Goal: Transaction & Acquisition: Purchase product/service

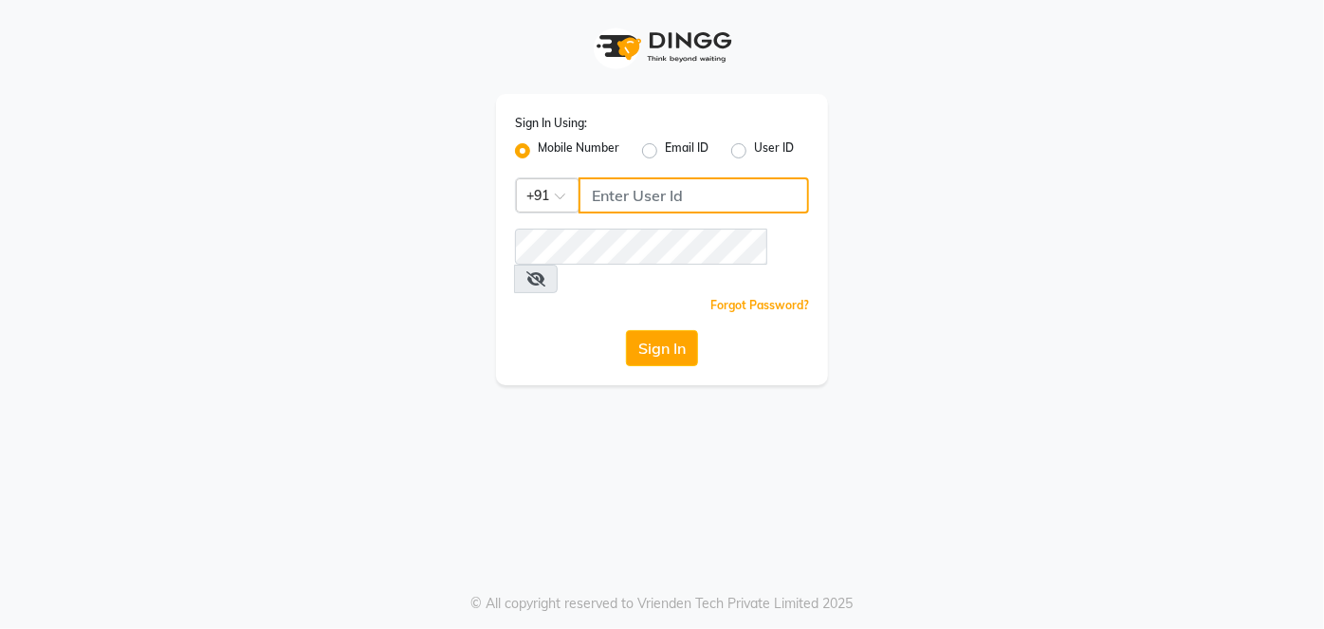
click at [660, 200] on input "Username" at bounding box center [693, 195] width 230 height 36
type input "9730385681"
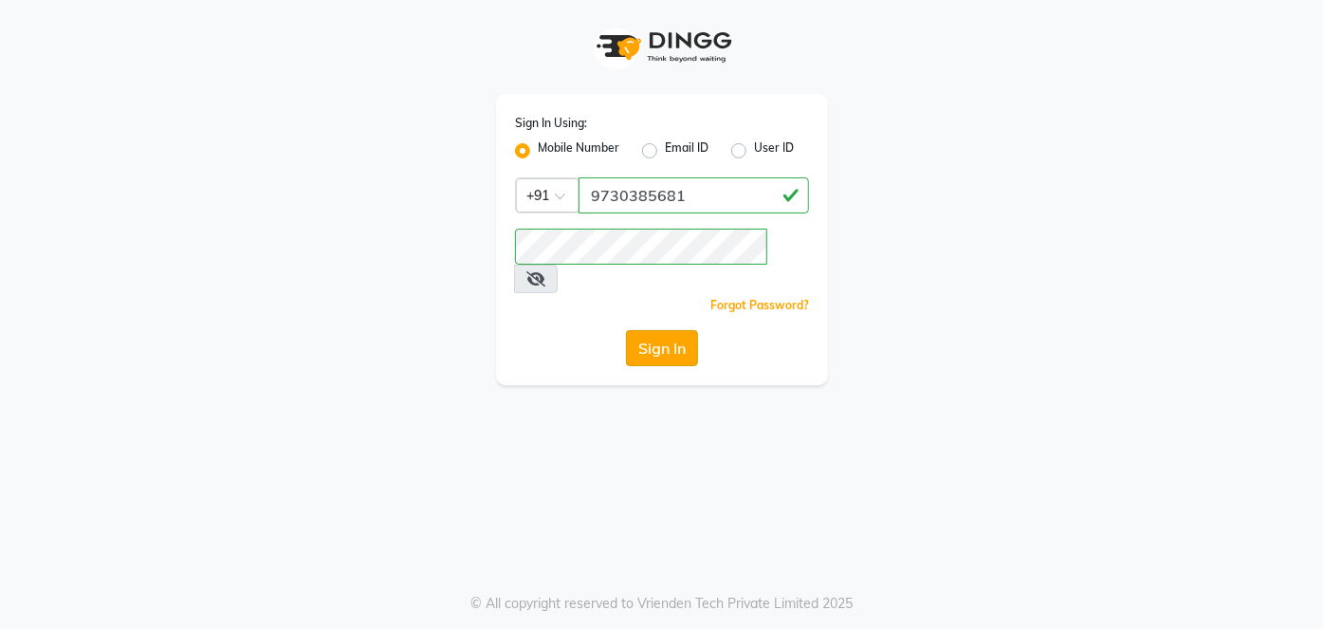
click at [665, 330] on button "Sign In" at bounding box center [662, 348] width 72 height 36
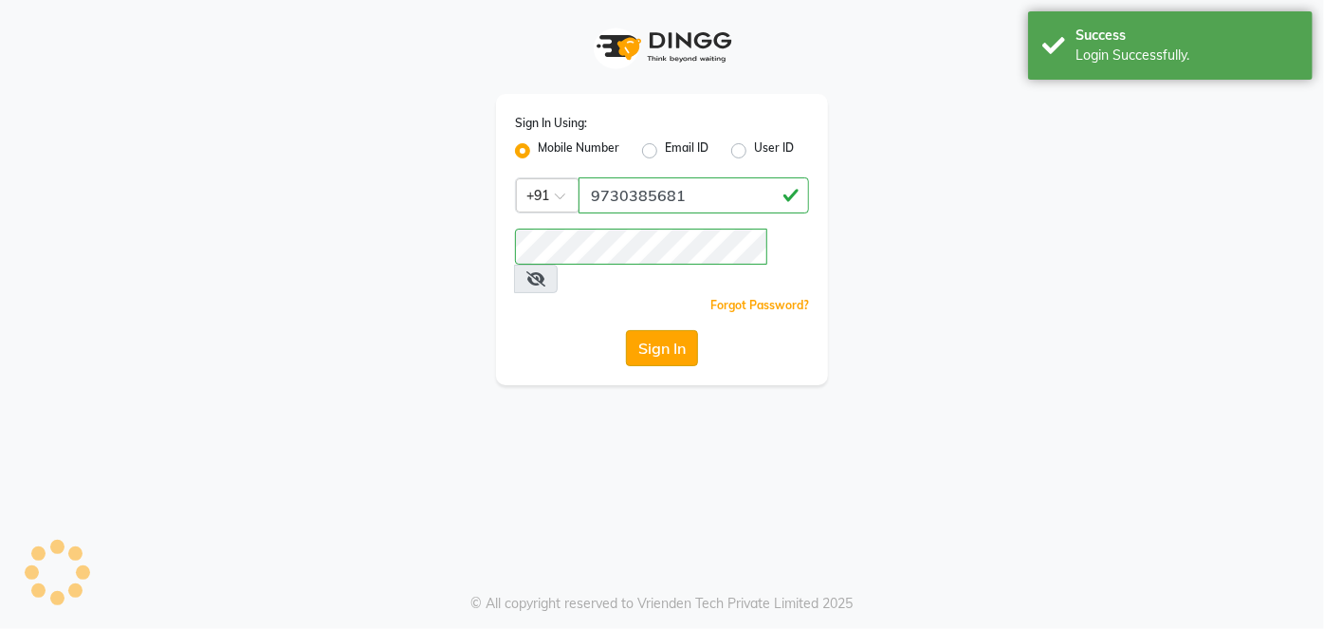
select select "service"
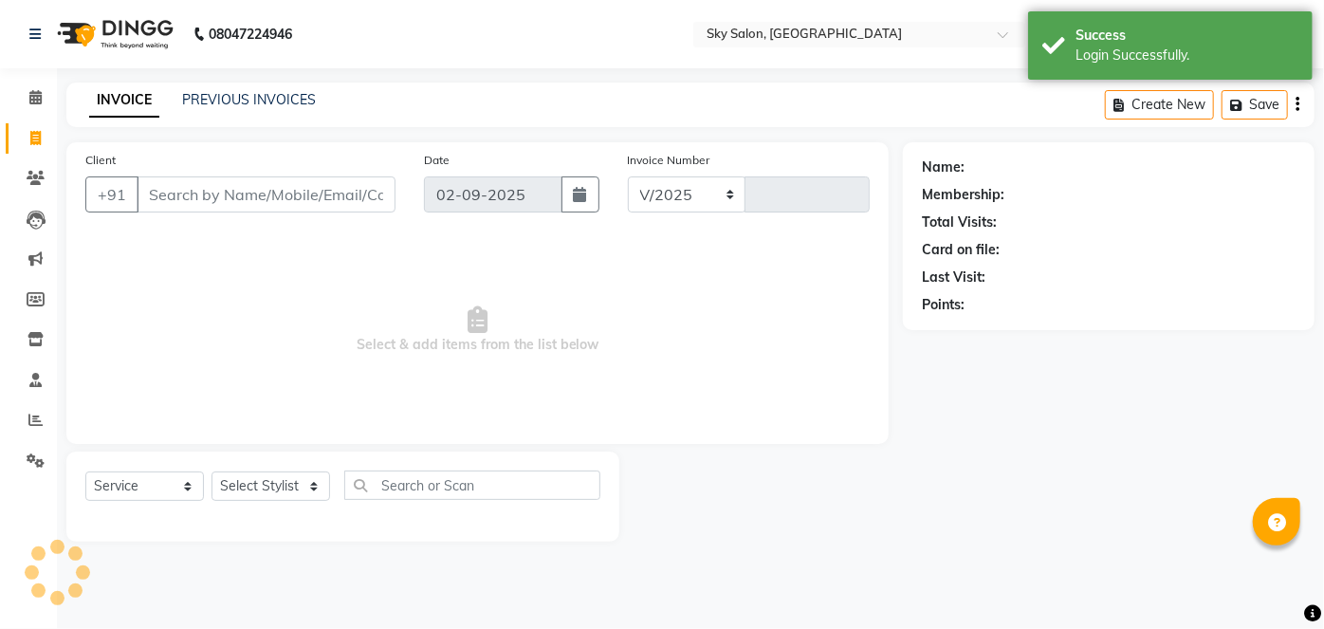
select select "3537"
type input "12636"
click at [247, 93] on link "PREVIOUS INVOICES" at bounding box center [249, 99] width 134 height 17
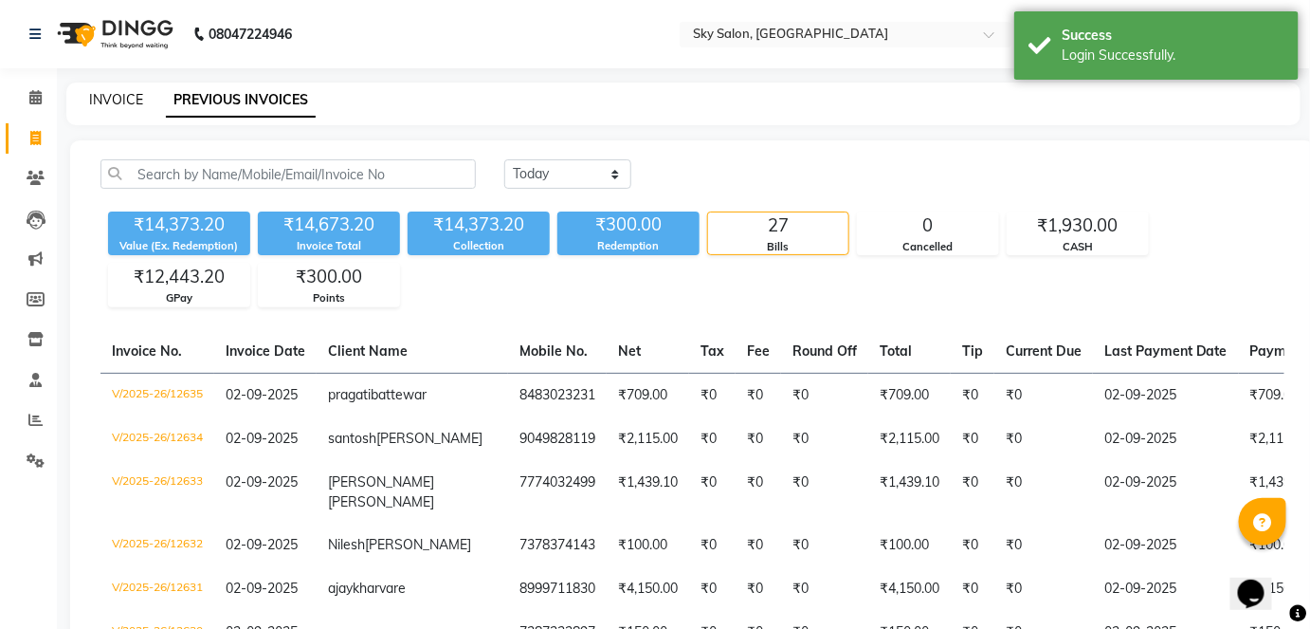
click at [106, 102] on link "INVOICE" at bounding box center [116, 99] width 54 height 17
select select "service"
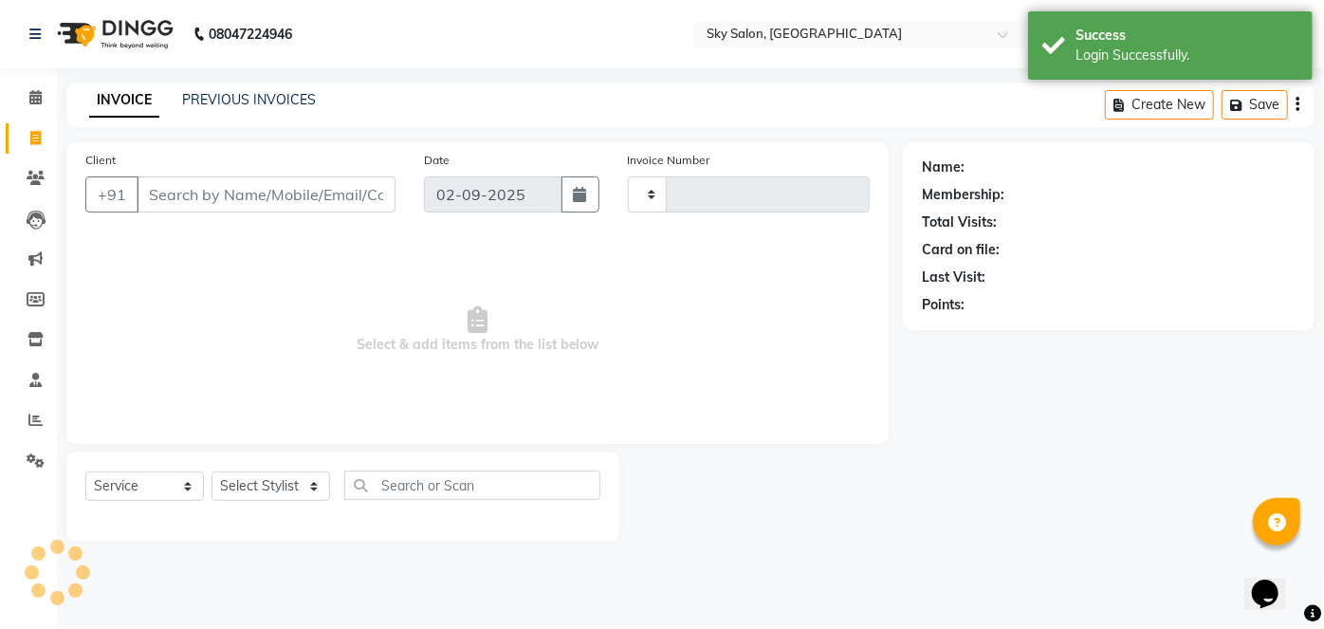
type input "12636"
select select "3537"
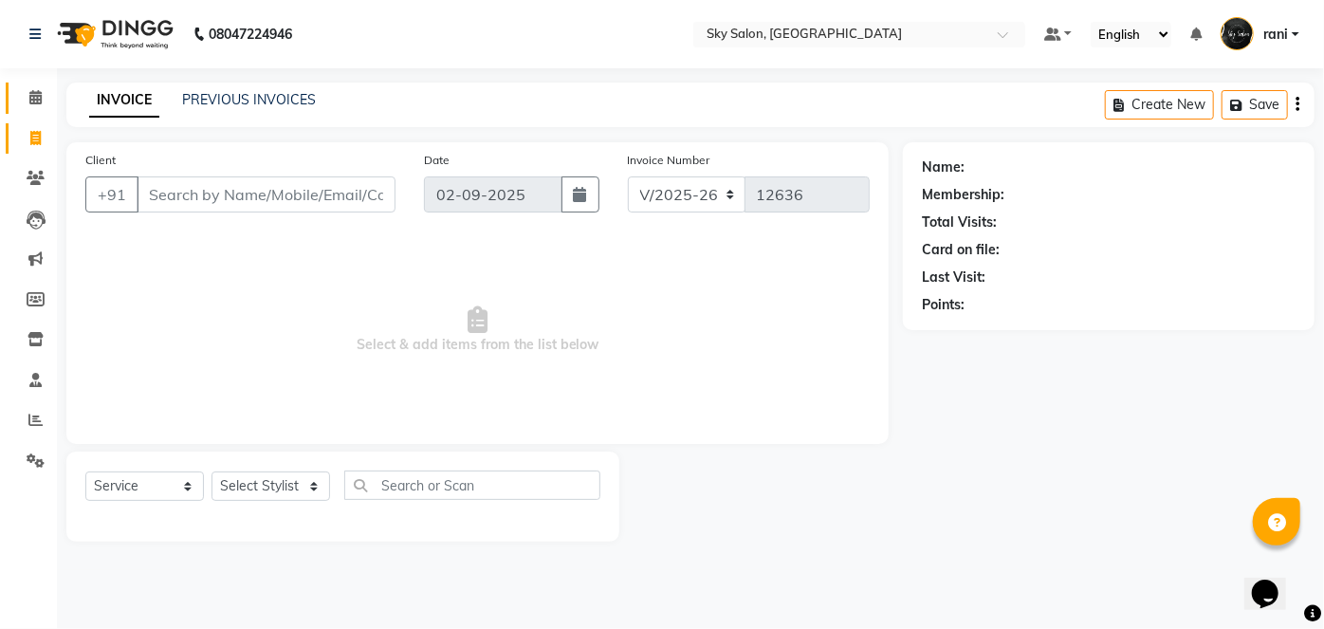
click at [13, 101] on link "Calendar" at bounding box center [29, 97] width 46 height 31
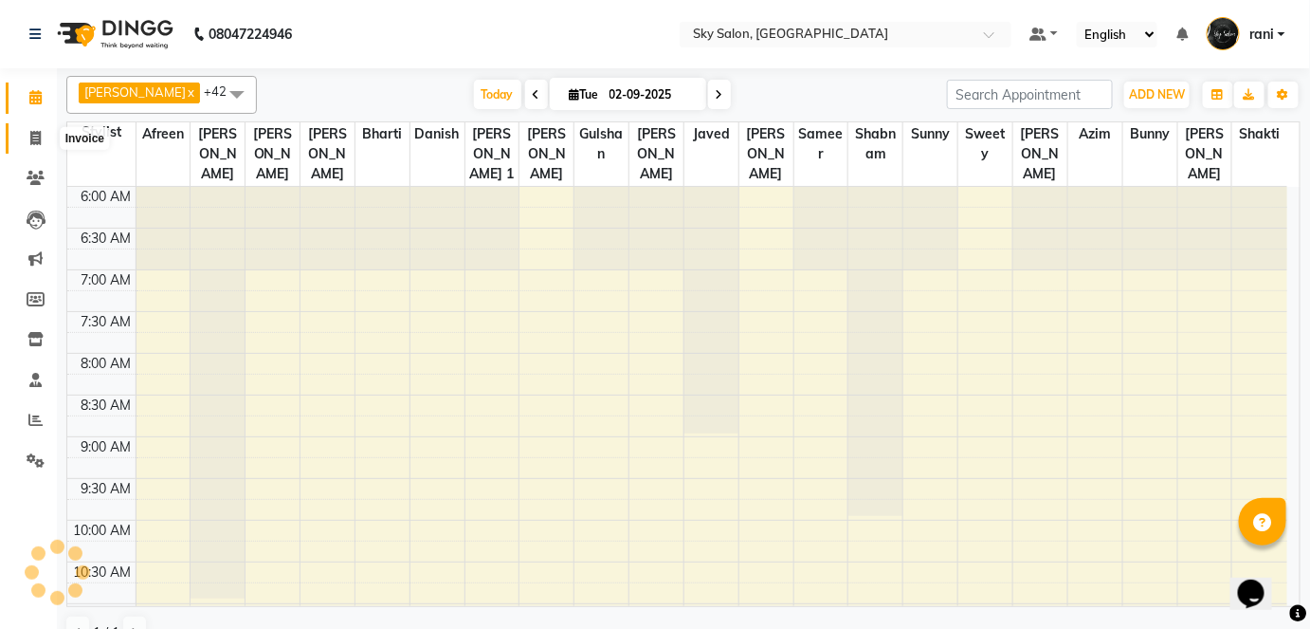
click at [38, 147] on span at bounding box center [35, 139] width 33 height 22
select select "service"
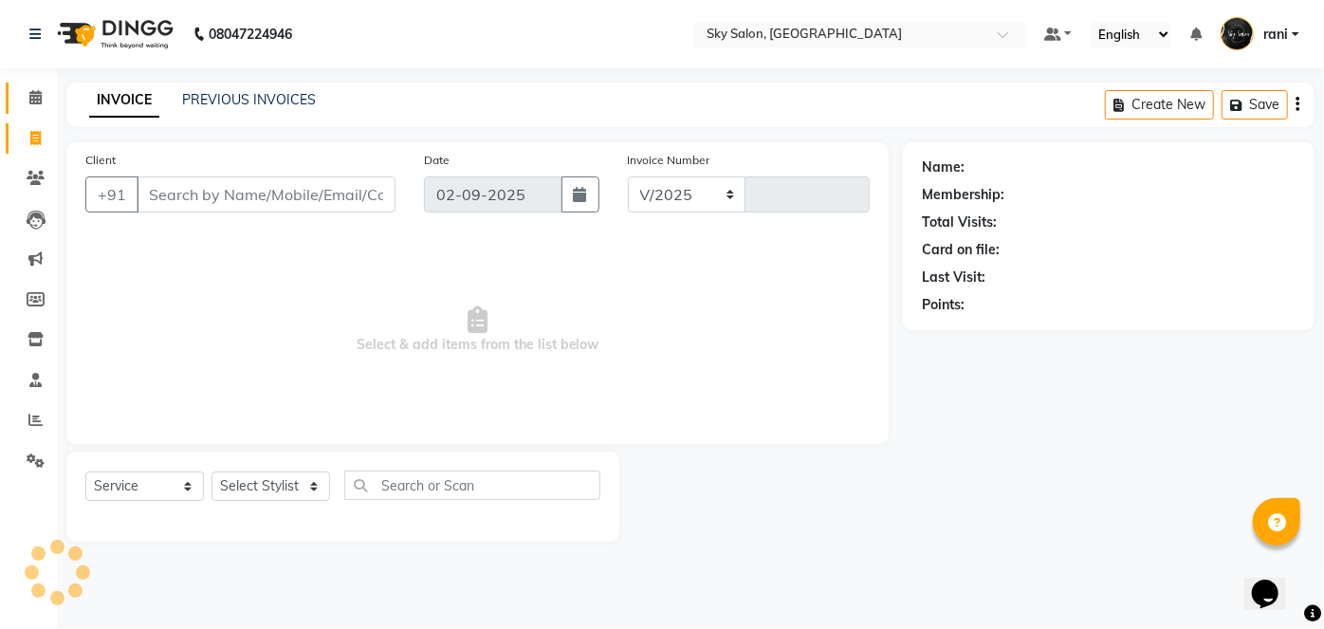
select select "3537"
type input "12637"
click at [199, 100] on link "PREVIOUS INVOICES" at bounding box center [249, 99] width 134 height 17
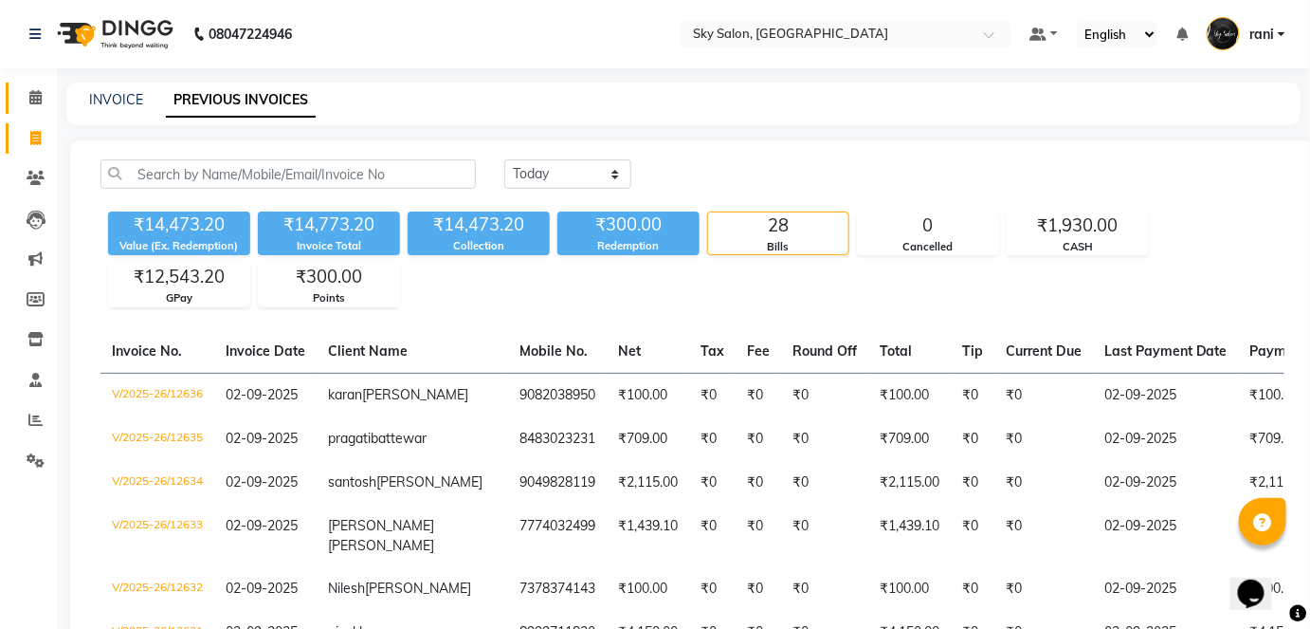
click at [43, 112] on link "Calendar" at bounding box center [29, 97] width 46 height 31
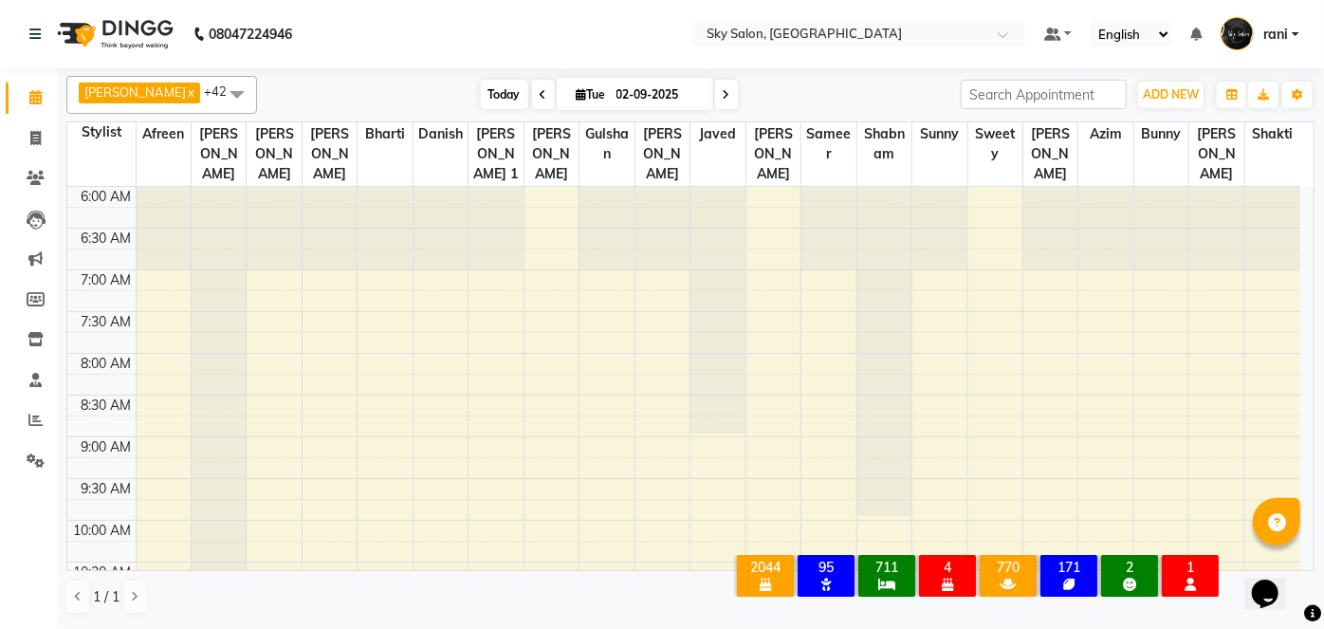
click at [481, 102] on span "Today" at bounding box center [504, 94] width 47 height 29
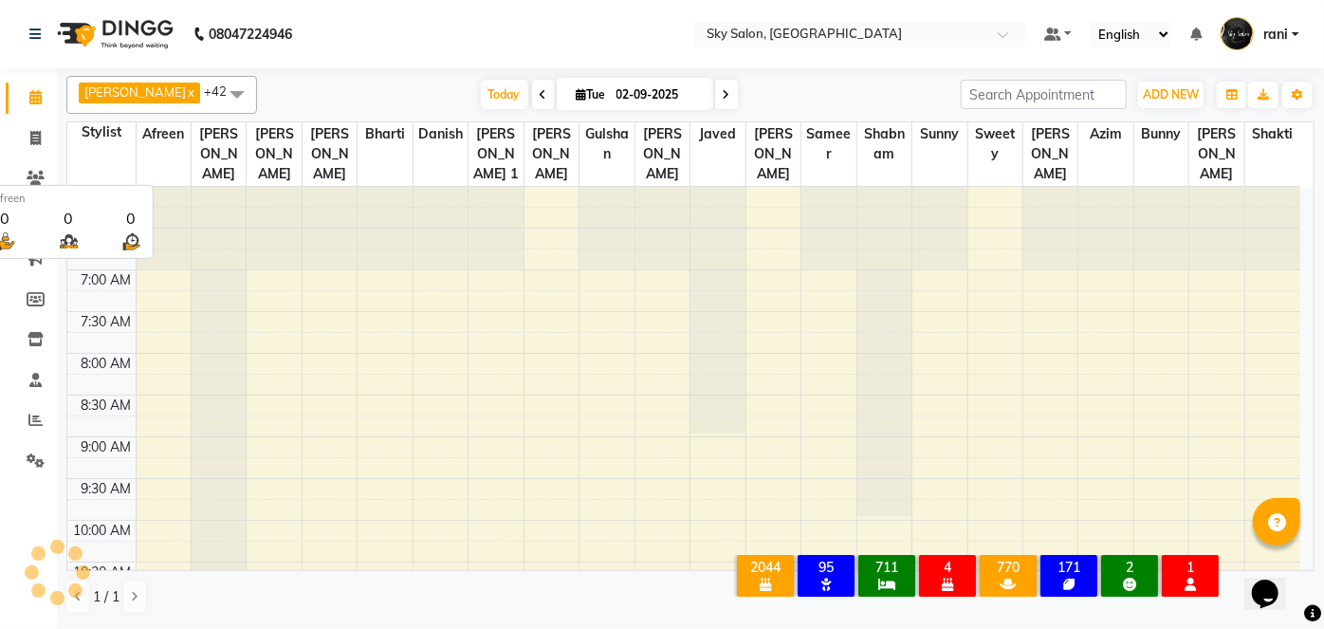
scroll to position [824, 0]
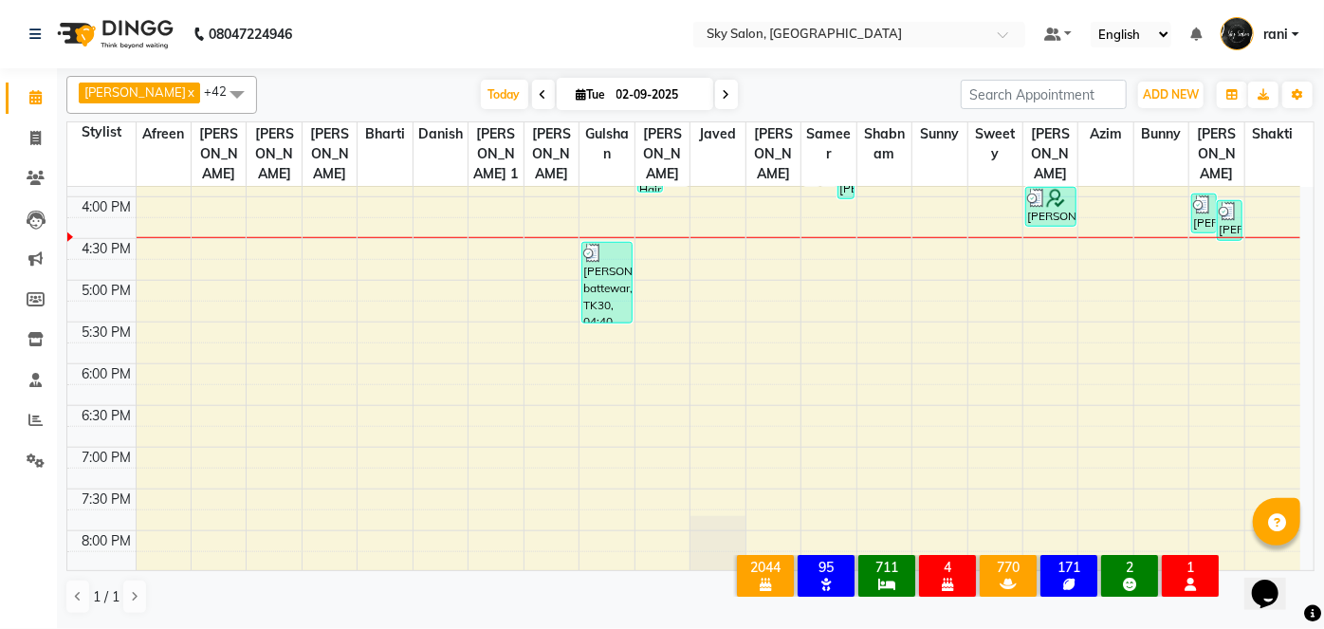
click at [218, 94] on span at bounding box center [237, 94] width 38 height 36
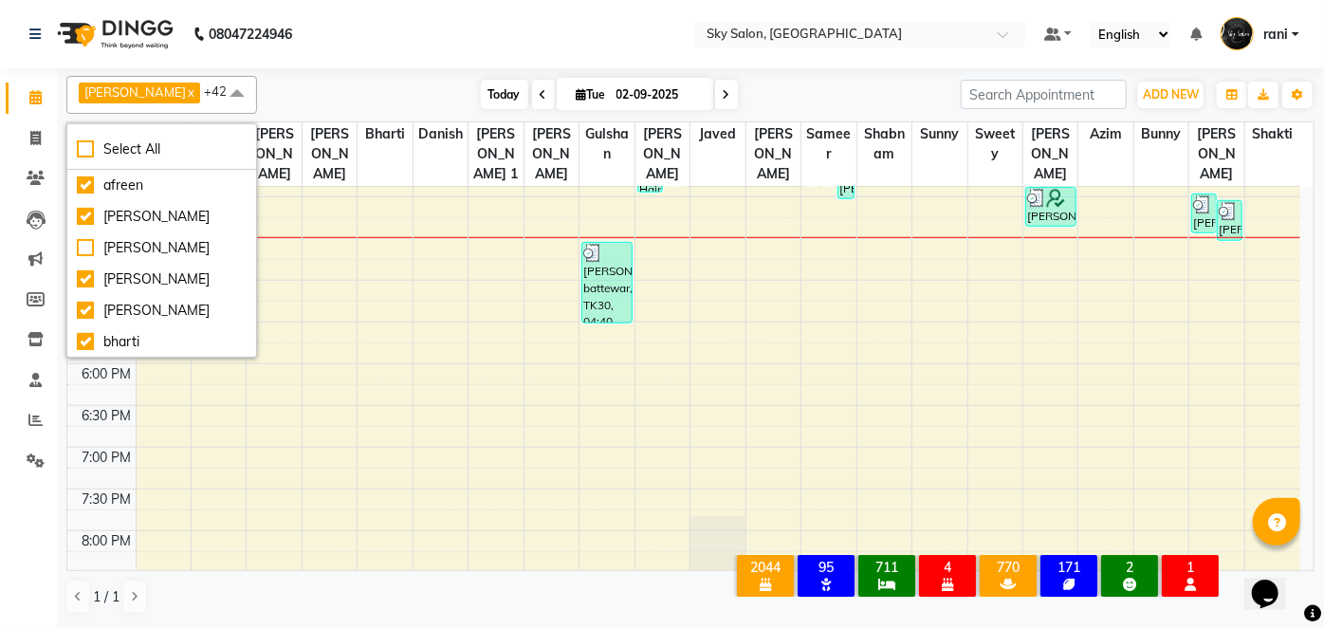
click at [481, 93] on span "Today" at bounding box center [504, 94] width 47 height 29
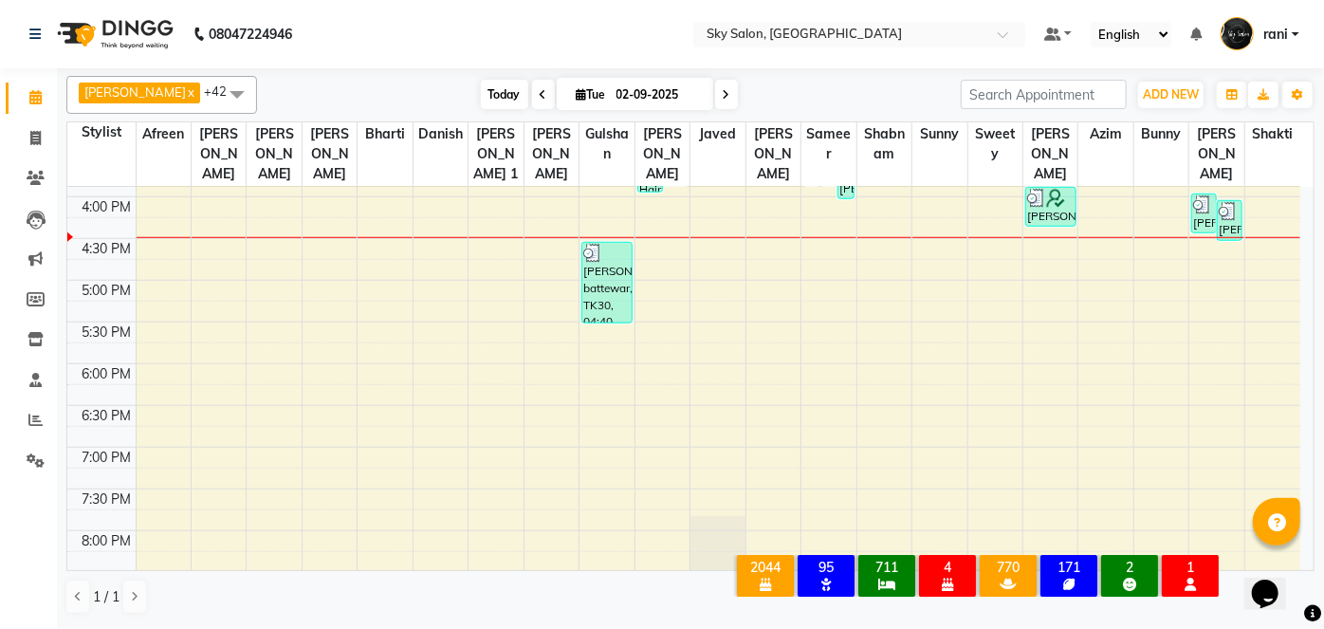
click at [481, 93] on span "Today" at bounding box center [504, 94] width 47 height 29
click at [38, 163] on link "Clients" at bounding box center [29, 178] width 46 height 31
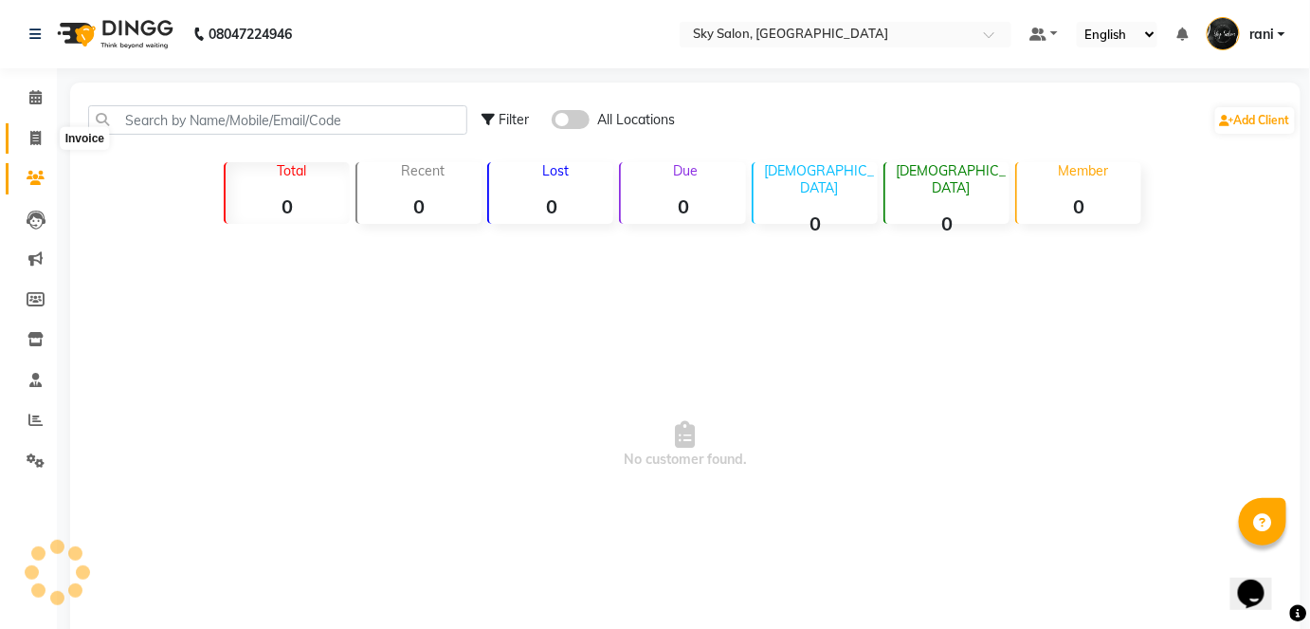
click at [38, 140] on icon at bounding box center [35, 138] width 10 height 14
select select "service"
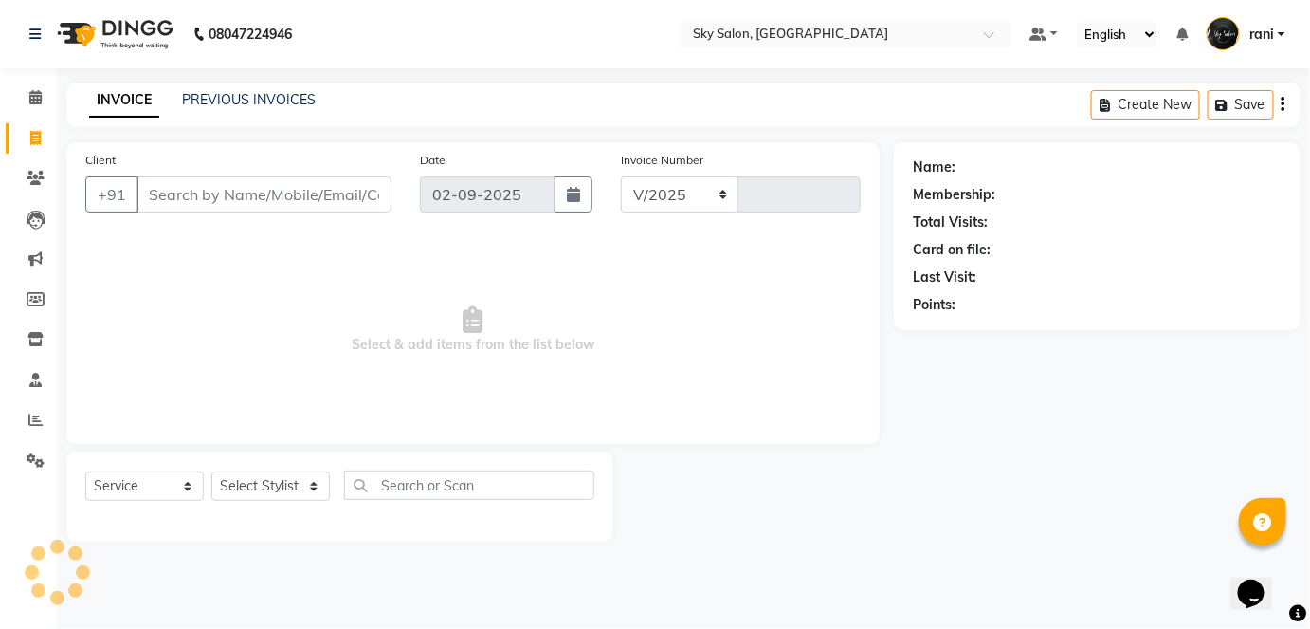
select select "3537"
type input "12637"
click at [202, 196] on input "Client" at bounding box center [266, 194] width 259 height 36
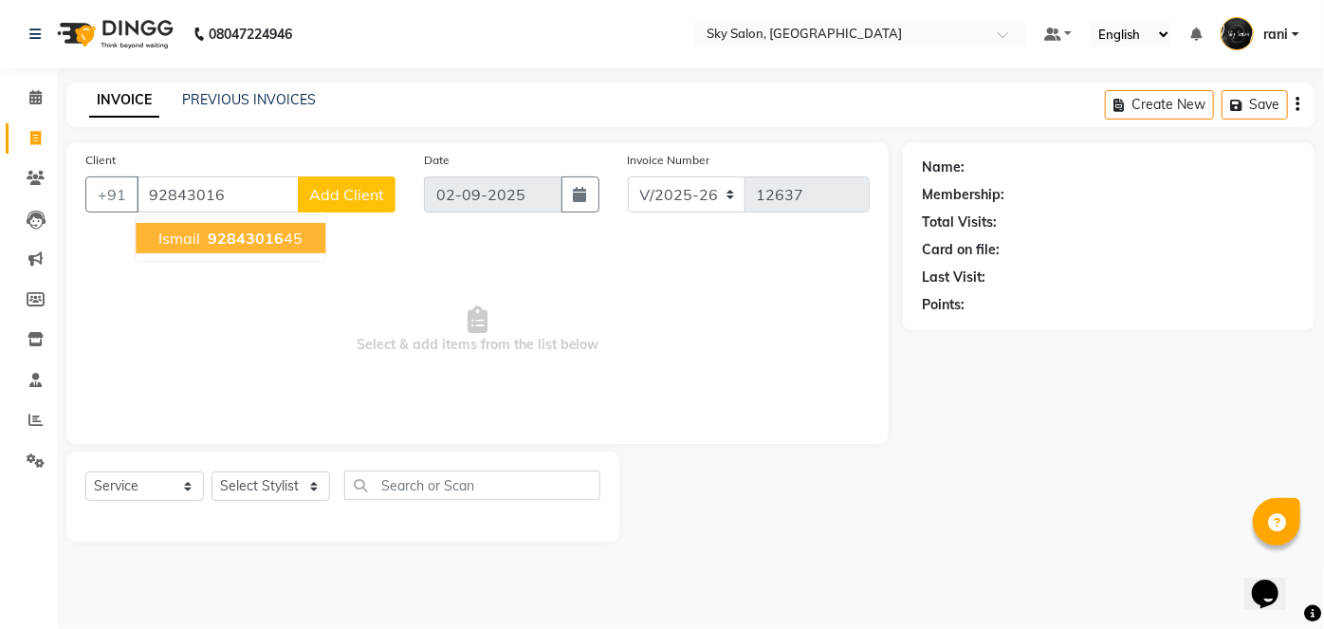
click at [231, 244] on span "92843016" at bounding box center [246, 237] width 76 height 19
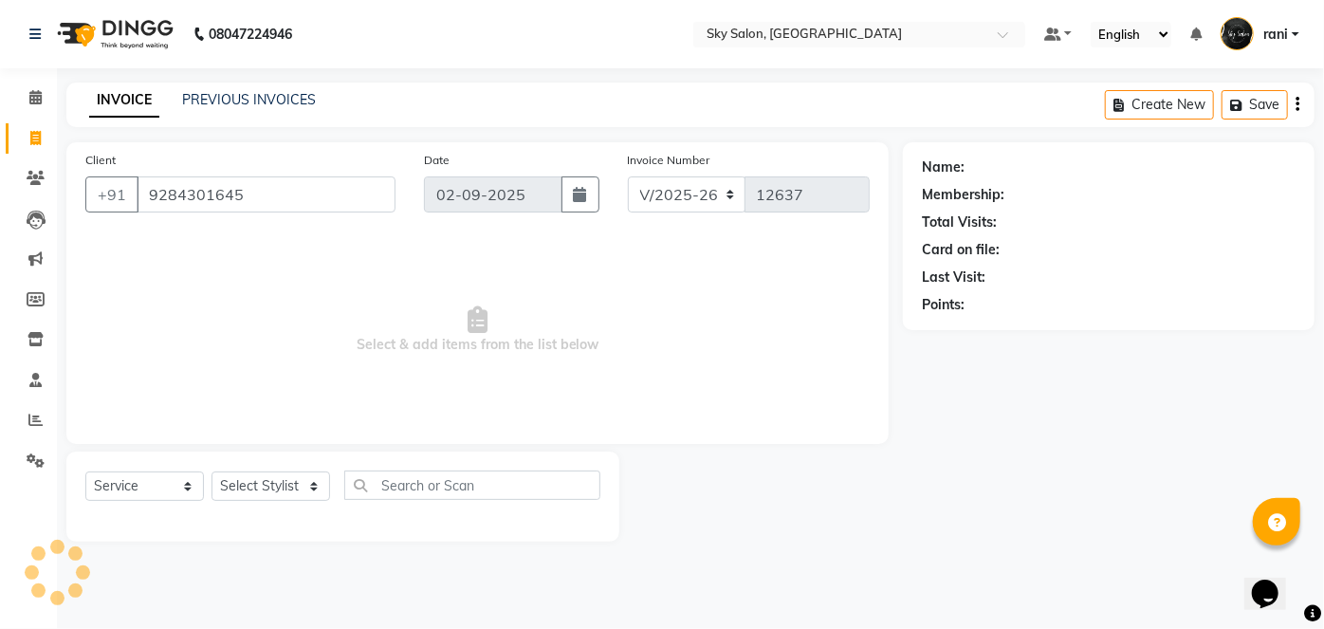
type input "9284301645"
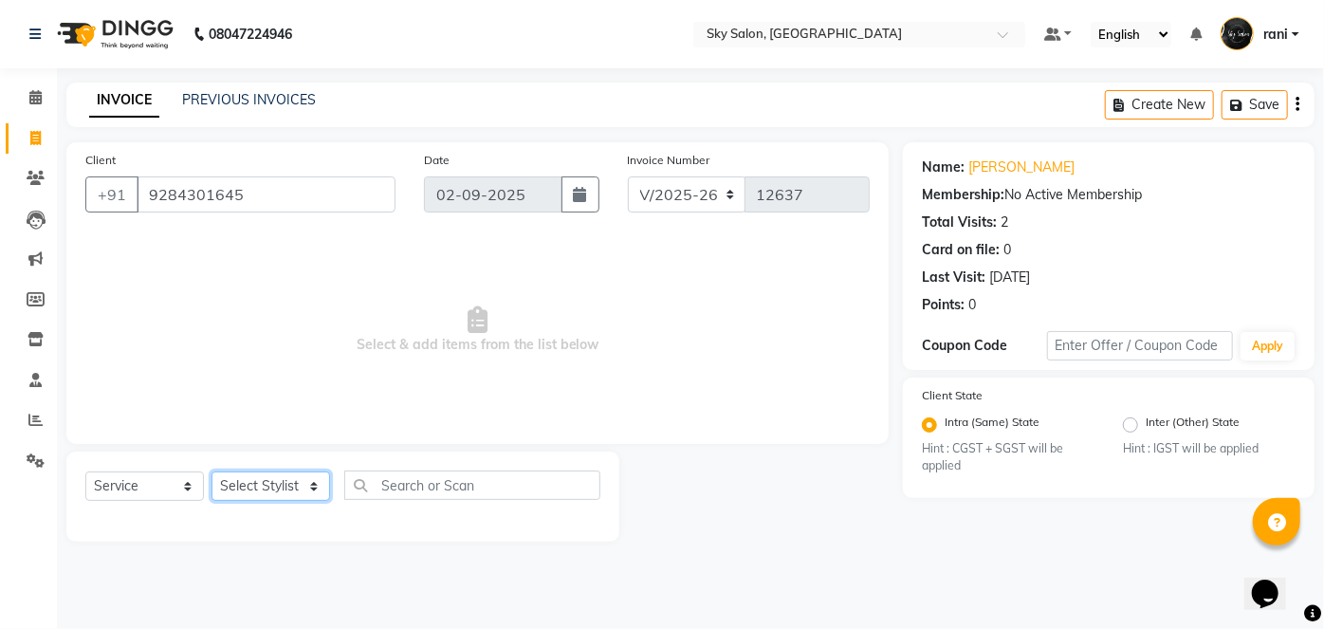
click at [257, 478] on select "Select Stylist afreen [PERSON_NAME] saha [PERSON_NAME] [PERSON_NAME] [PERSON_NA…" at bounding box center [270, 485] width 119 height 29
select select "53255"
click at [211, 471] on select "Select Stylist afreen [PERSON_NAME] saha [PERSON_NAME] [PERSON_NAME] [PERSON_NA…" at bounding box center [270, 485] width 119 height 29
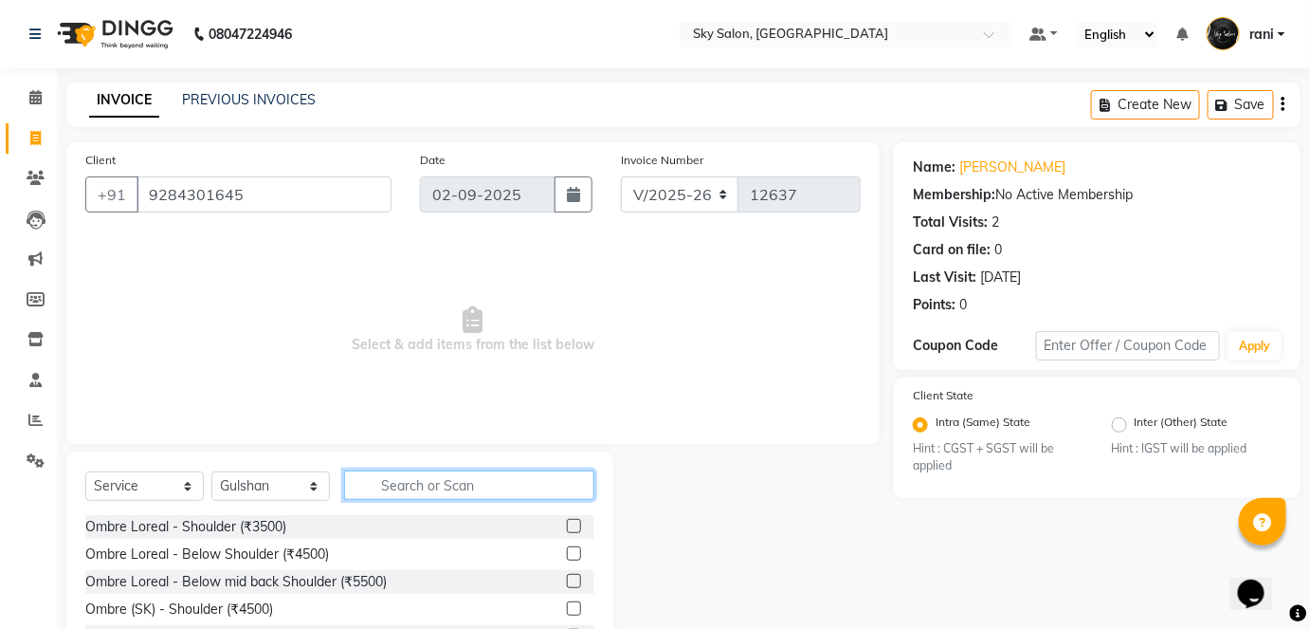
click at [401, 486] on input "text" at bounding box center [469, 484] width 250 height 29
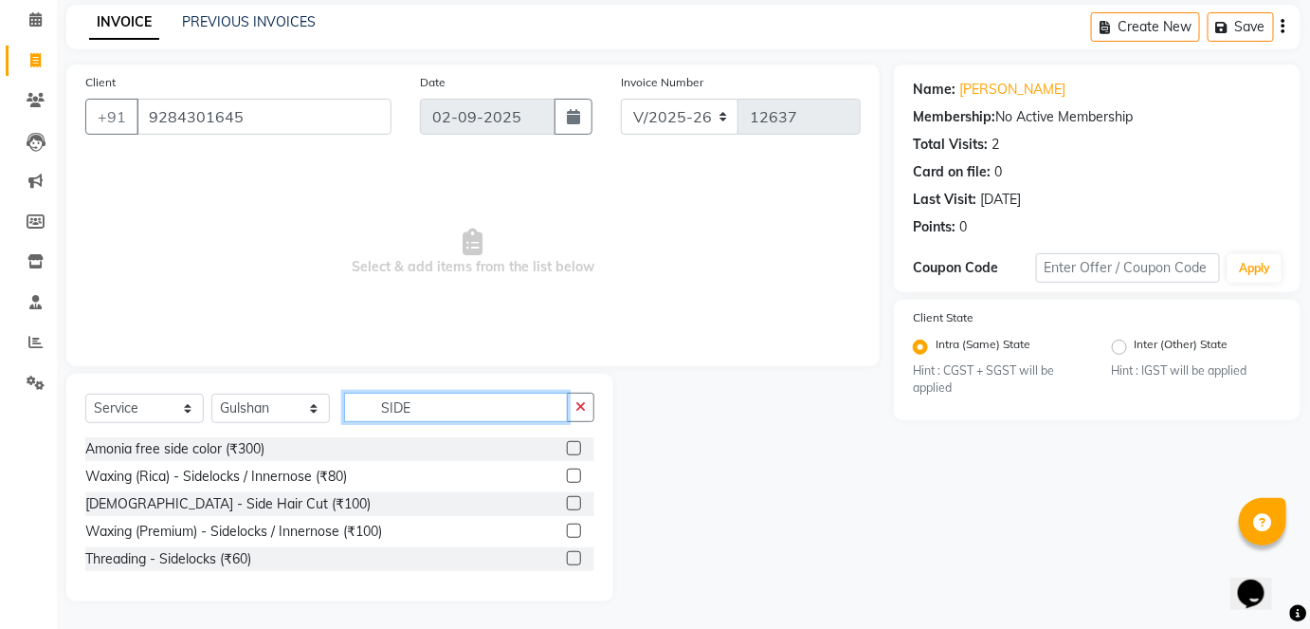
type input "SIDE"
click at [570, 507] on label at bounding box center [574, 503] width 14 height 14
click at [570, 507] on input "checkbox" at bounding box center [573, 504] width 12 height 12
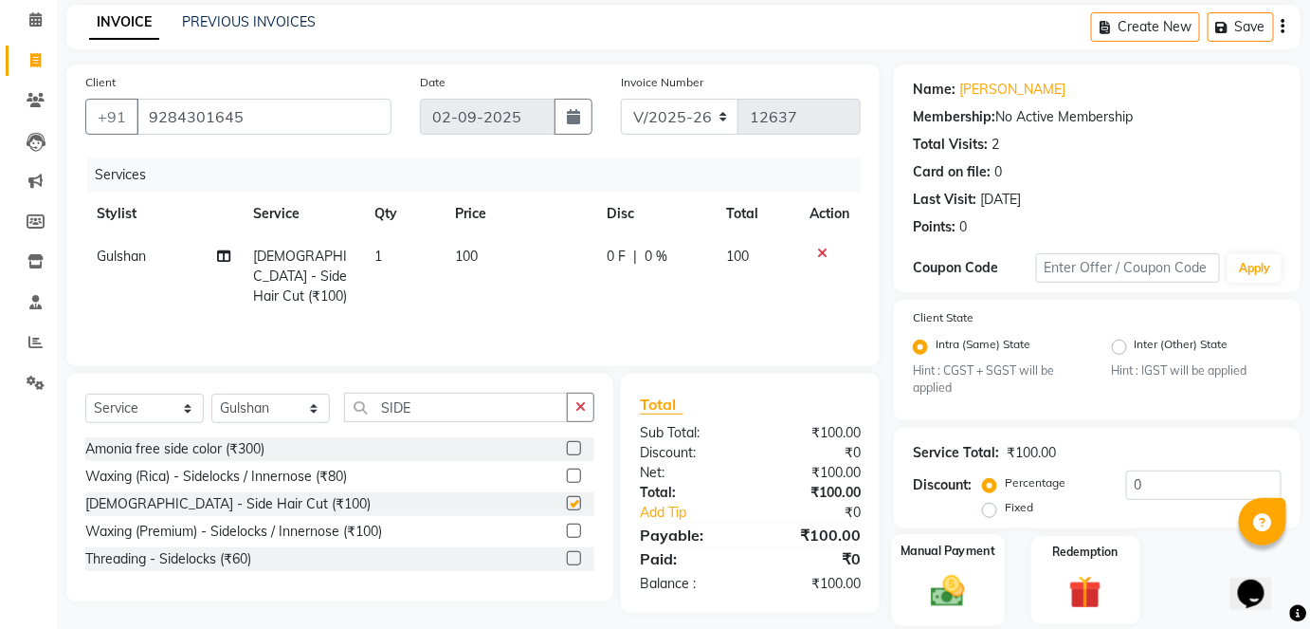
checkbox input "false"
click at [917, 550] on label "Manual Payment" at bounding box center [948, 551] width 95 height 18
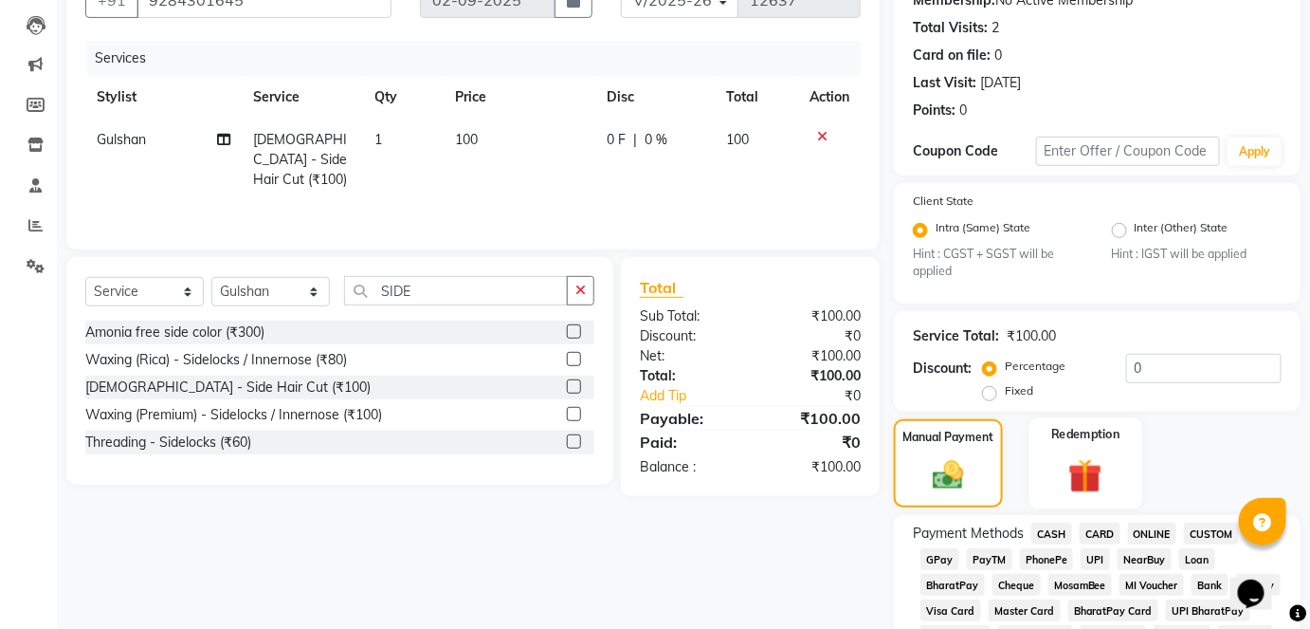
scroll to position [225, 0]
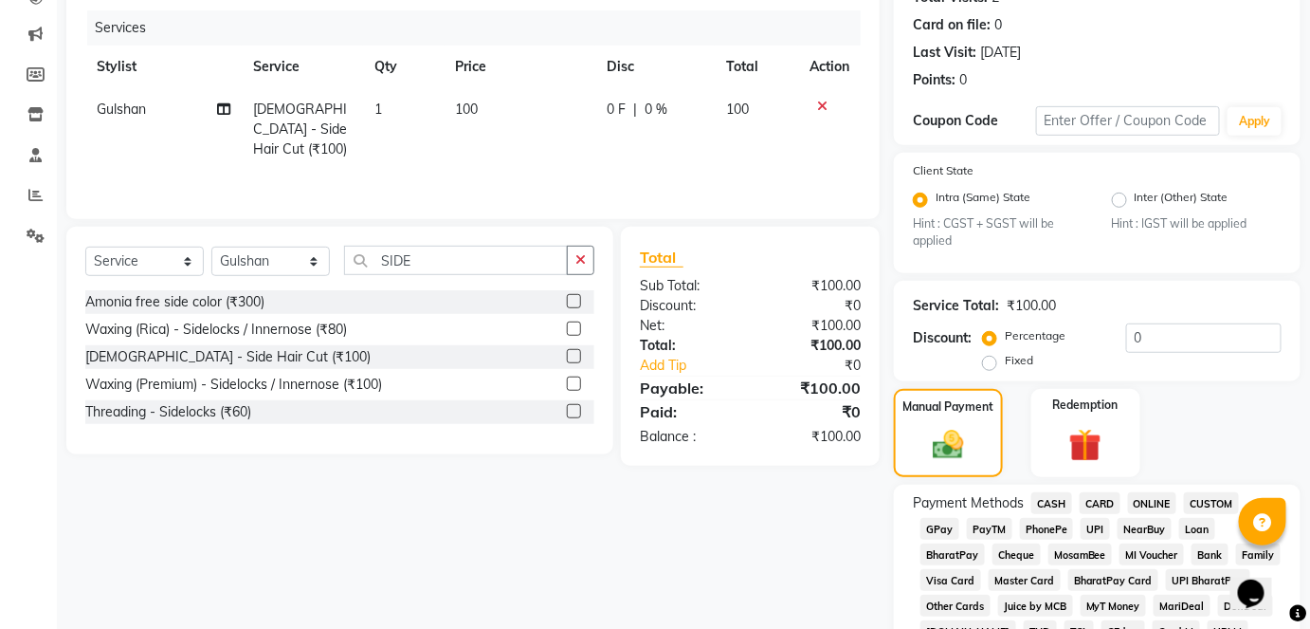
click at [1036, 516] on div "CASH" at bounding box center [1048, 505] width 48 height 26
click at [1051, 503] on span "CASH" at bounding box center [1052, 503] width 41 height 22
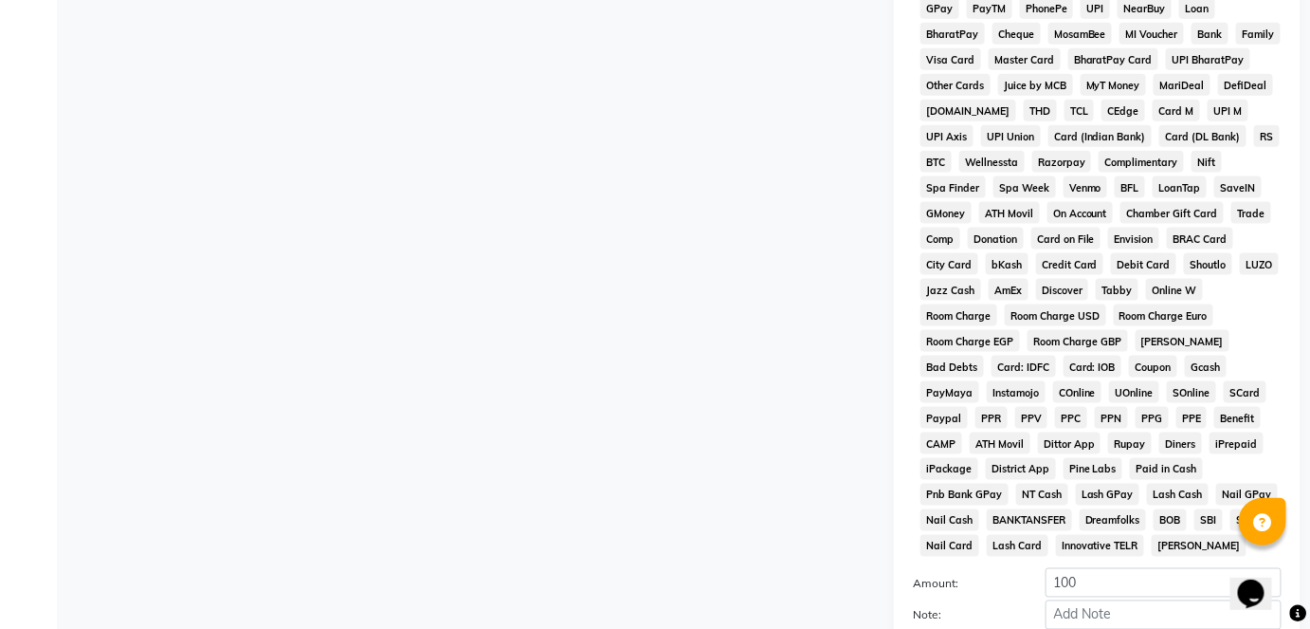
scroll to position [811, 0]
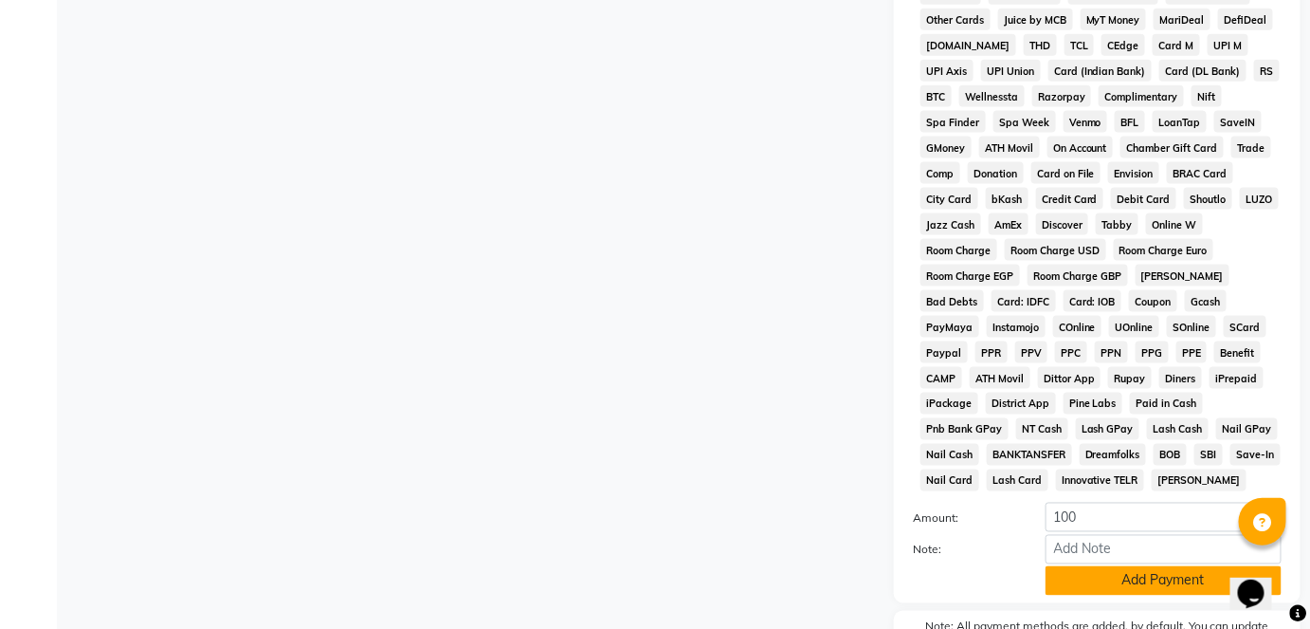
click at [1112, 580] on button "Add Payment" at bounding box center [1164, 580] width 236 height 29
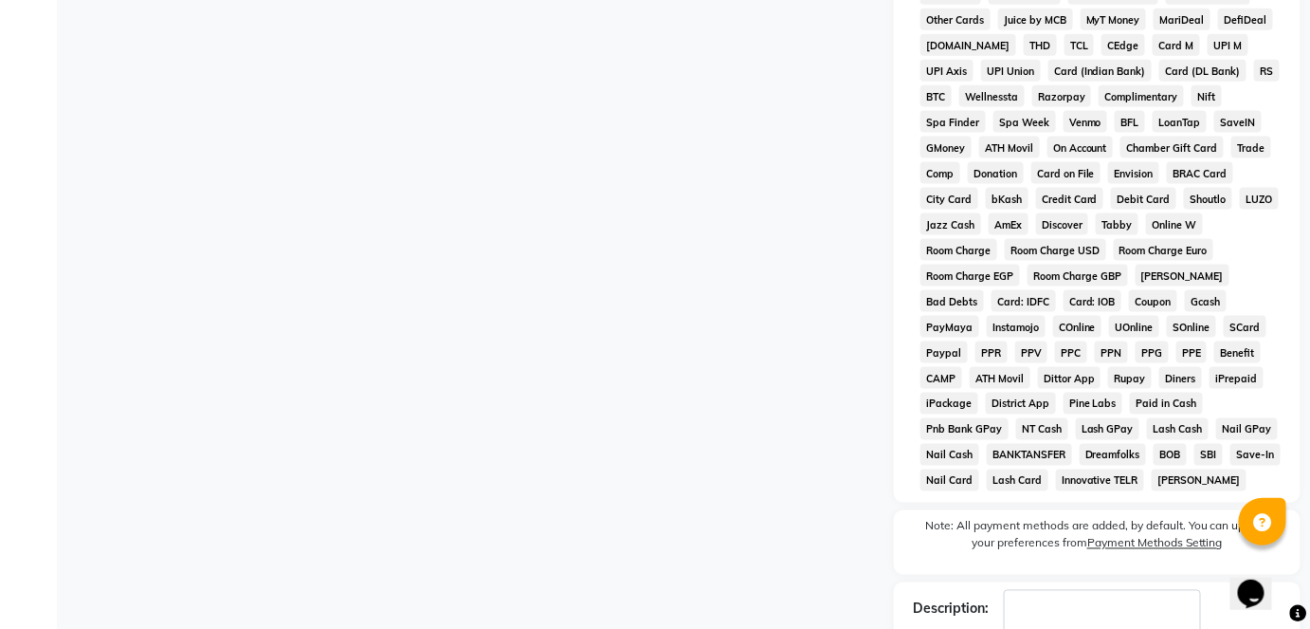
scroll to position [933, 0]
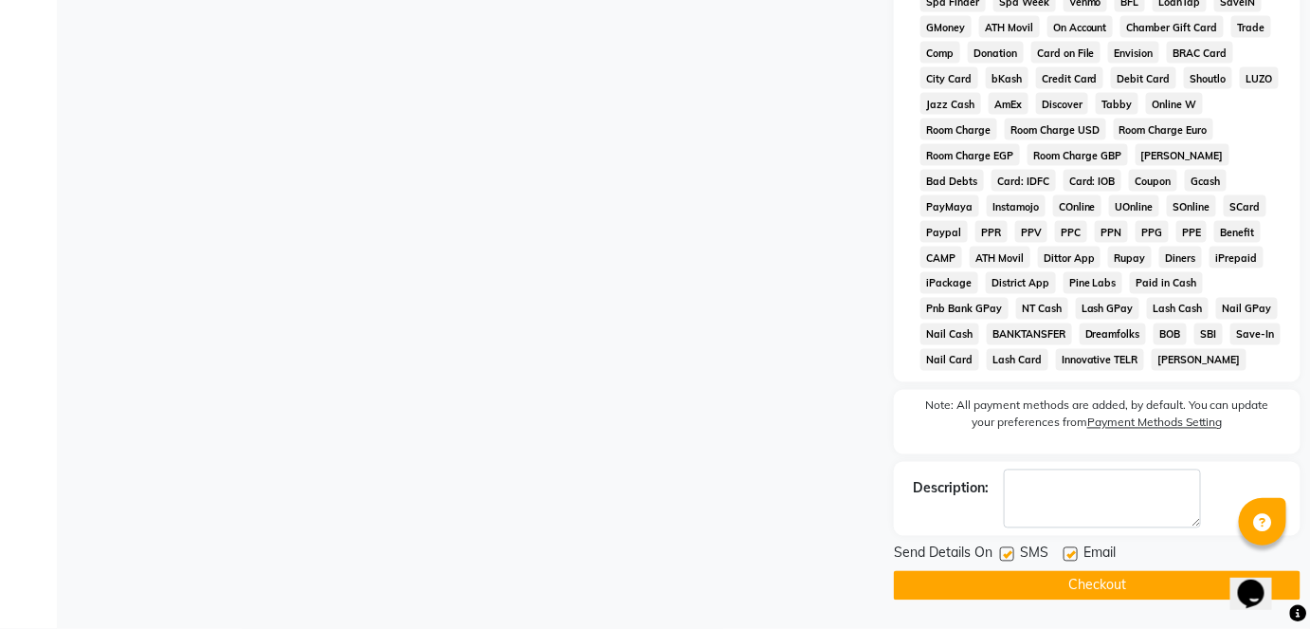
click at [1076, 586] on button "Checkout" at bounding box center [1097, 585] width 407 height 29
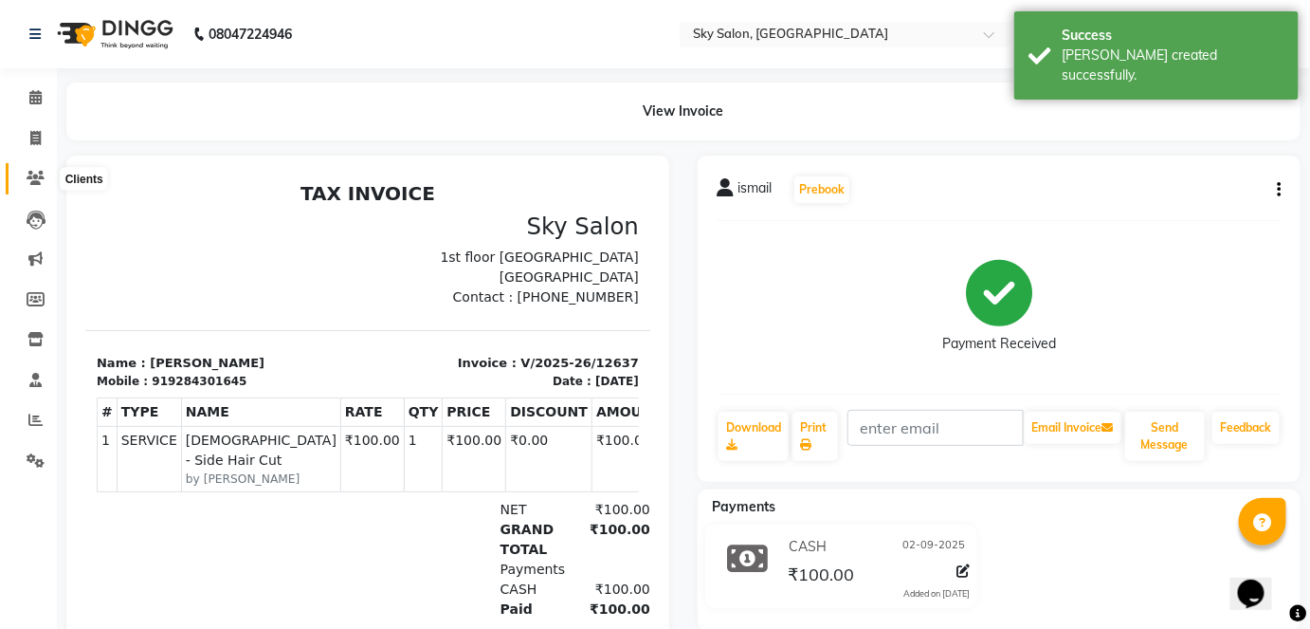
click at [43, 171] on icon at bounding box center [36, 178] width 18 height 14
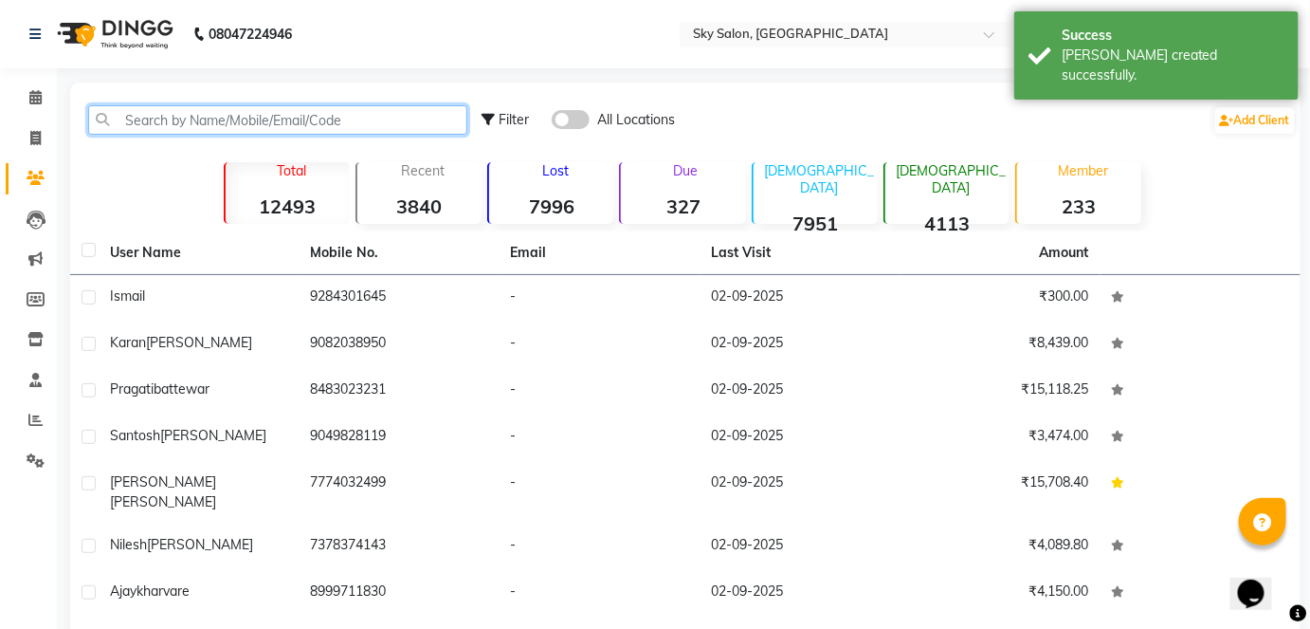
click at [251, 120] on input "text" at bounding box center [277, 119] width 379 height 29
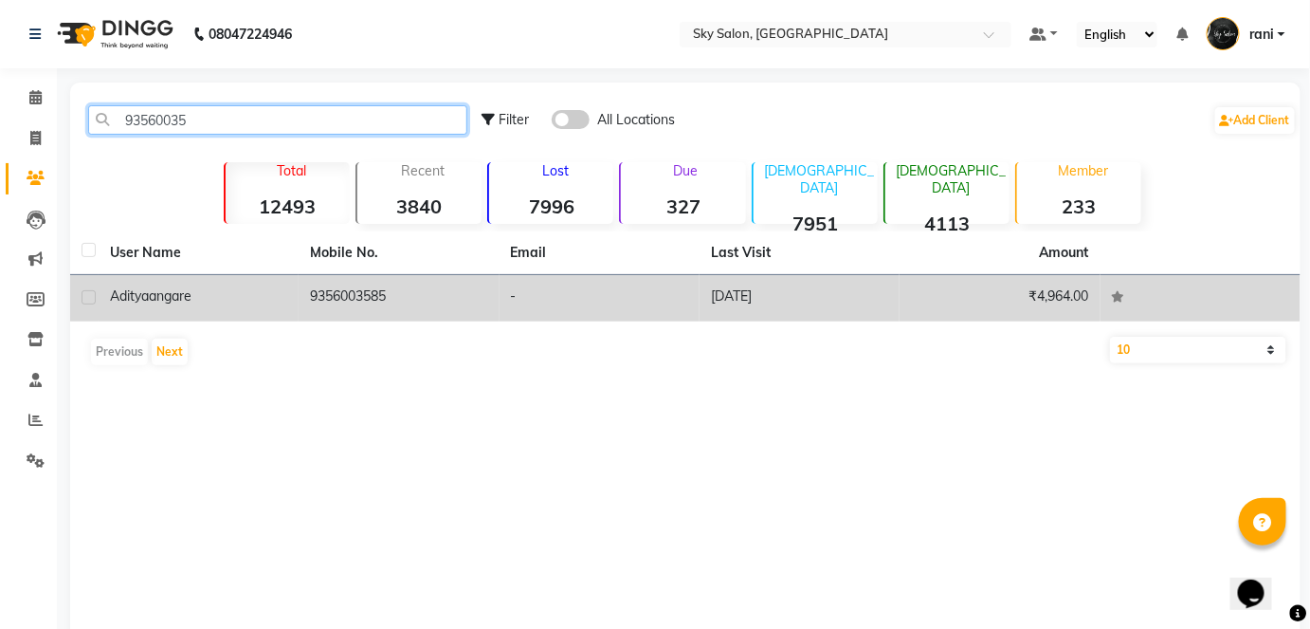
type input "93560035"
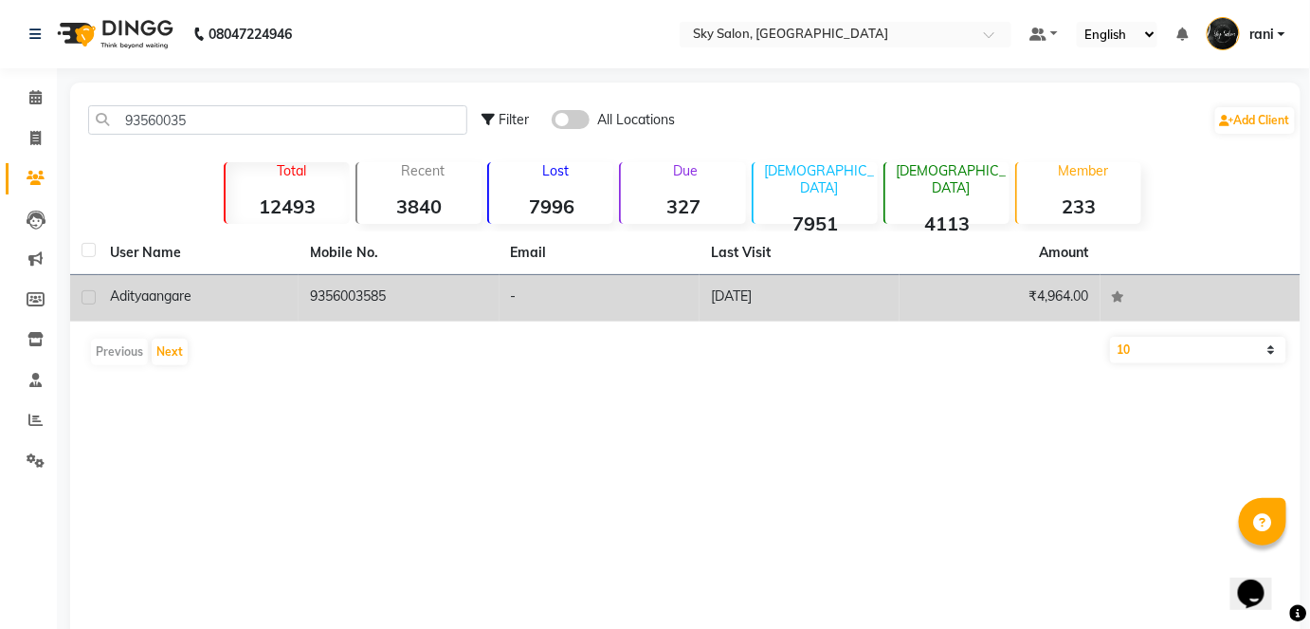
click at [365, 294] on td "9356003585" at bounding box center [399, 298] width 200 height 46
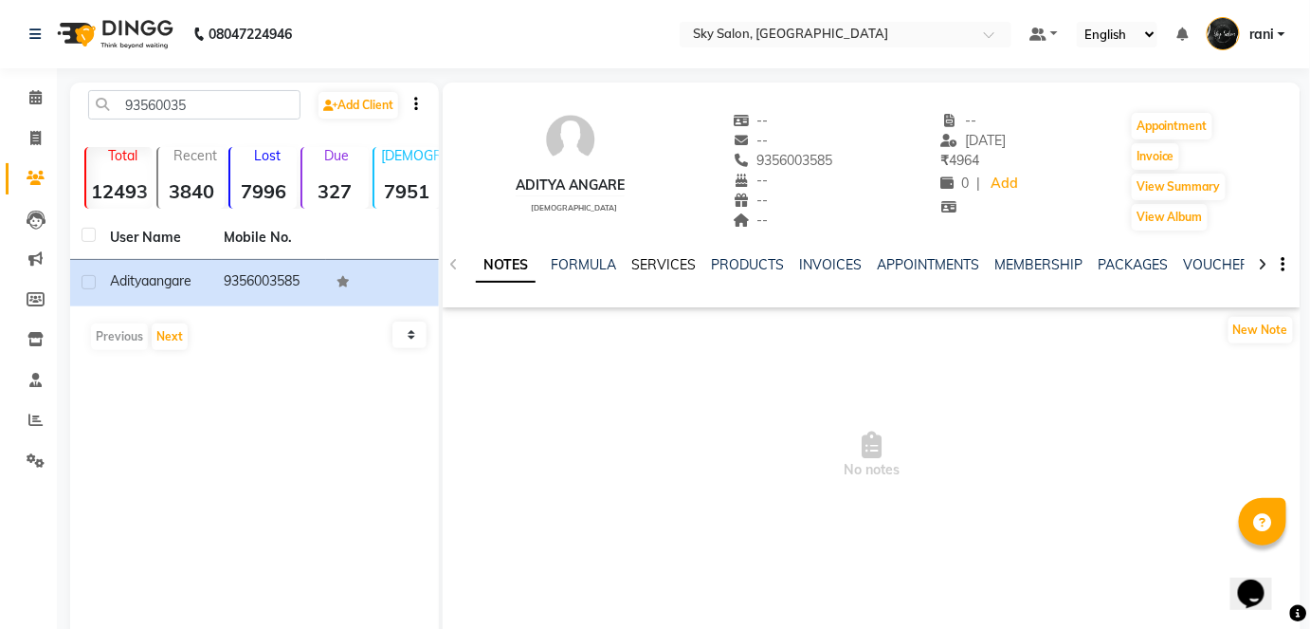
click at [639, 271] on link "SERVICES" at bounding box center [663, 264] width 64 height 17
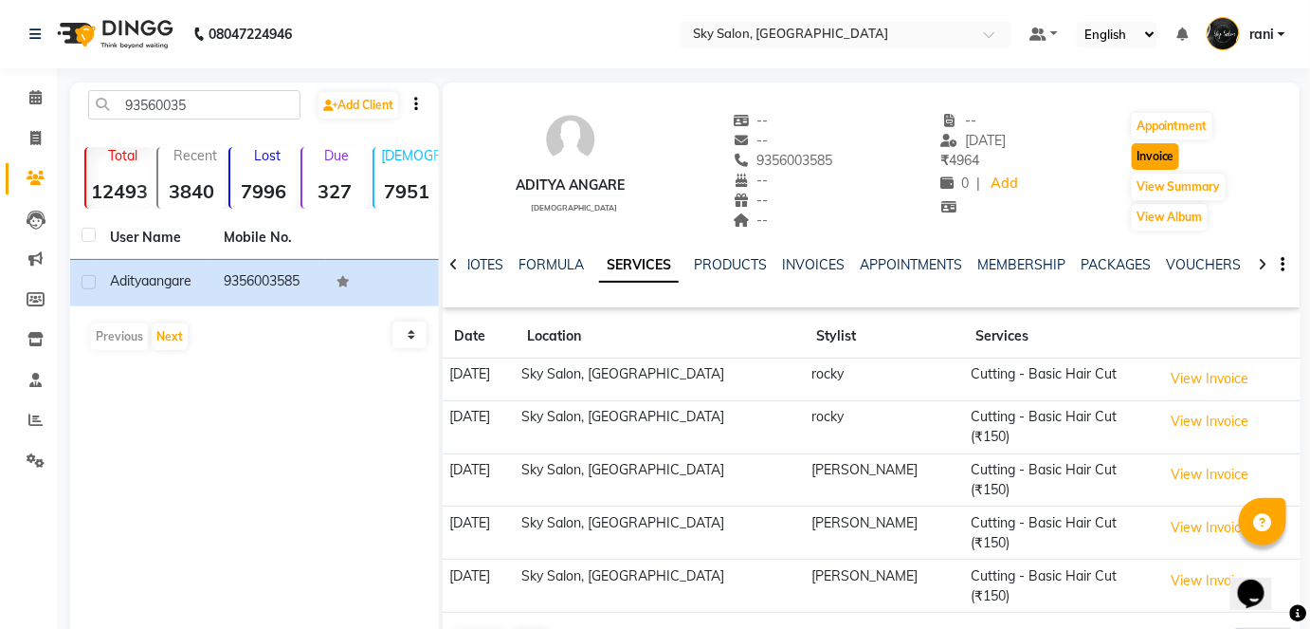
click at [1176, 159] on button "Invoice" at bounding box center [1155, 156] width 47 height 27
select select "service"
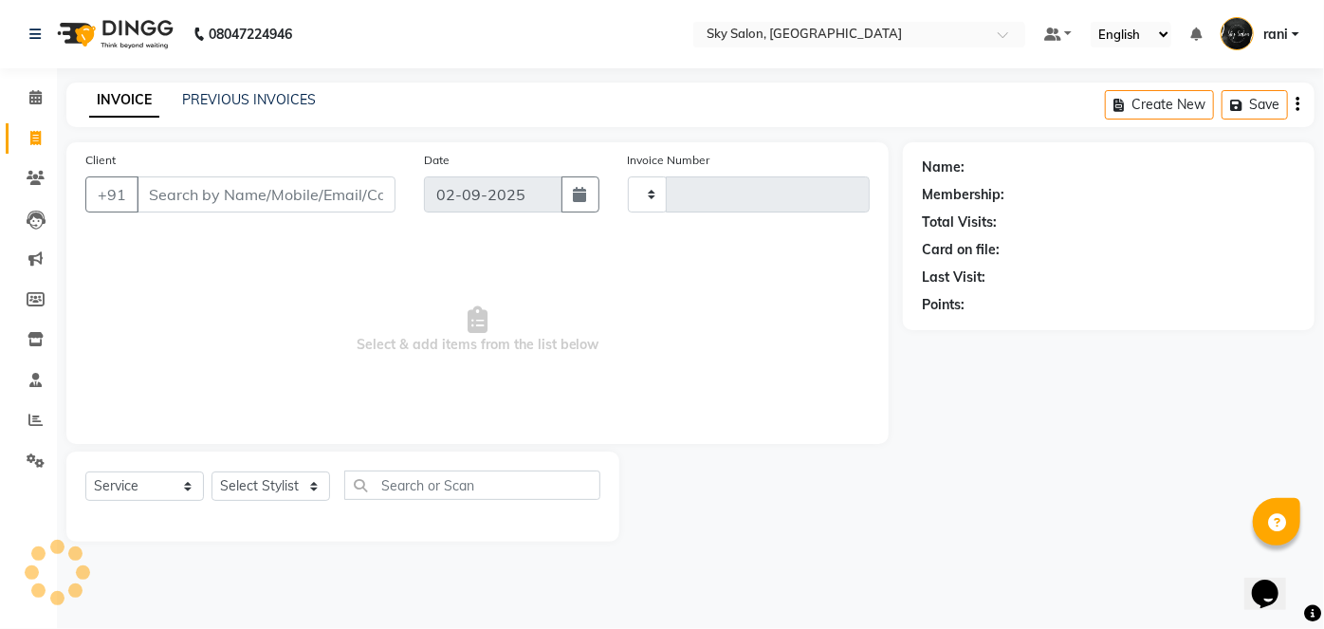
type input "12638"
select select "3537"
type input "9356003585"
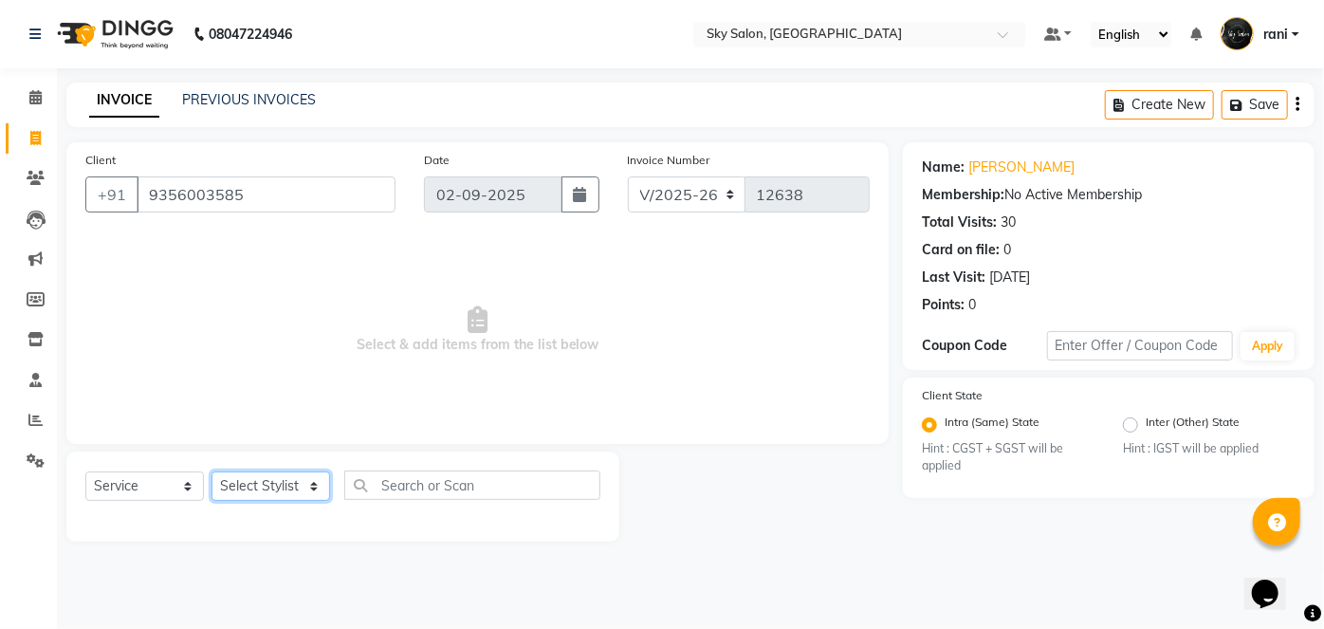
click at [266, 484] on select "Select Stylist afreen [PERSON_NAME] saha [PERSON_NAME] [PERSON_NAME] [PERSON_NA…" at bounding box center [270, 485] width 119 height 29
select select "57852"
click at [211, 471] on select "Select Stylist afreen [PERSON_NAME] saha [PERSON_NAME] [PERSON_NAME] [PERSON_NA…" at bounding box center [270, 485] width 119 height 29
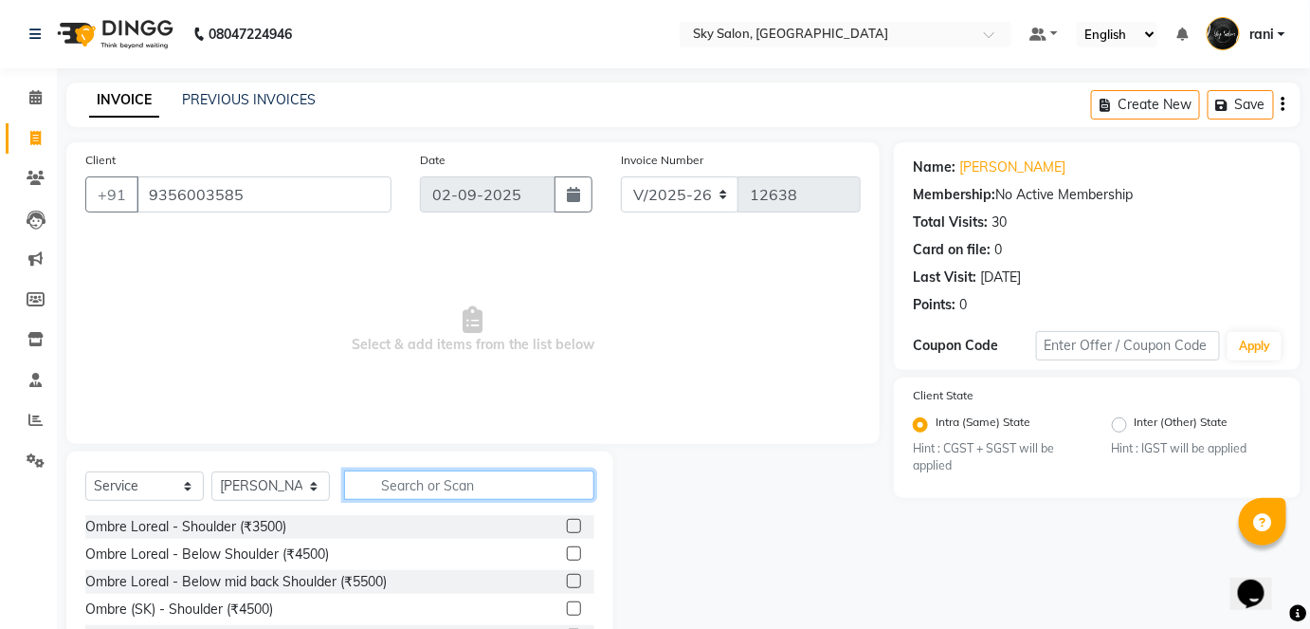
click at [445, 473] on input "text" at bounding box center [469, 484] width 250 height 29
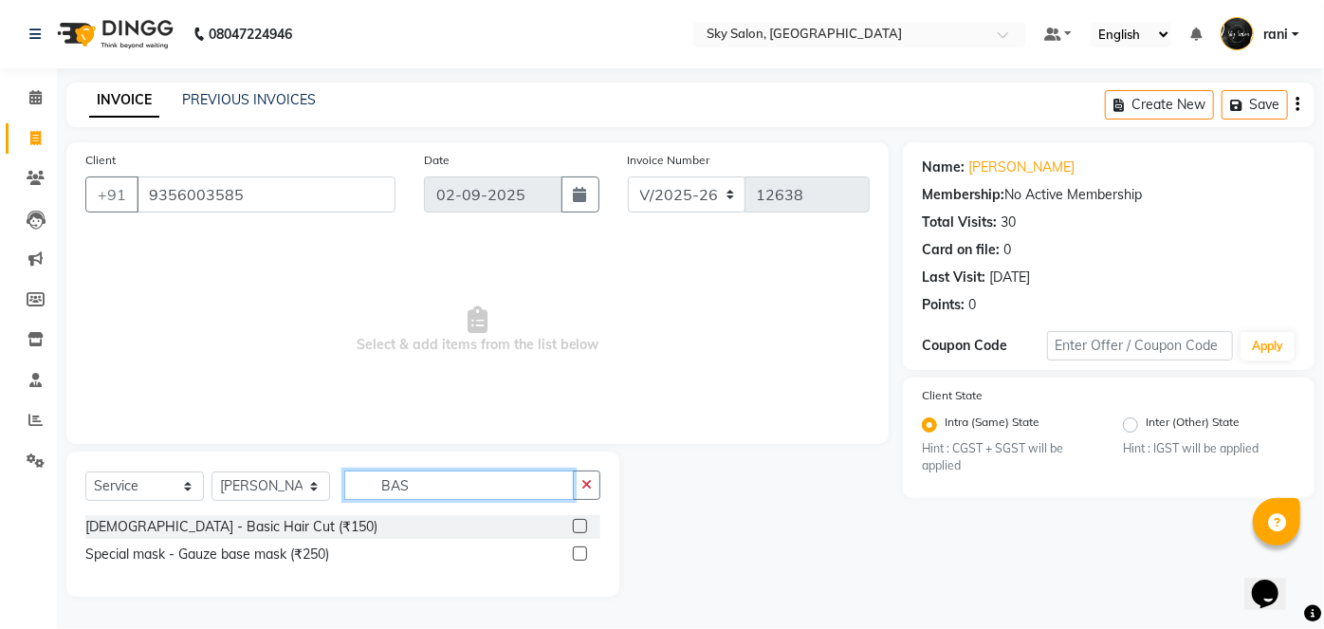
type input "BAS"
click at [584, 528] on label at bounding box center [580, 526] width 14 height 14
click at [584, 528] on input "checkbox" at bounding box center [579, 527] width 12 height 12
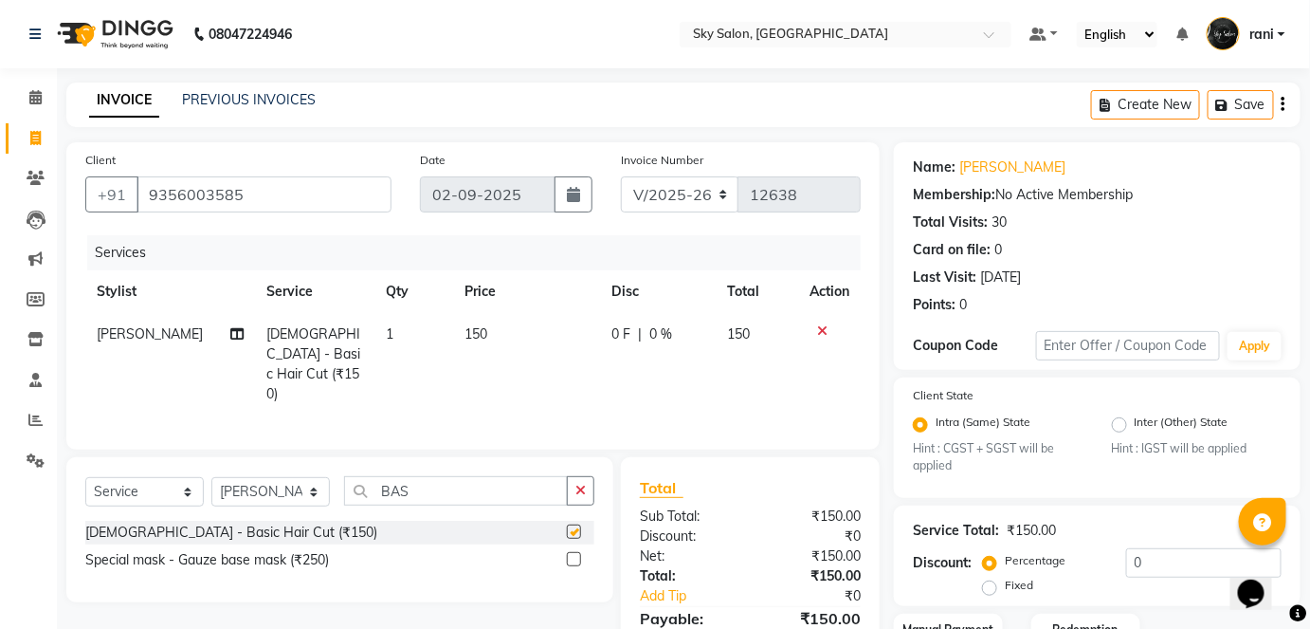
checkbox input "false"
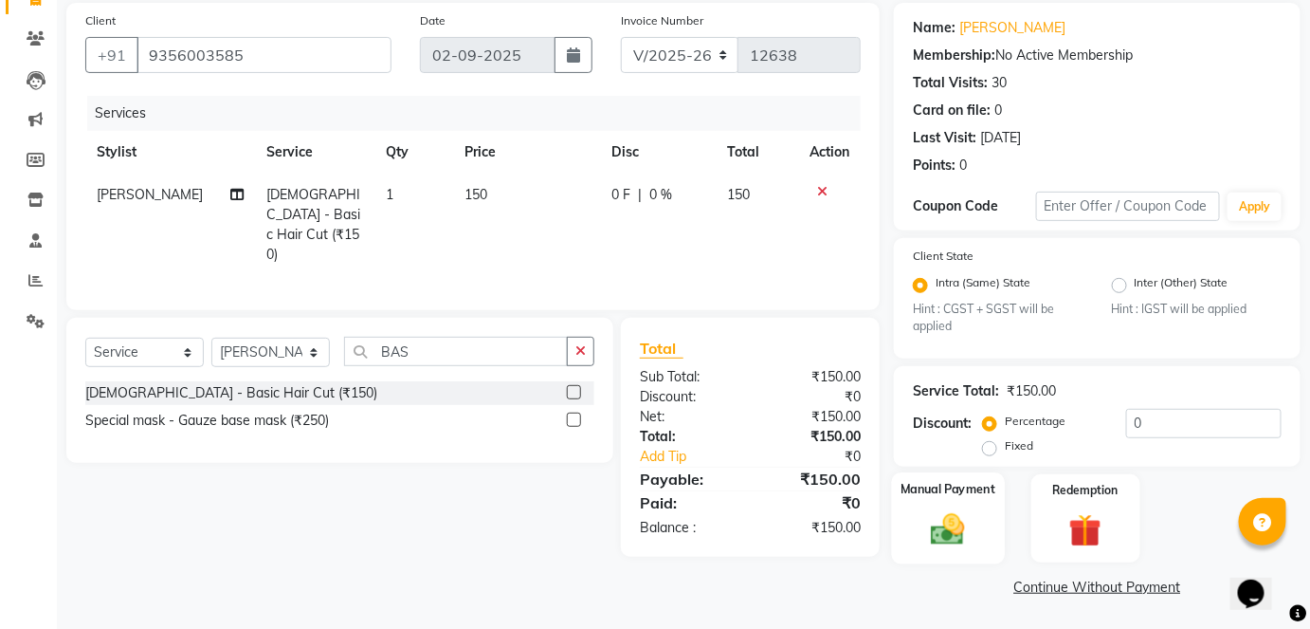
click at [951, 508] on div "Manual Payment" at bounding box center [948, 518] width 113 height 92
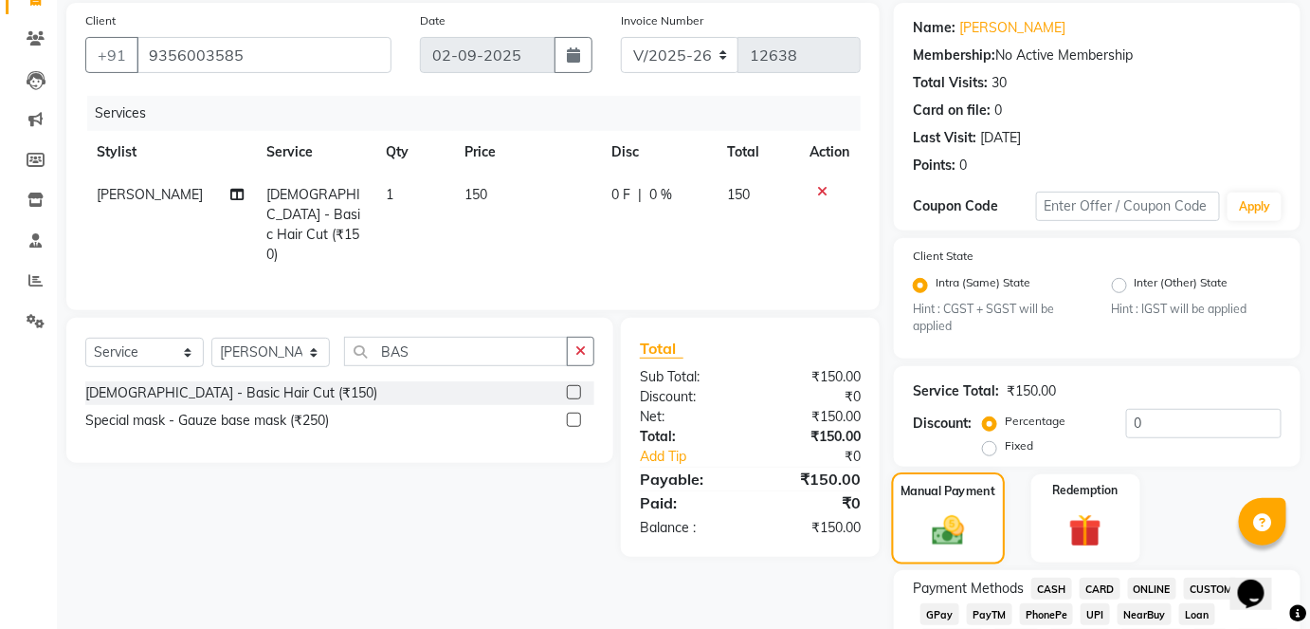
scroll to position [304, 0]
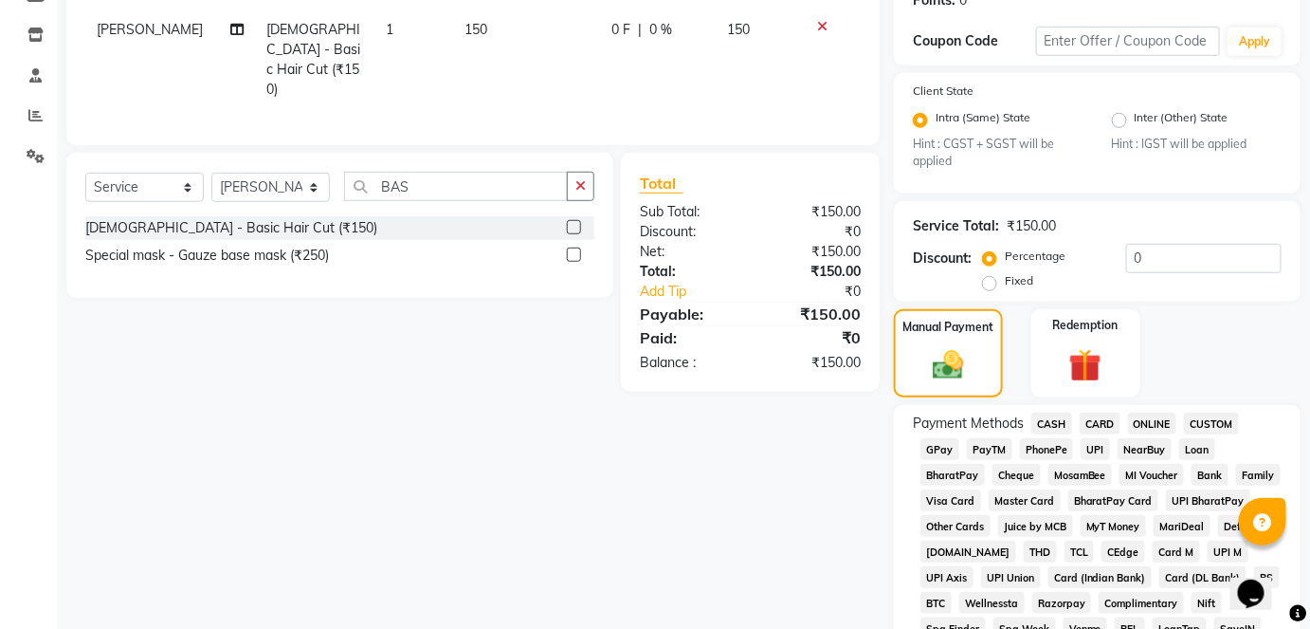
click at [1054, 412] on span "CASH" at bounding box center [1052, 423] width 41 height 22
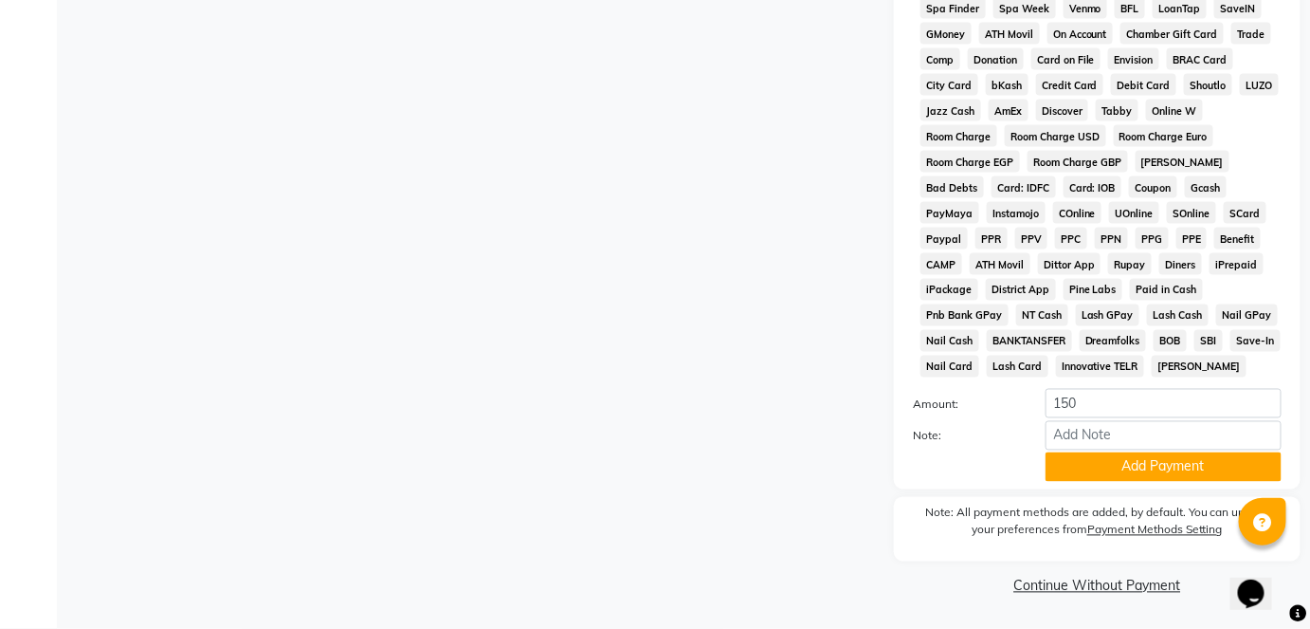
scroll to position [925, 0]
click at [1183, 477] on button "Add Payment" at bounding box center [1164, 466] width 236 height 29
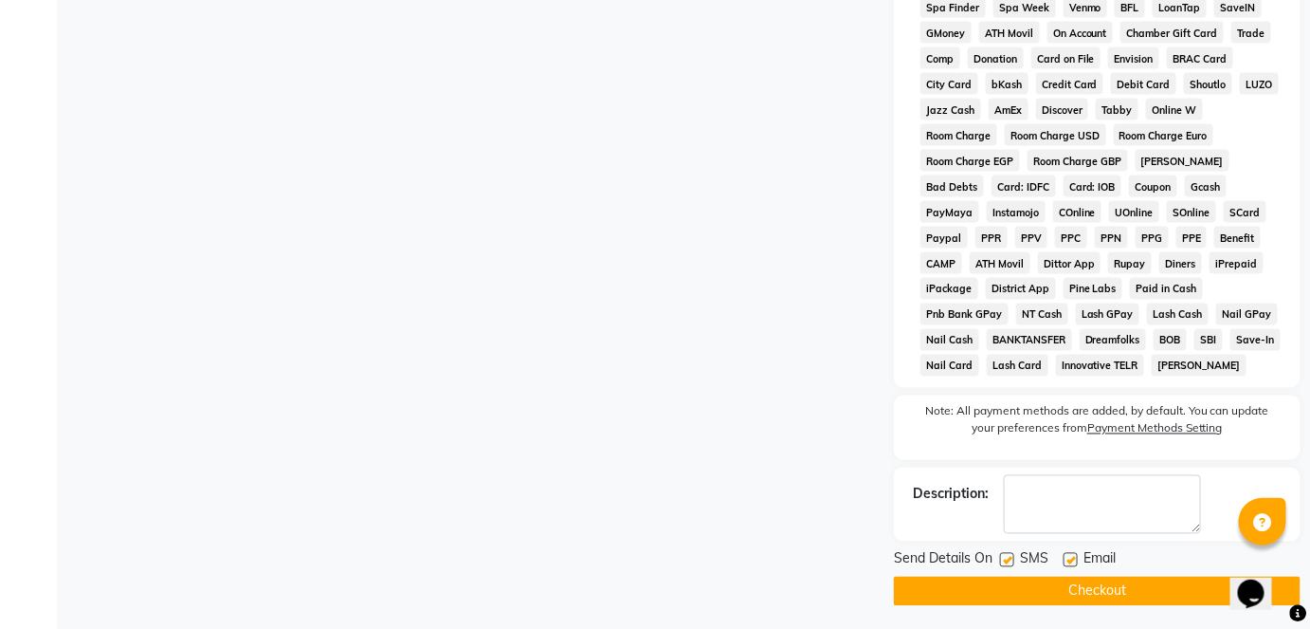
click at [1007, 562] on label at bounding box center [1007, 560] width 14 height 14
click at [1007, 562] on input "checkbox" at bounding box center [1006, 561] width 12 height 12
checkbox input "false"
click at [1006, 590] on button "Checkout" at bounding box center [1097, 590] width 407 height 29
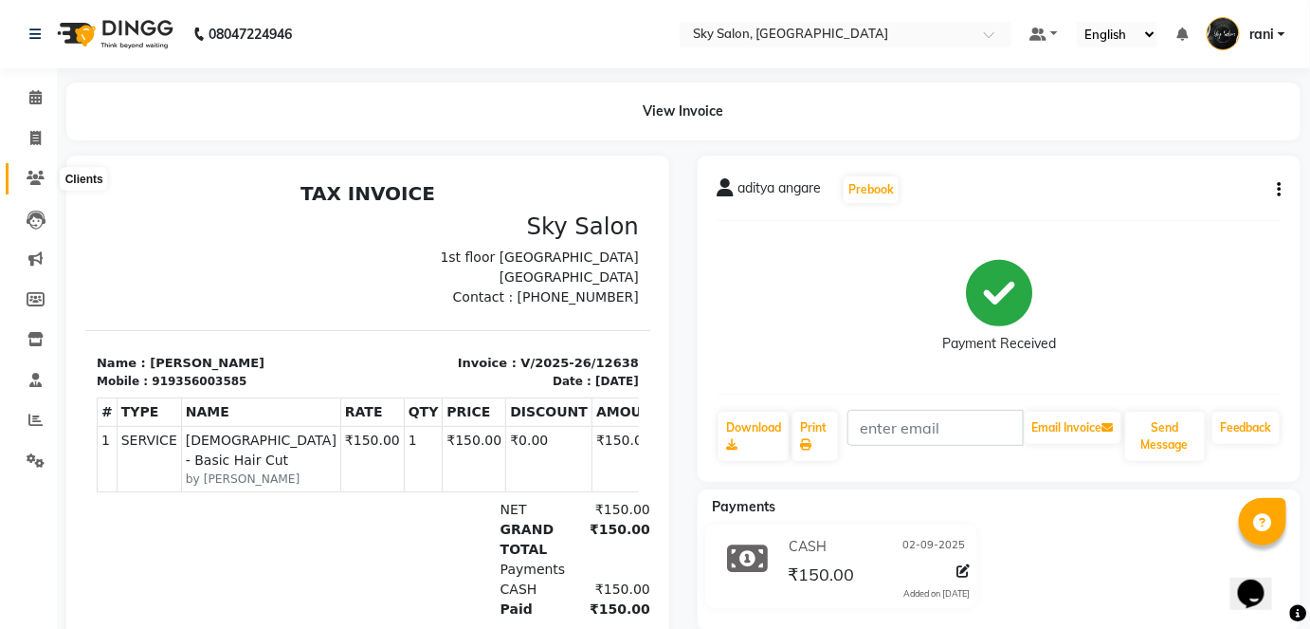
click at [30, 182] on icon at bounding box center [36, 178] width 18 height 14
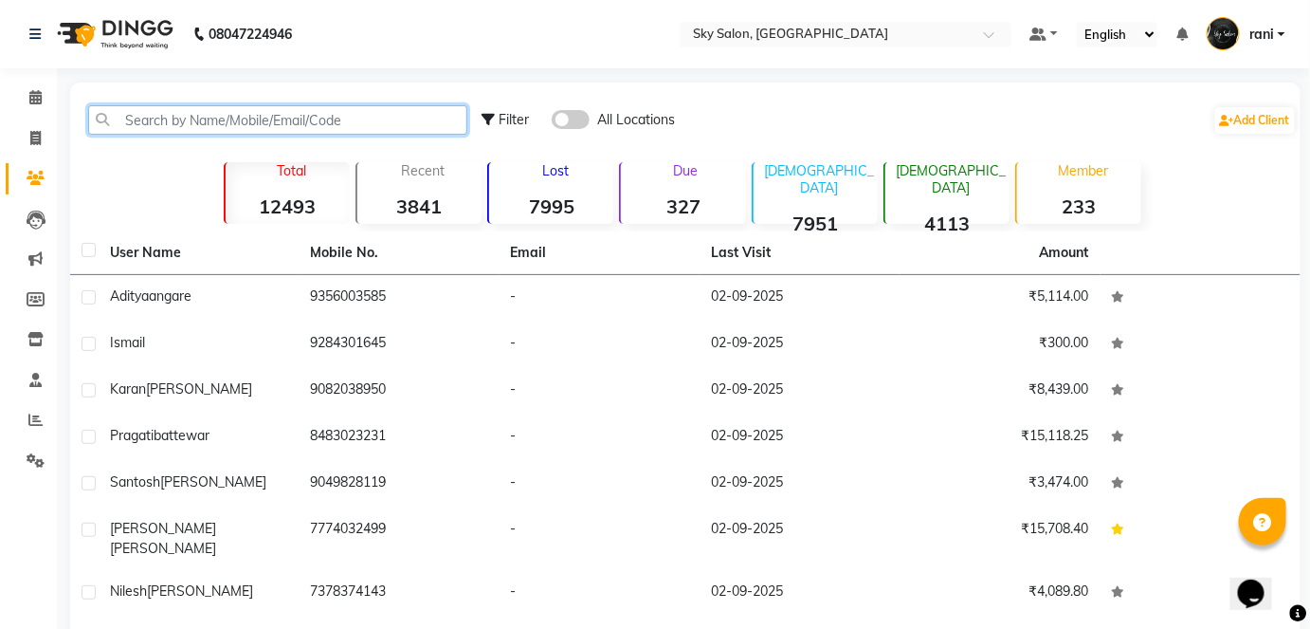
click at [381, 118] on input "text" at bounding box center [277, 119] width 379 height 29
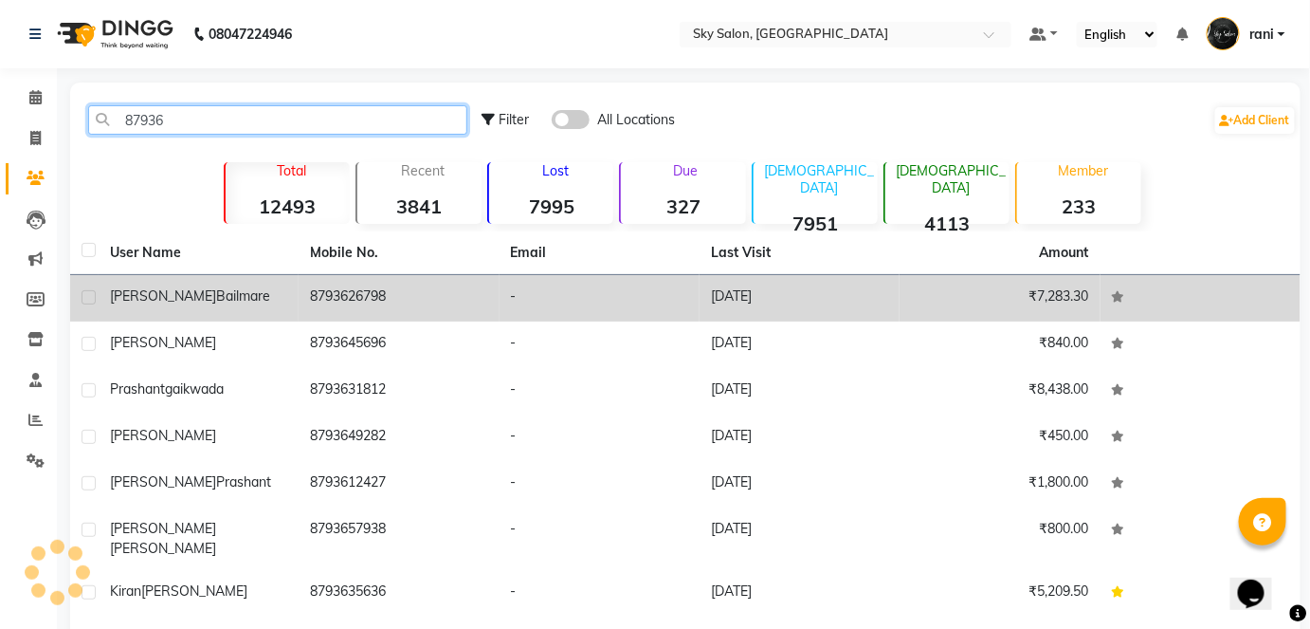
type input "87936"
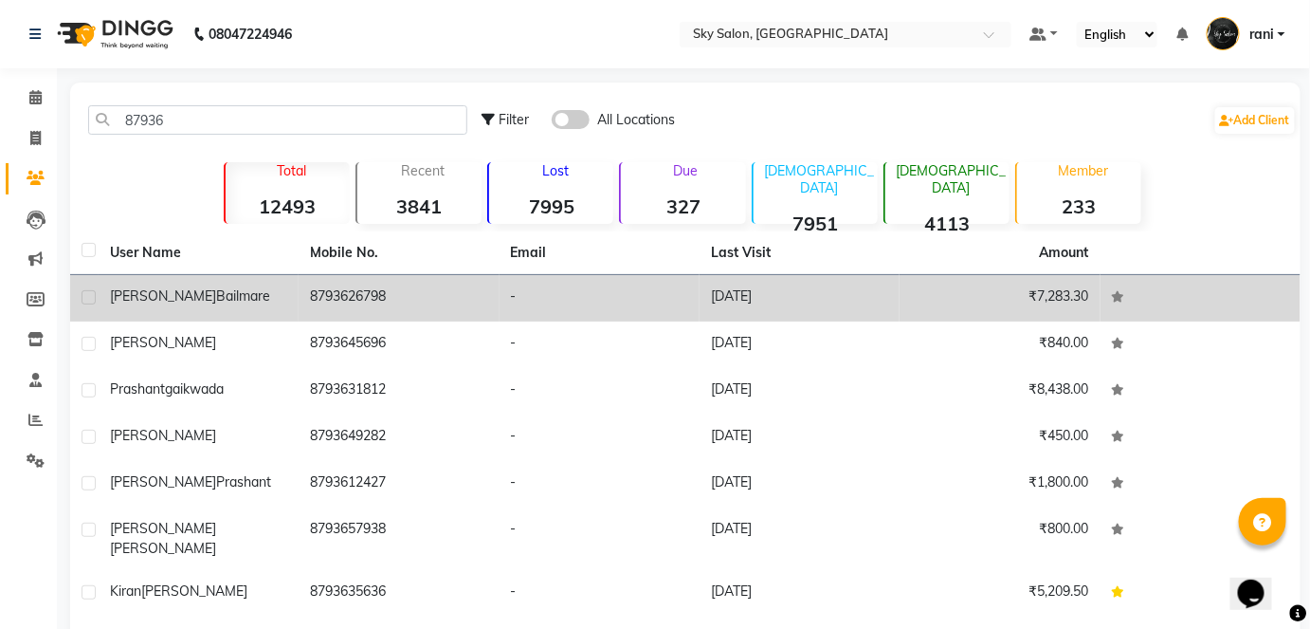
click at [353, 299] on td "8793626798" at bounding box center [399, 298] width 200 height 46
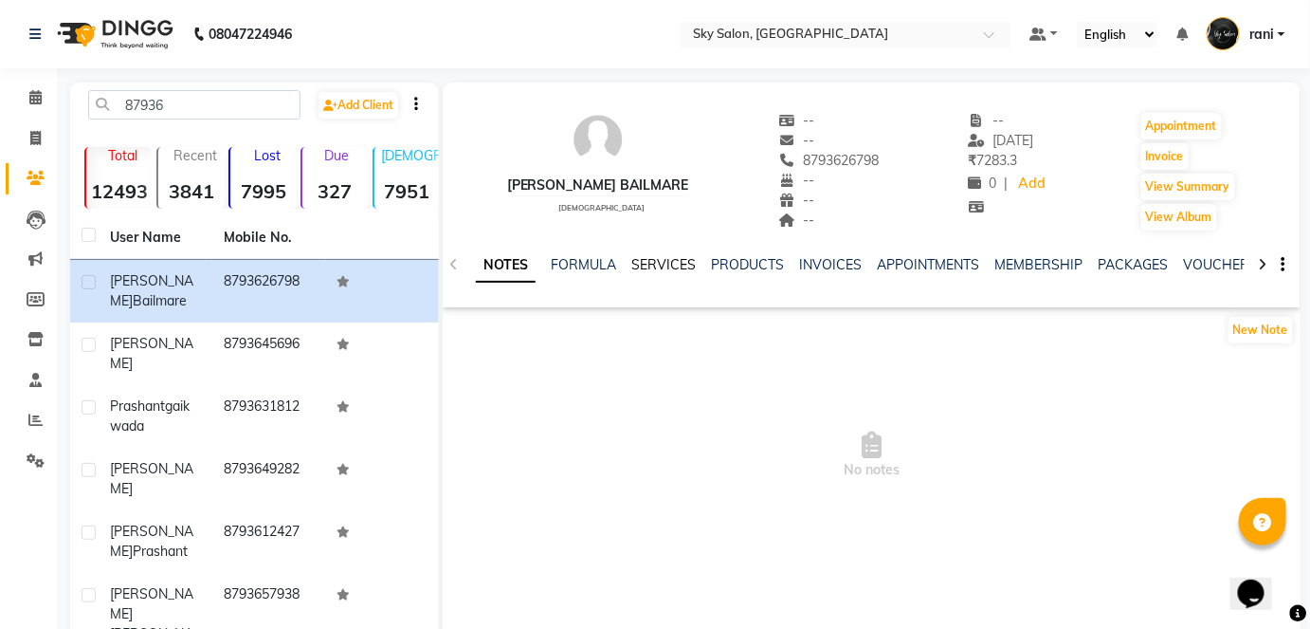
drag, startPoint x: 645, startPoint y: 276, endPoint x: 647, endPoint y: 265, distance: 10.6
click at [647, 265] on div "NOTES FORMULA SERVICES PRODUCTS INVOICES APPOINTMENTS MEMBERSHIP PACKAGES VOUCH…" at bounding box center [849, 272] width 746 height 35
click at [647, 265] on link "SERVICES" at bounding box center [663, 264] width 64 height 17
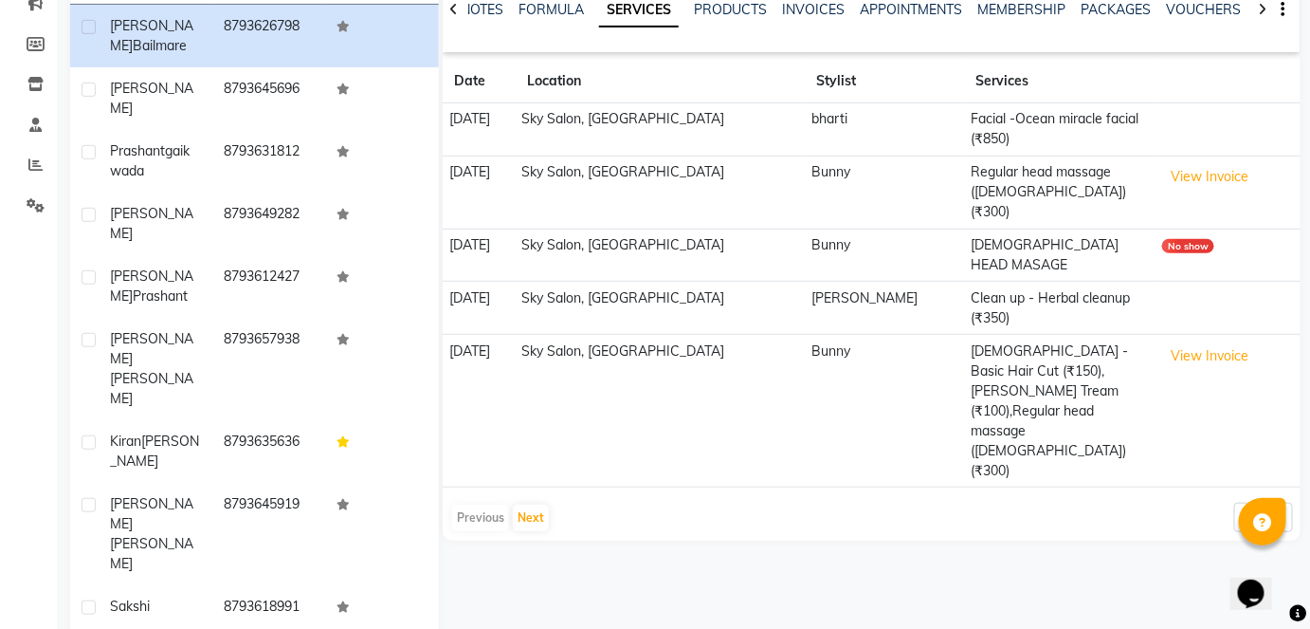
scroll to position [268, 0]
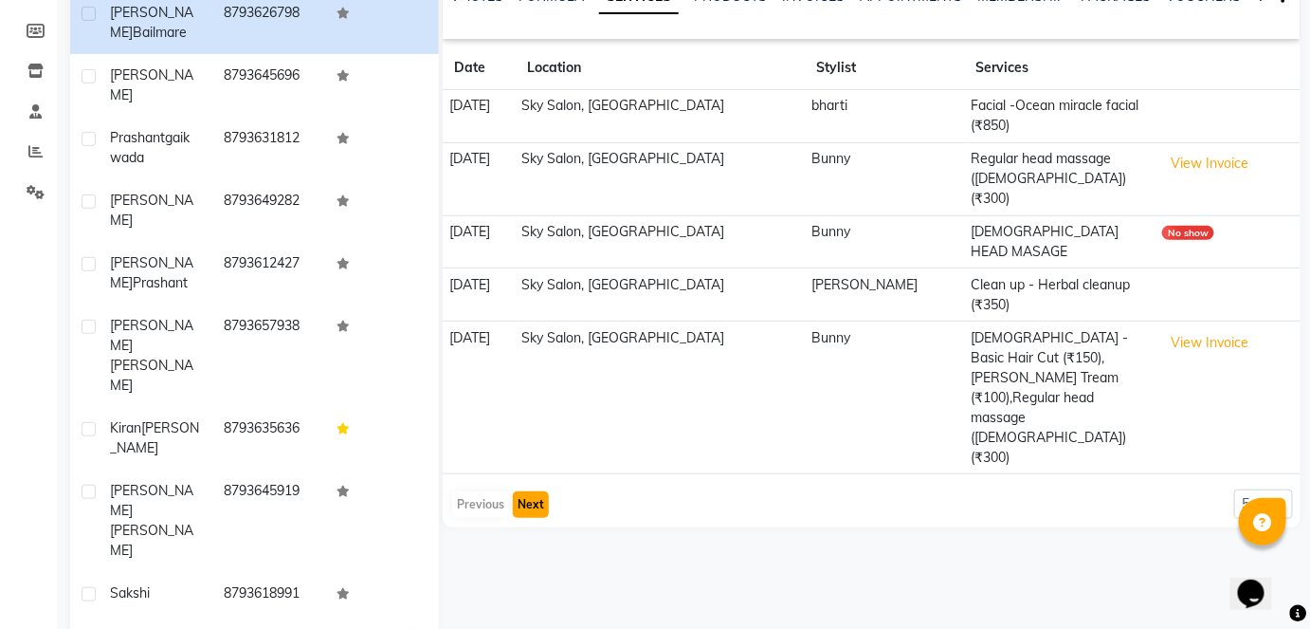
click at [523, 491] on button "Next" at bounding box center [531, 504] width 36 height 27
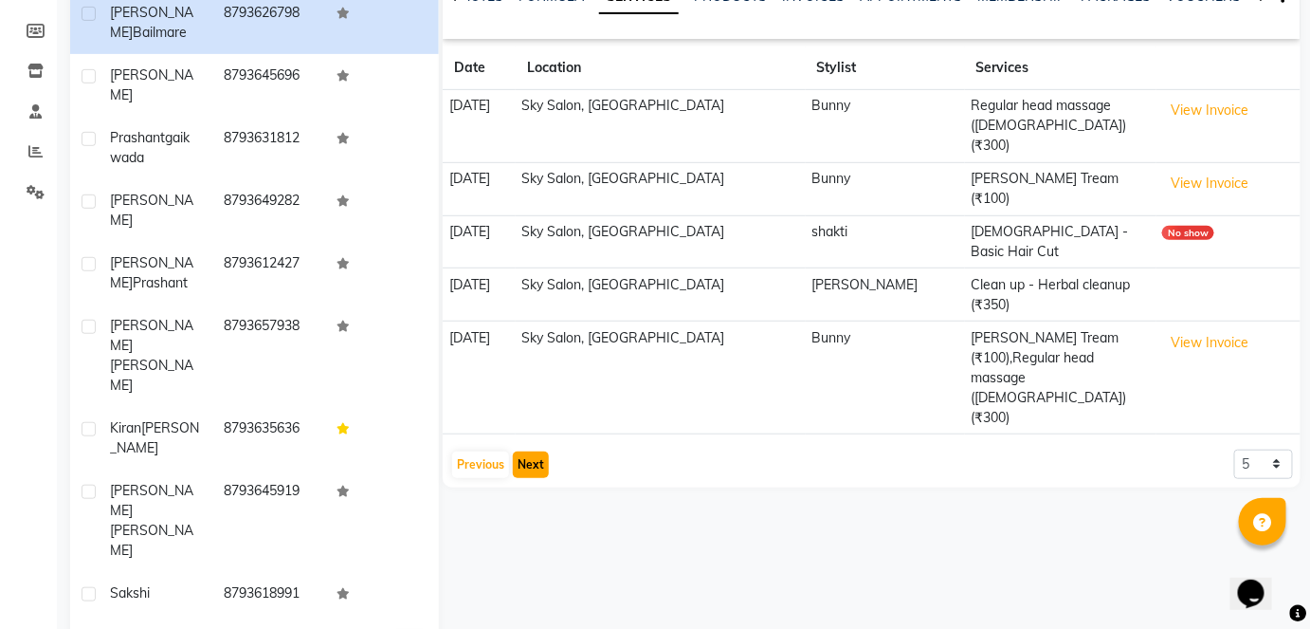
click at [531, 451] on button "Next" at bounding box center [531, 464] width 36 height 27
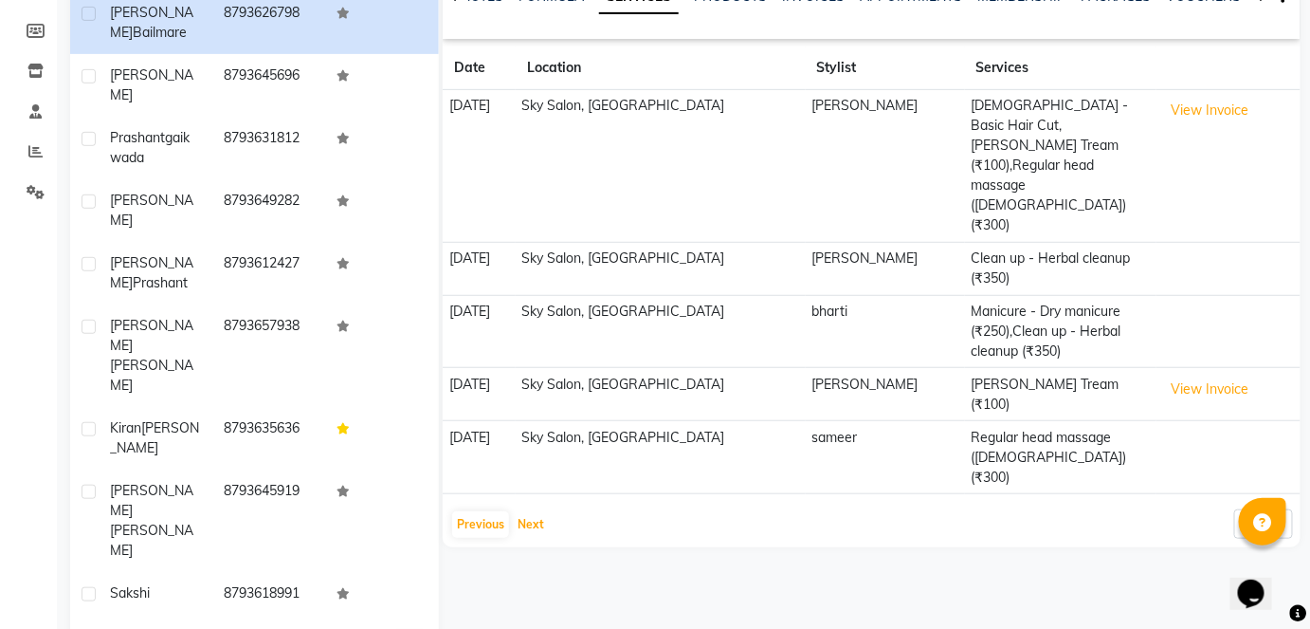
scroll to position [0, 0]
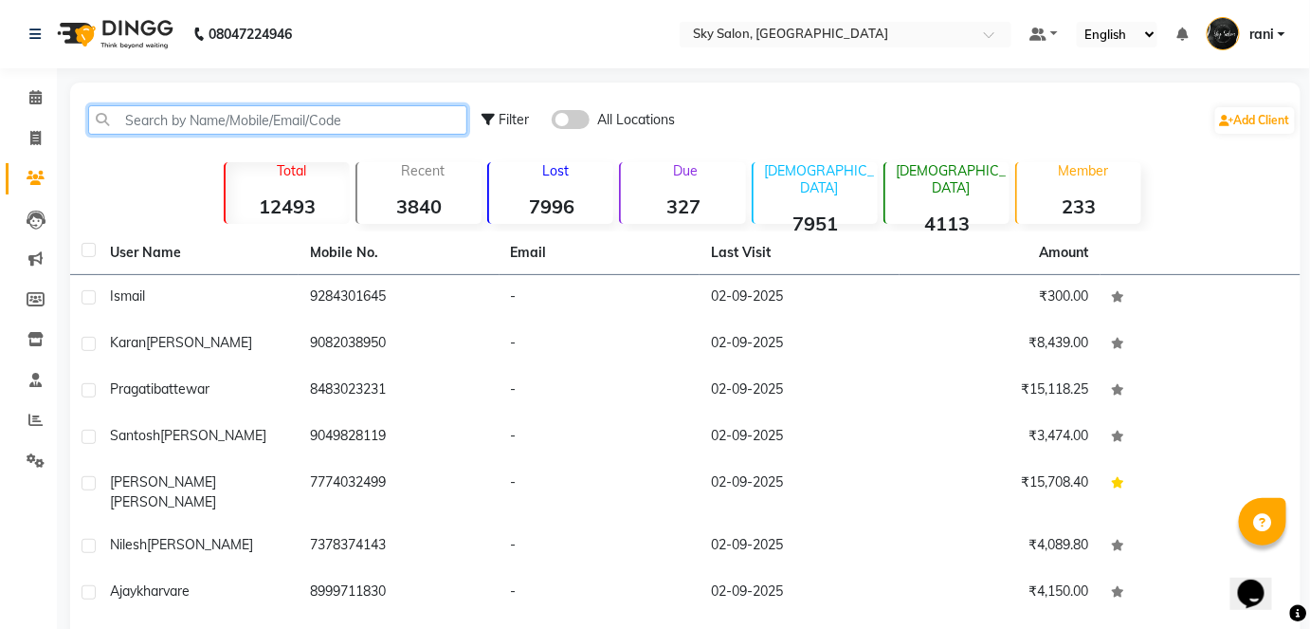
click at [190, 122] on input "text" at bounding box center [277, 119] width 379 height 29
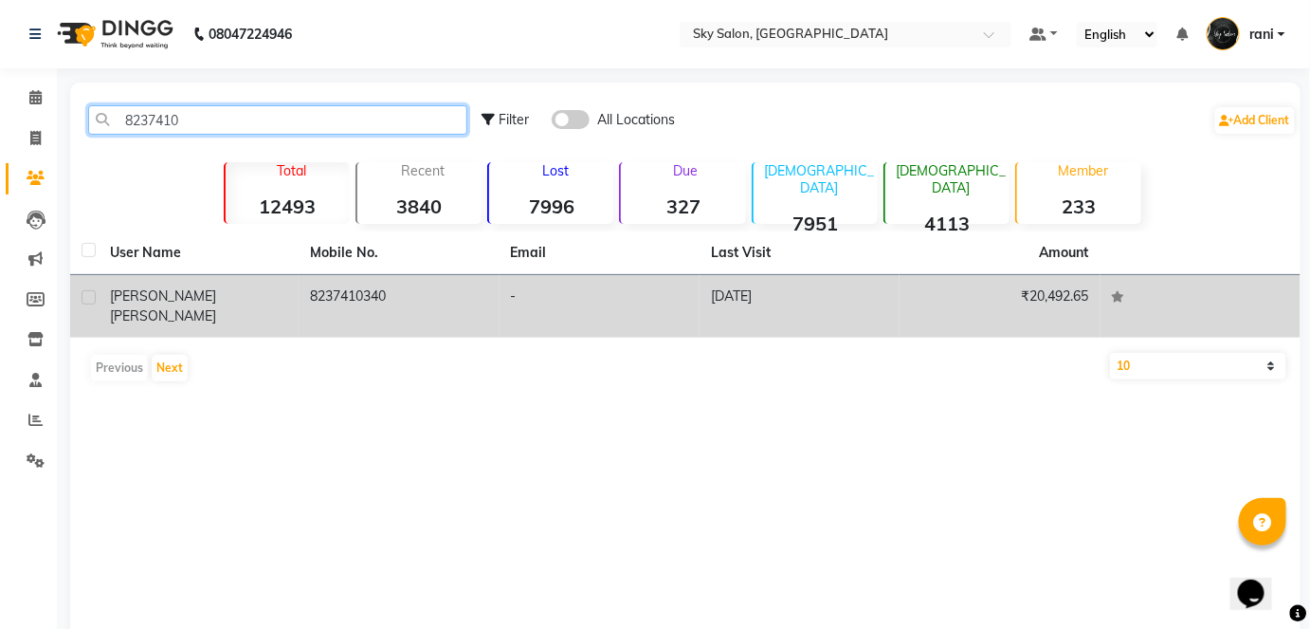
type input "8237410"
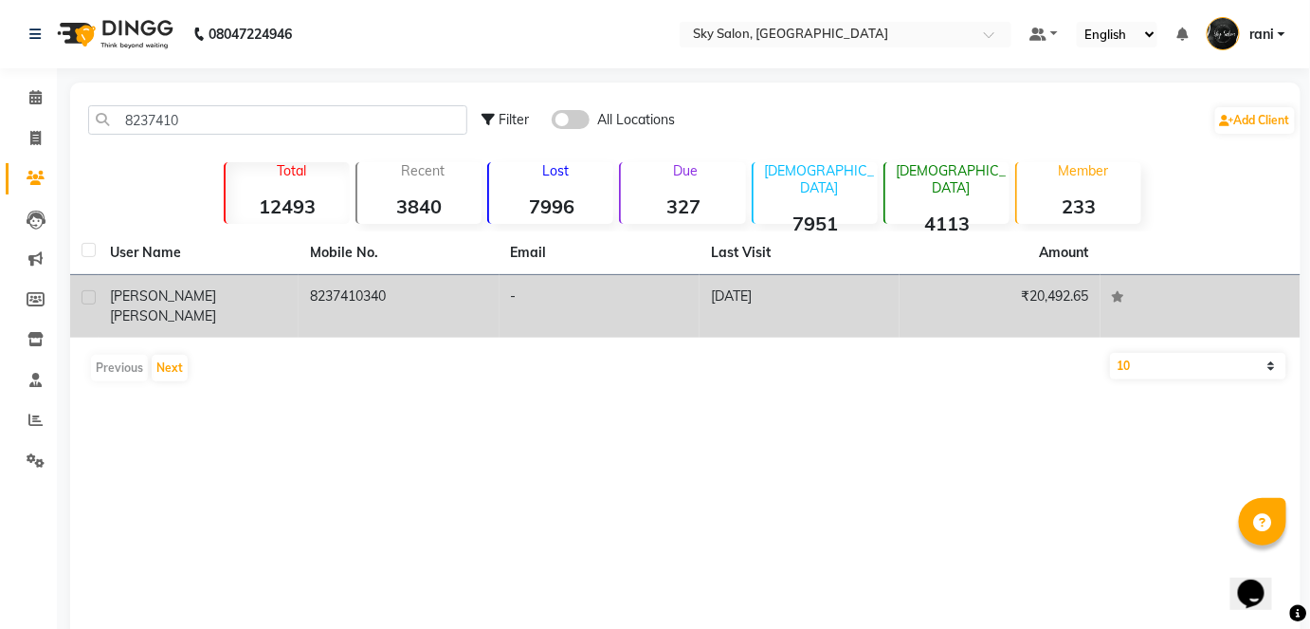
click at [266, 307] on td "RASIKA CHOUDHRY" at bounding box center [199, 306] width 200 height 63
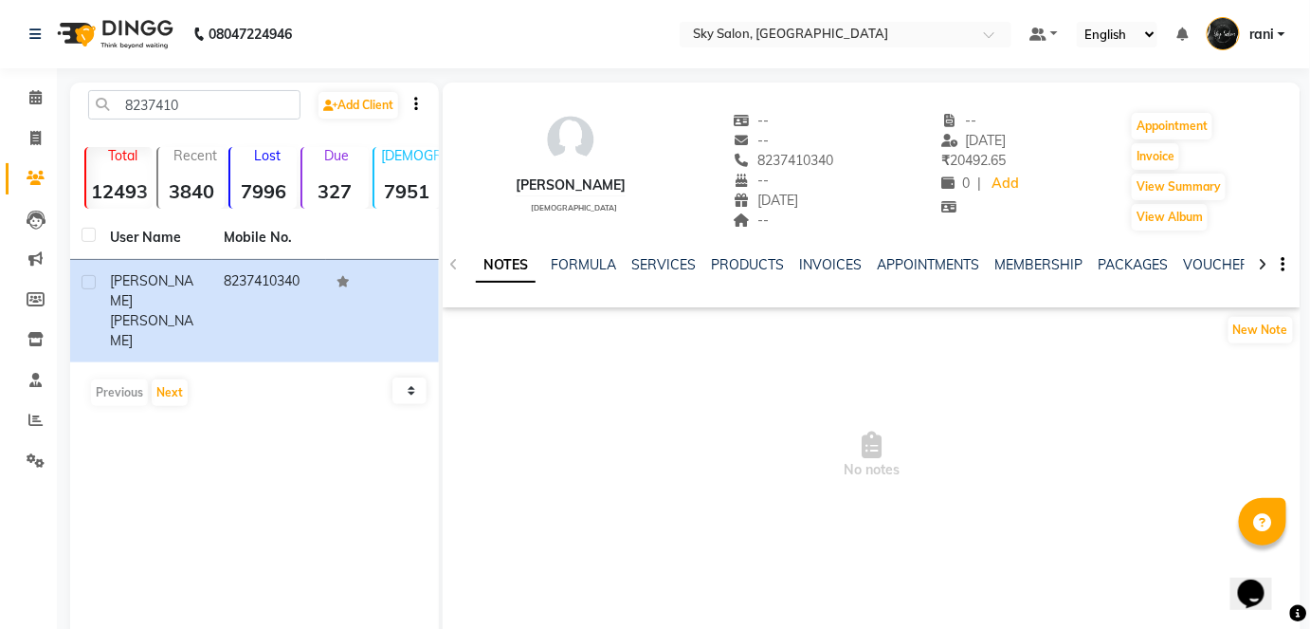
click at [645, 253] on div "NOTES FORMULA SERVICES PRODUCTS INVOICES APPOINTMENTS MEMBERSHIP PACKAGES VOUCH…" at bounding box center [872, 264] width 858 height 65
click at [651, 264] on link "SERVICES" at bounding box center [663, 264] width 64 height 17
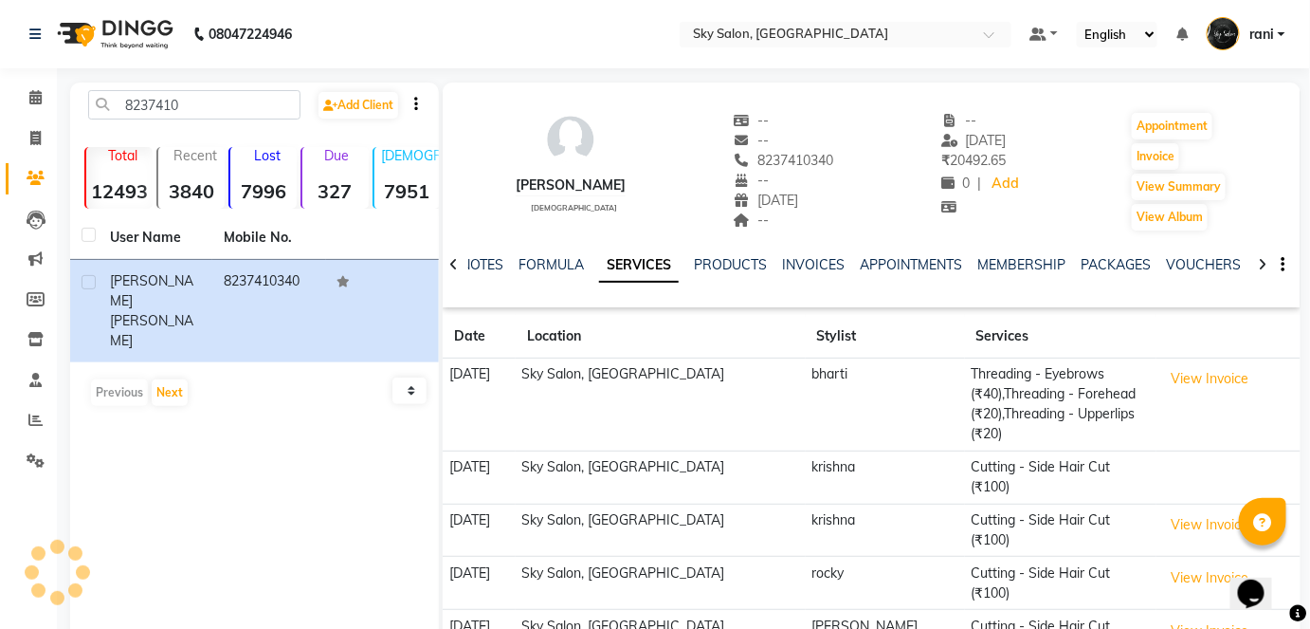
scroll to position [50, 0]
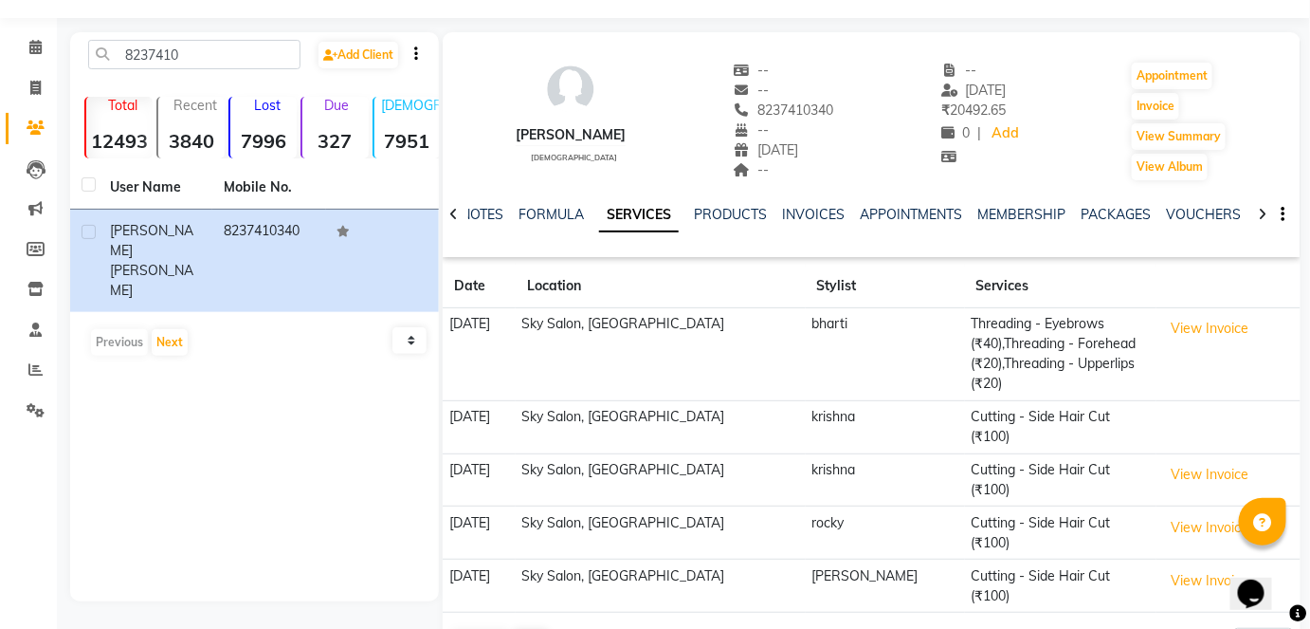
click at [478, 408] on td "25-07-2025" at bounding box center [479, 426] width 73 height 53
click at [152, 45] on input "8237410" at bounding box center [194, 54] width 212 height 29
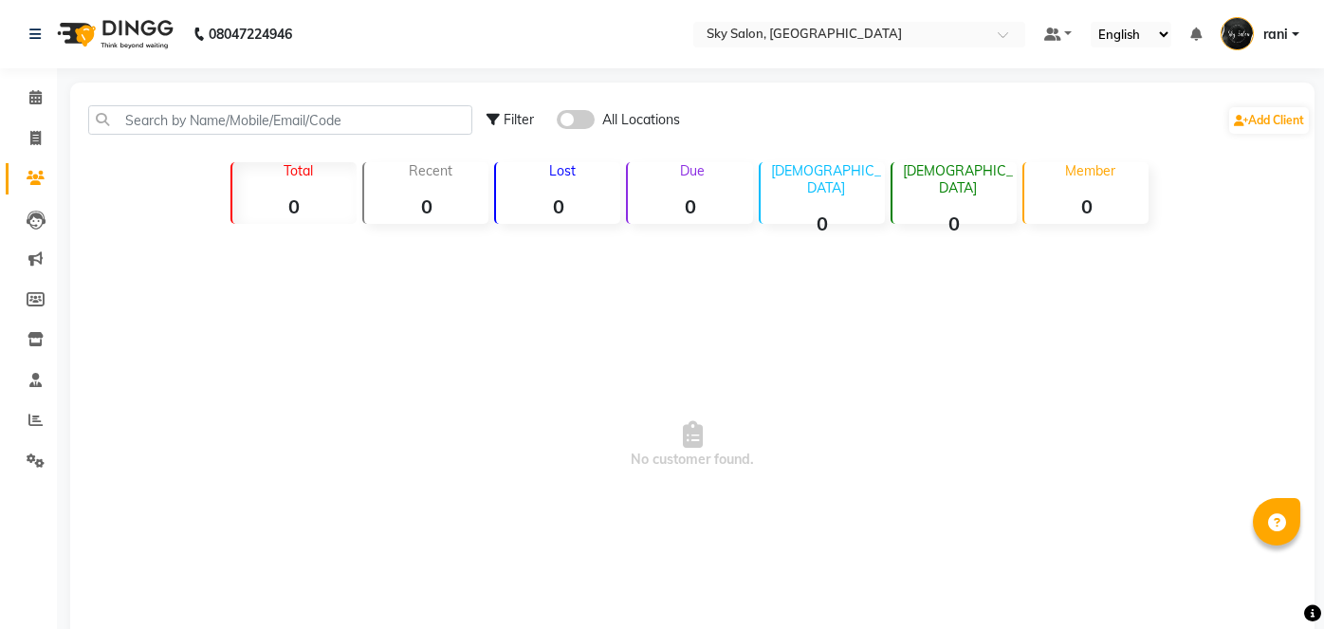
click at [16, 187] on link "Clients" at bounding box center [29, 178] width 46 height 31
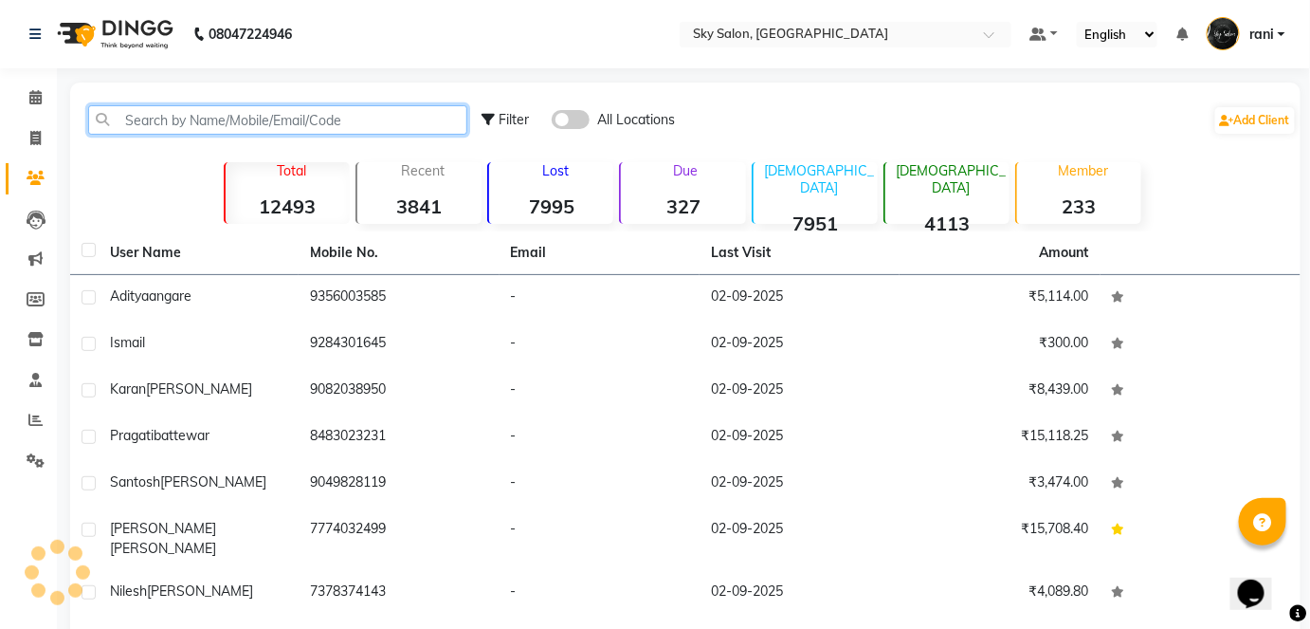
click at [327, 126] on input "text" at bounding box center [277, 119] width 379 height 29
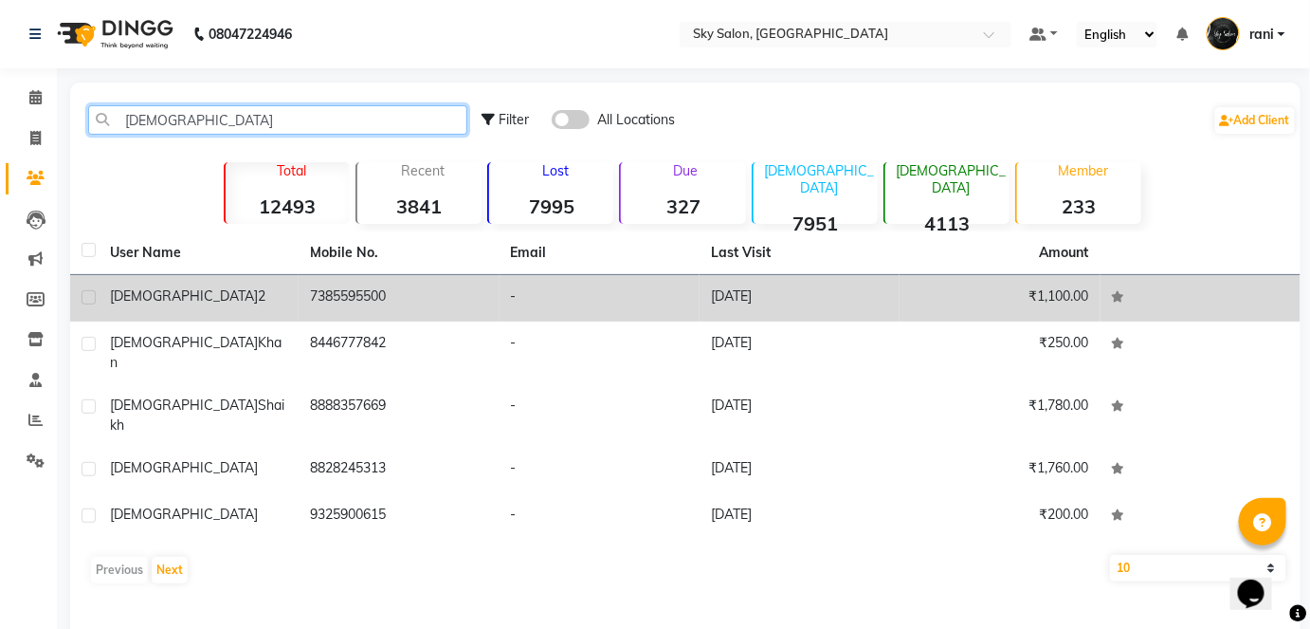
type input "[DEMOGRAPHIC_DATA]"
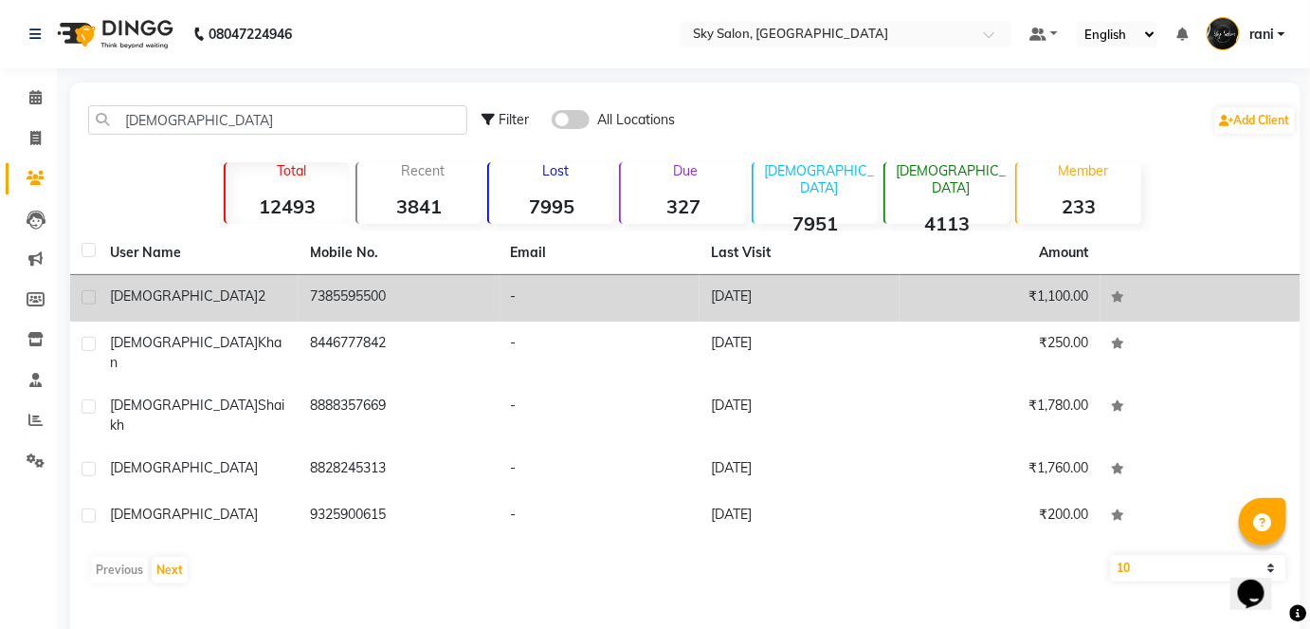
click at [413, 296] on td "7385595500" at bounding box center [399, 298] width 200 height 46
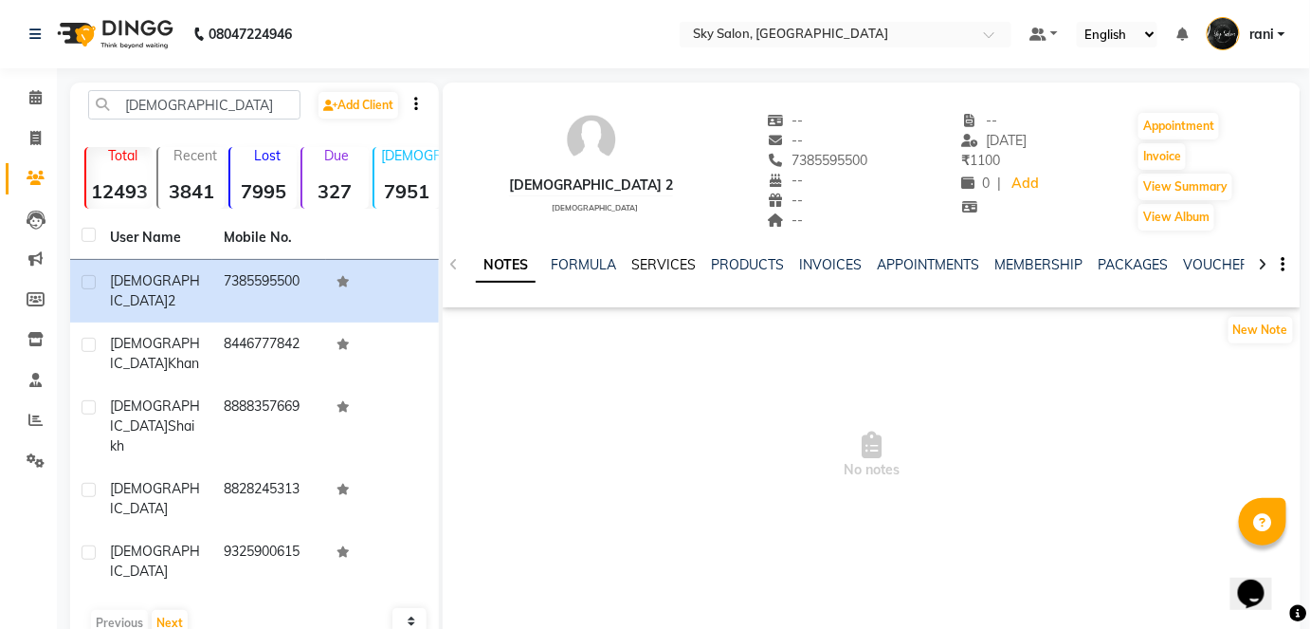
click at [675, 266] on link "SERVICES" at bounding box center [663, 264] width 64 height 17
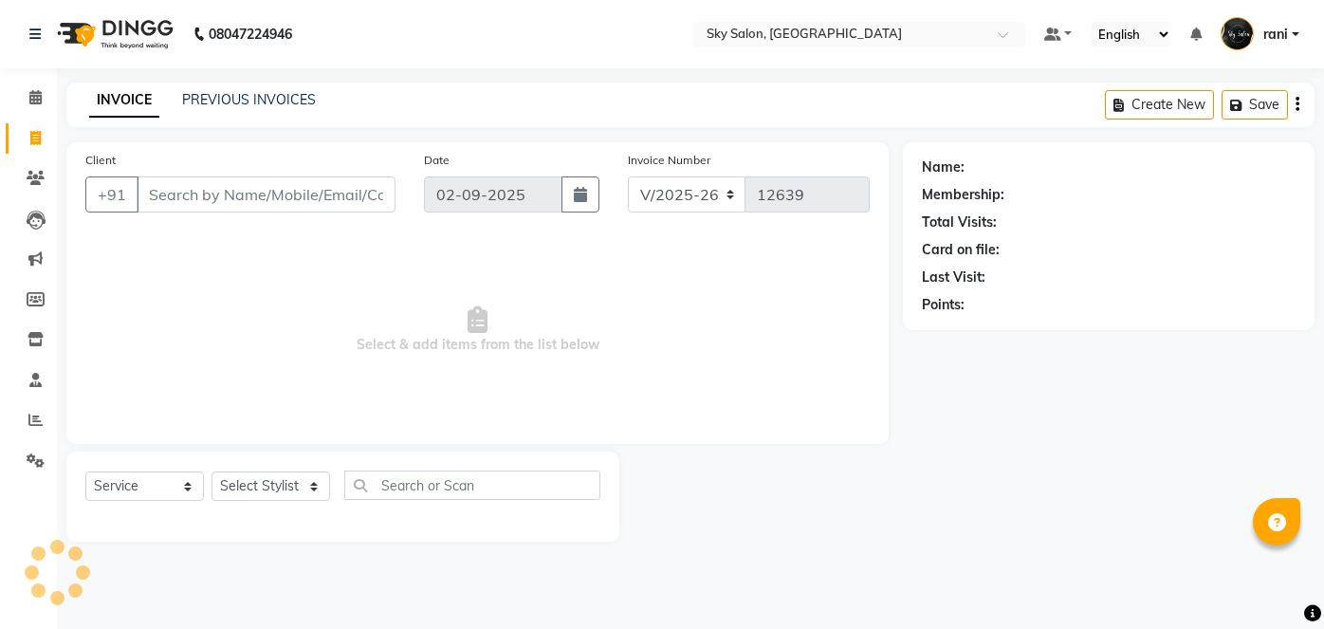
select select "3537"
select select "service"
click at [173, 192] on input "Client" at bounding box center [266, 194] width 259 height 36
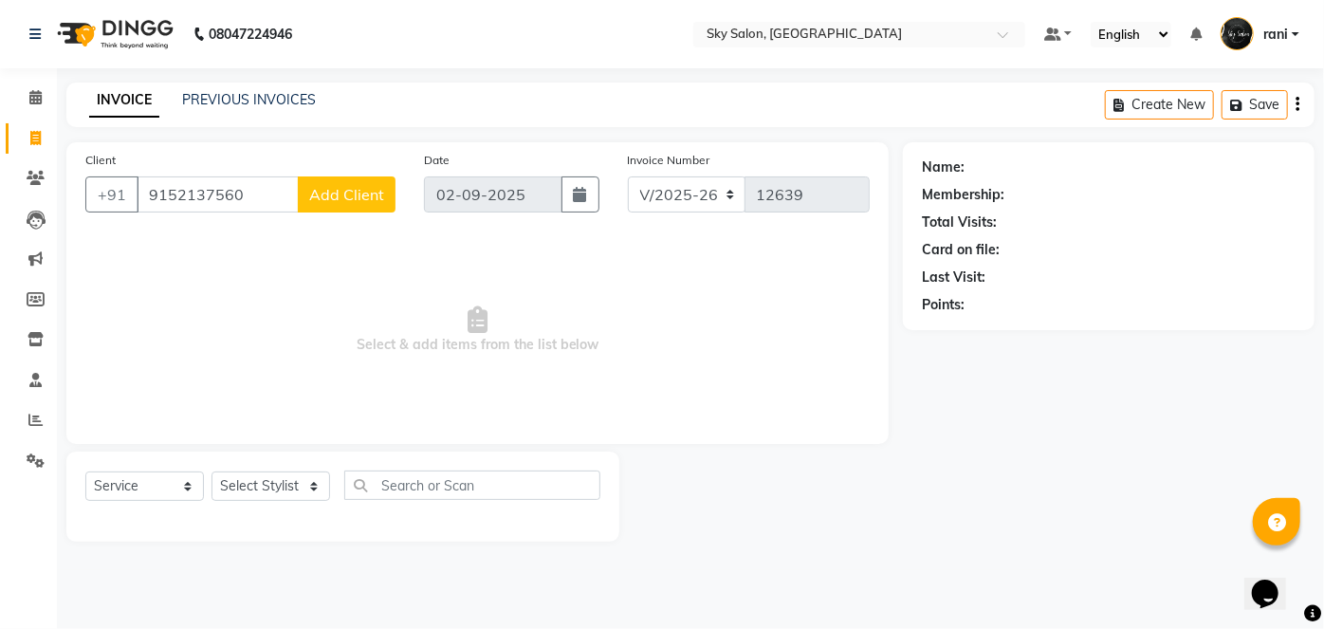
type input "9152137560"
click at [333, 192] on span "Add Client" at bounding box center [346, 194] width 75 height 19
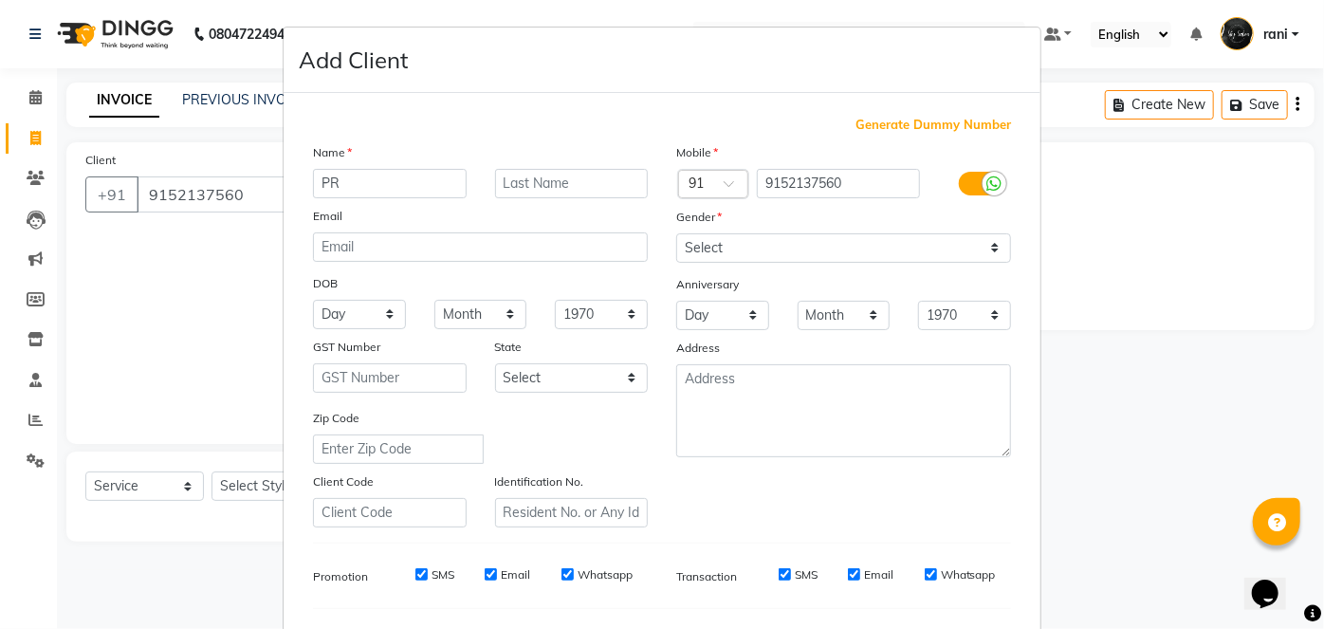
type input "P"
type input "["
type input "pramila"
click at [561, 189] on input "text" at bounding box center [572, 183] width 154 height 29
type input "yadav"
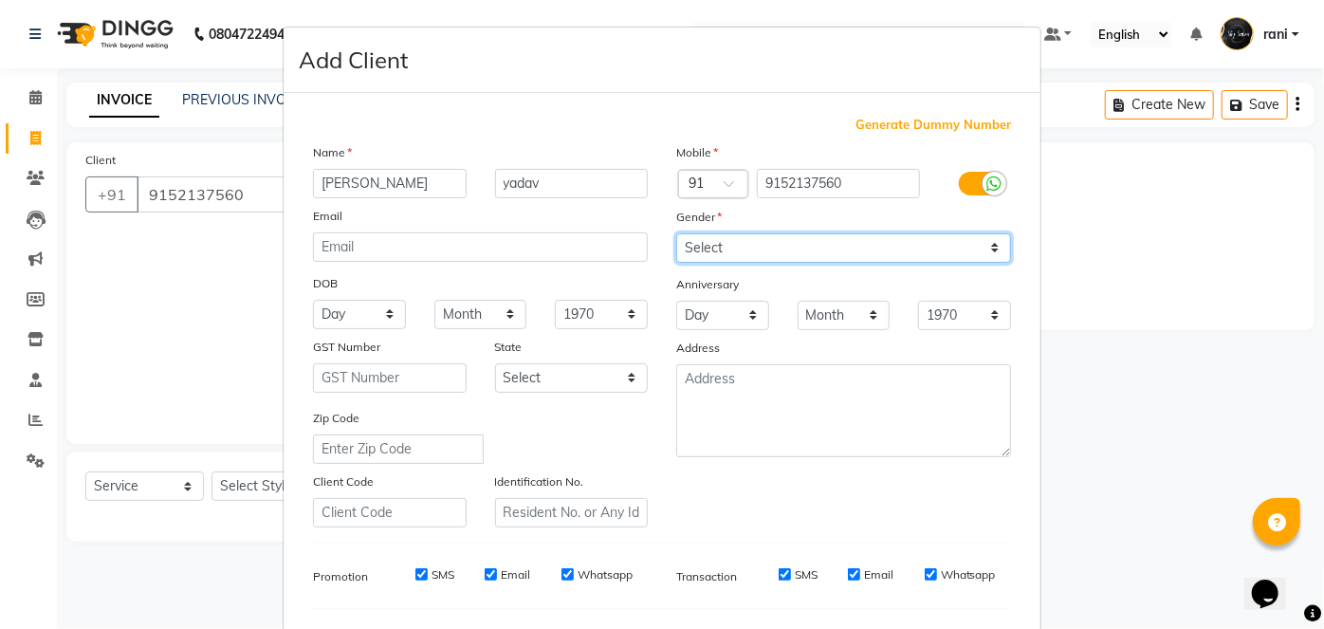
click at [736, 239] on select "Select Male Female Other Prefer Not To Say" at bounding box center [843, 247] width 335 height 29
select select "female"
click at [676, 233] on select "Select Male Female Other Prefer Not To Say" at bounding box center [843, 247] width 335 height 29
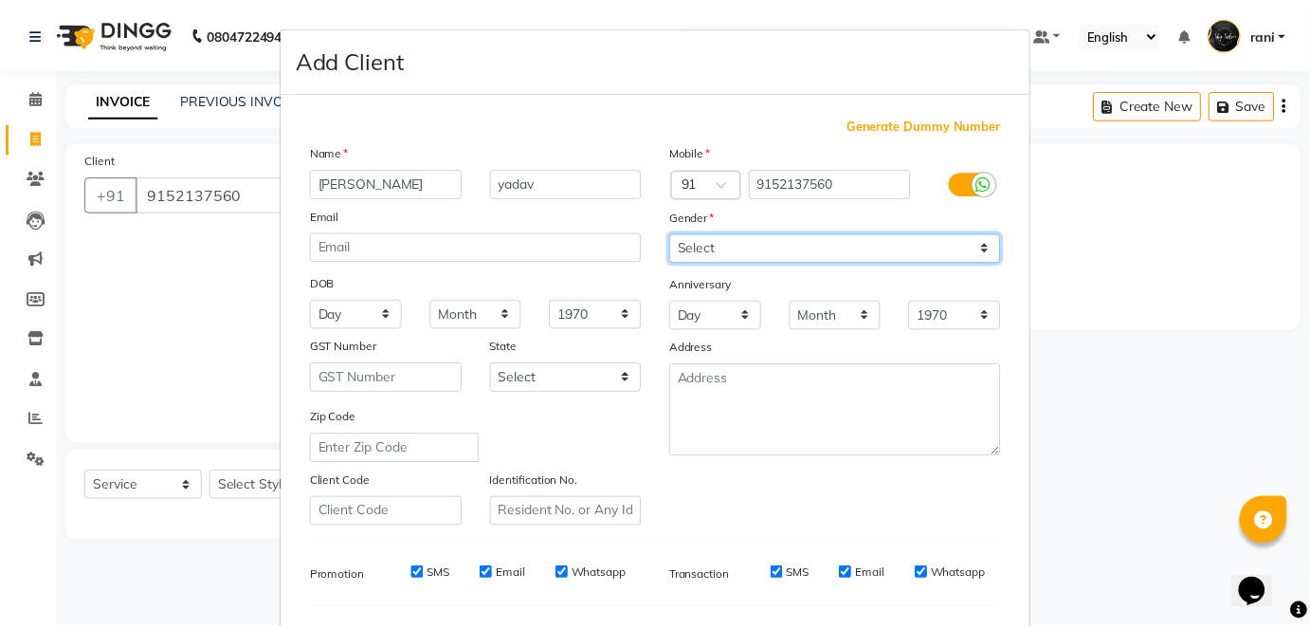
scroll to position [245, 0]
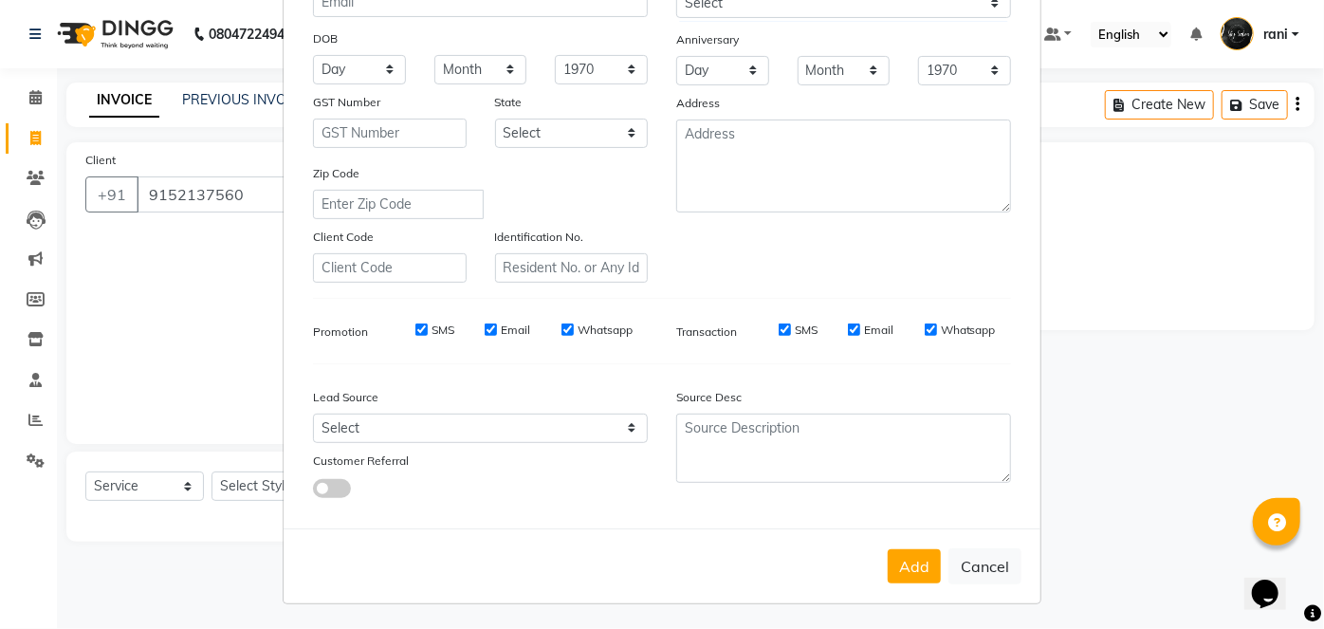
click at [928, 543] on div "Add Cancel" at bounding box center [661, 565] width 757 height 75
drag, startPoint x: 928, startPoint y: 543, endPoint x: 918, endPoint y: 559, distance: 19.2
click at [918, 559] on div "Add Cancel" at bounding box center [661, 565] width 757 height 75
click at [918, 559] on button "Add" at bounding box center [913, 566] width 53 height 34
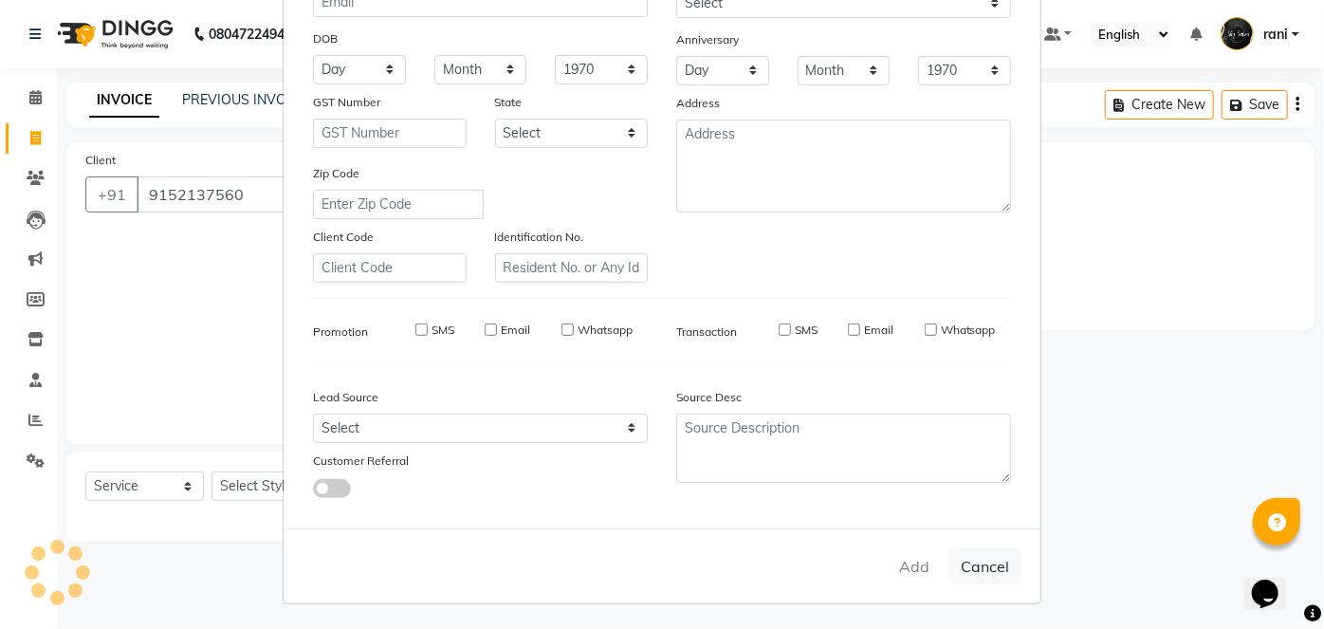
select select
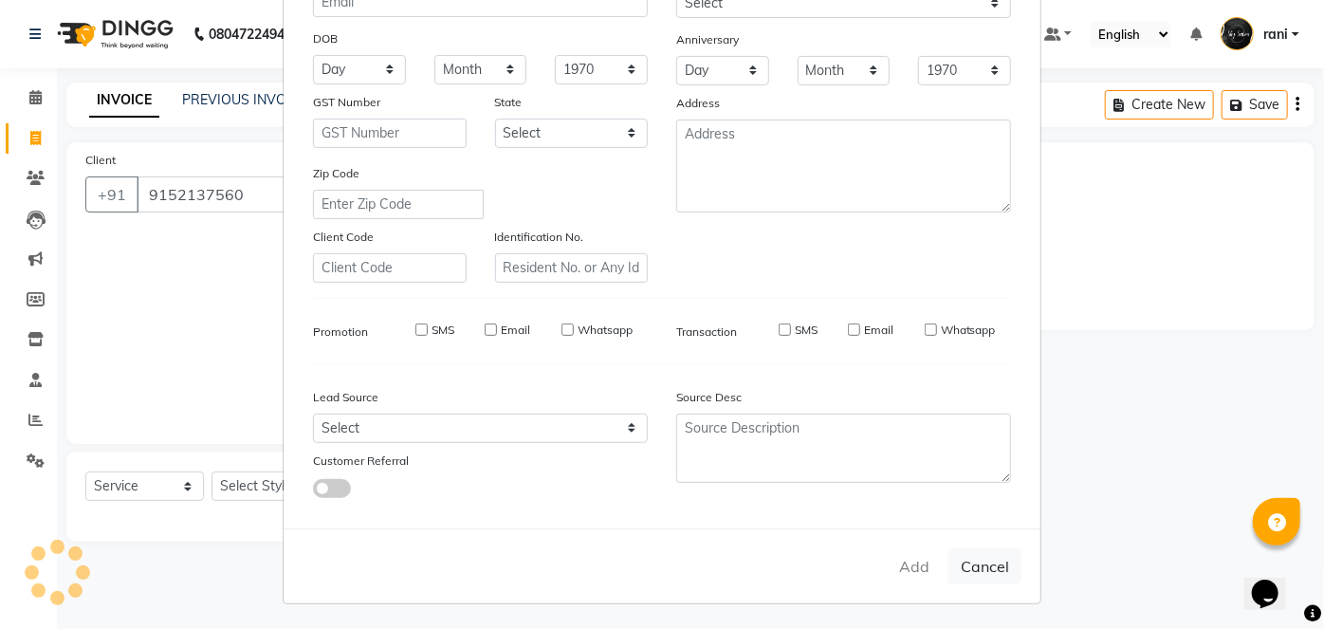
select select
checkbox input "false"
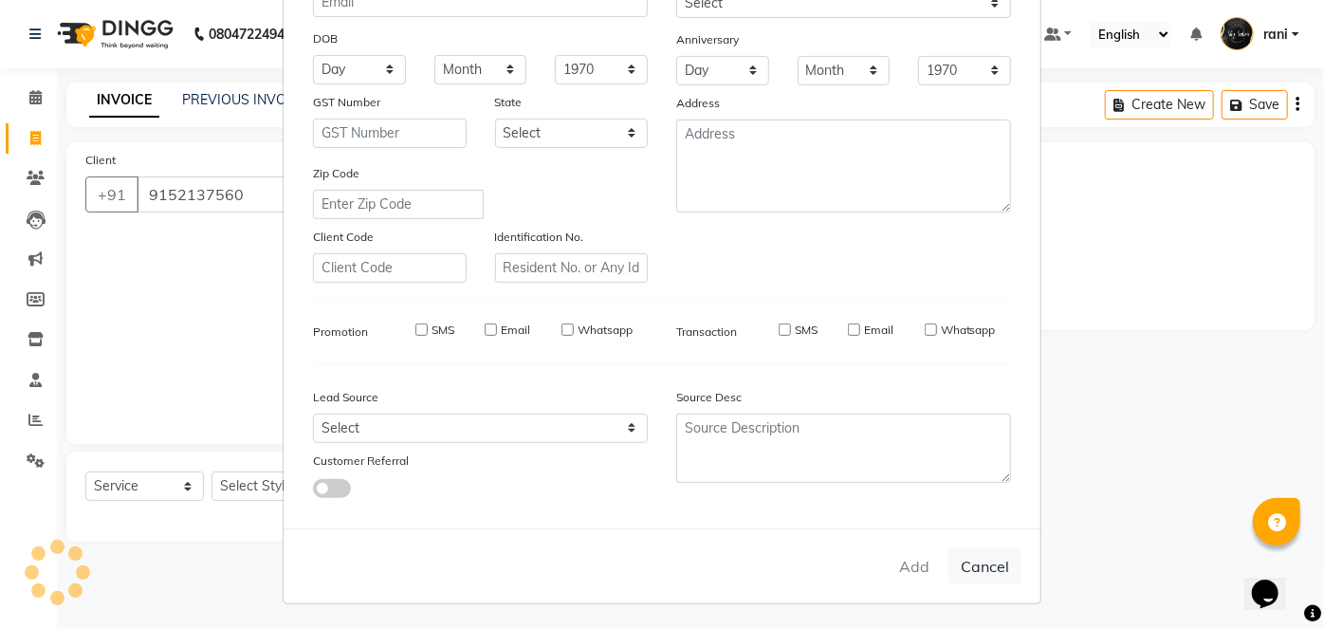
checkbox input "false"
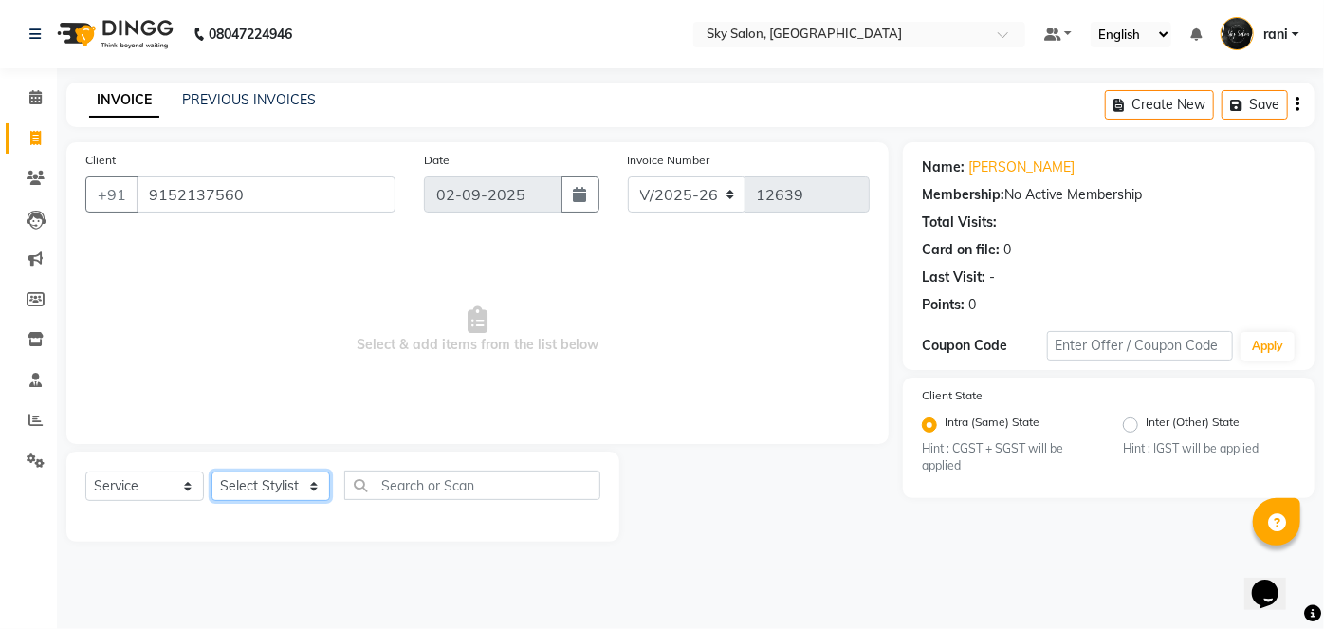
click at [284, 479] on select "Select Stylist afreen [PERSON_NAME] saha [PERSON_NAME] [PERSON_NAME] [PERSON_NA…" at bounding box center [270, 485] width 119 height 29
select select "16688"
click at [211, 471] on select "Select Stylist afreen [PERSON_NAME] saha [PERSON_NAME] [PERSON_NAME] [PERSON_NA…" at bounding box center [270, 485] width 119 height 29
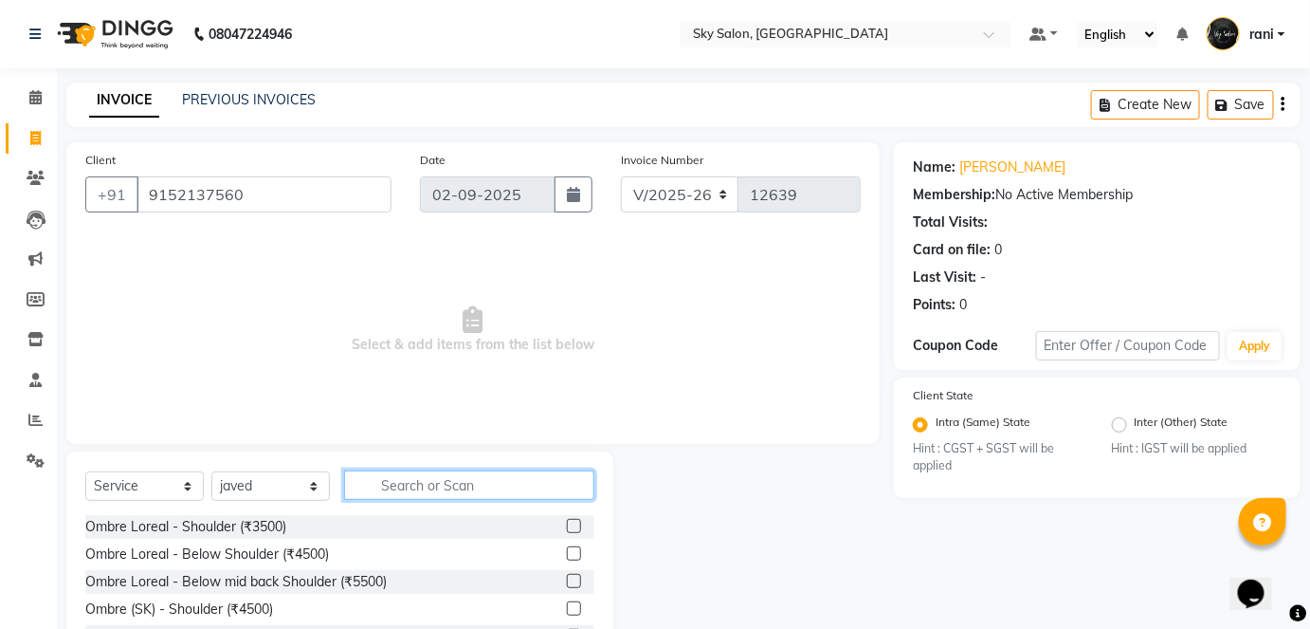
click at [396, 481] on input "text" at bounding box center [469, 484] width 250 height 29
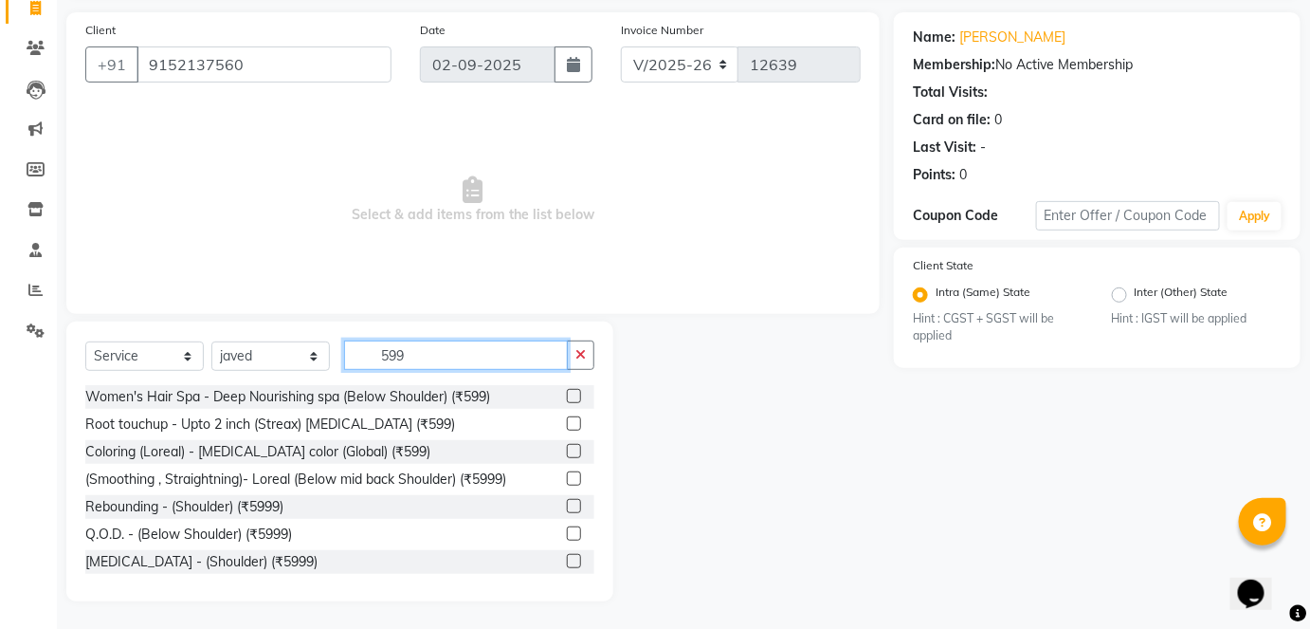
scroll to position [30, 0]
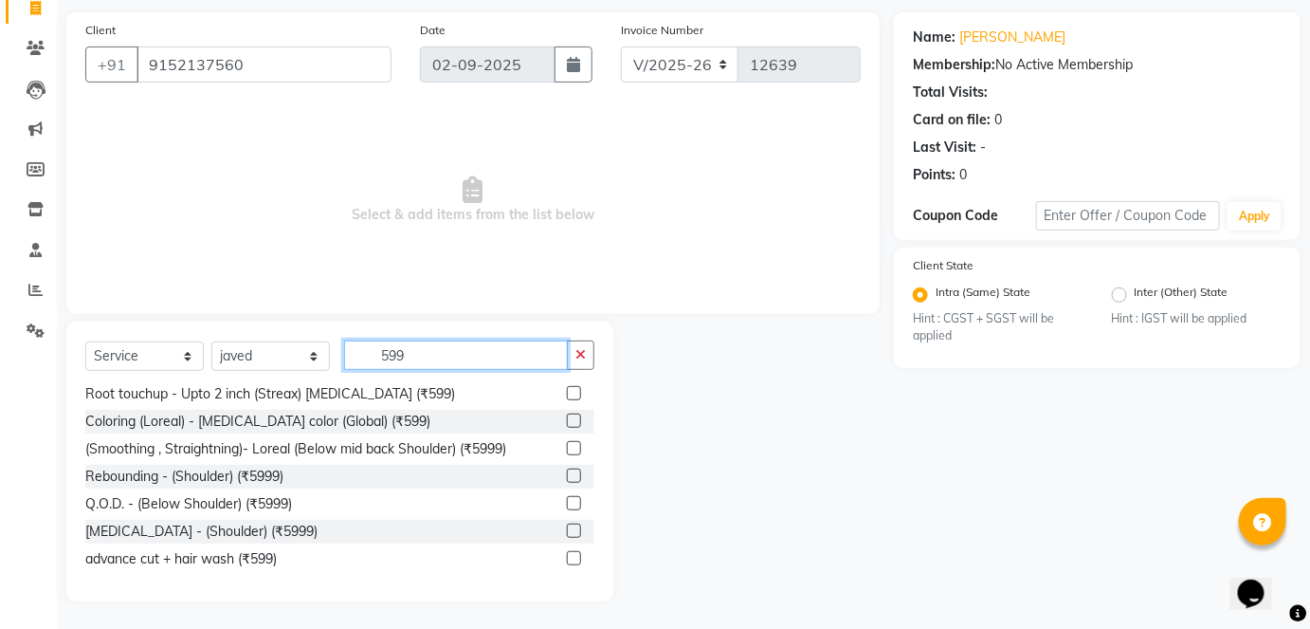
type input "599"
click at [567, 554] on label at bounding box center [574, 558] width 14 height 14
click at [567, 554] on input "checkbox" at bounding box center [573, 559] width 12 height 12
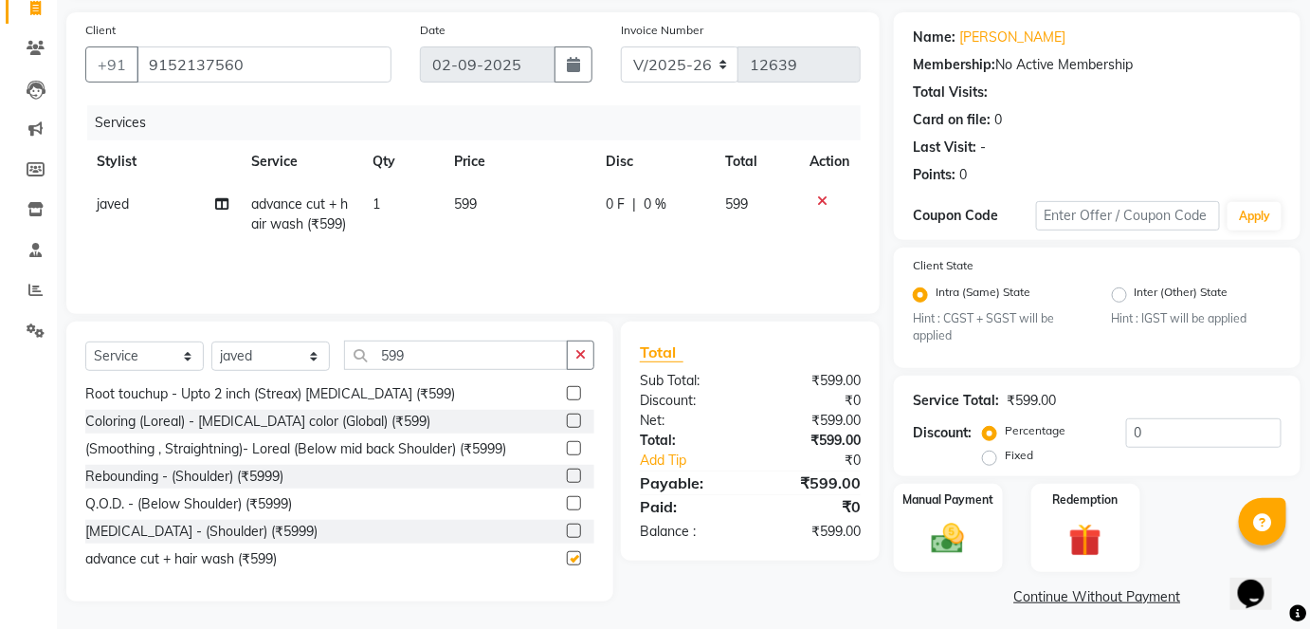
checkbox input "false"
click at [223, 204] on icon at bounding box center [221, 203] width 13 height 13
select select "16688"
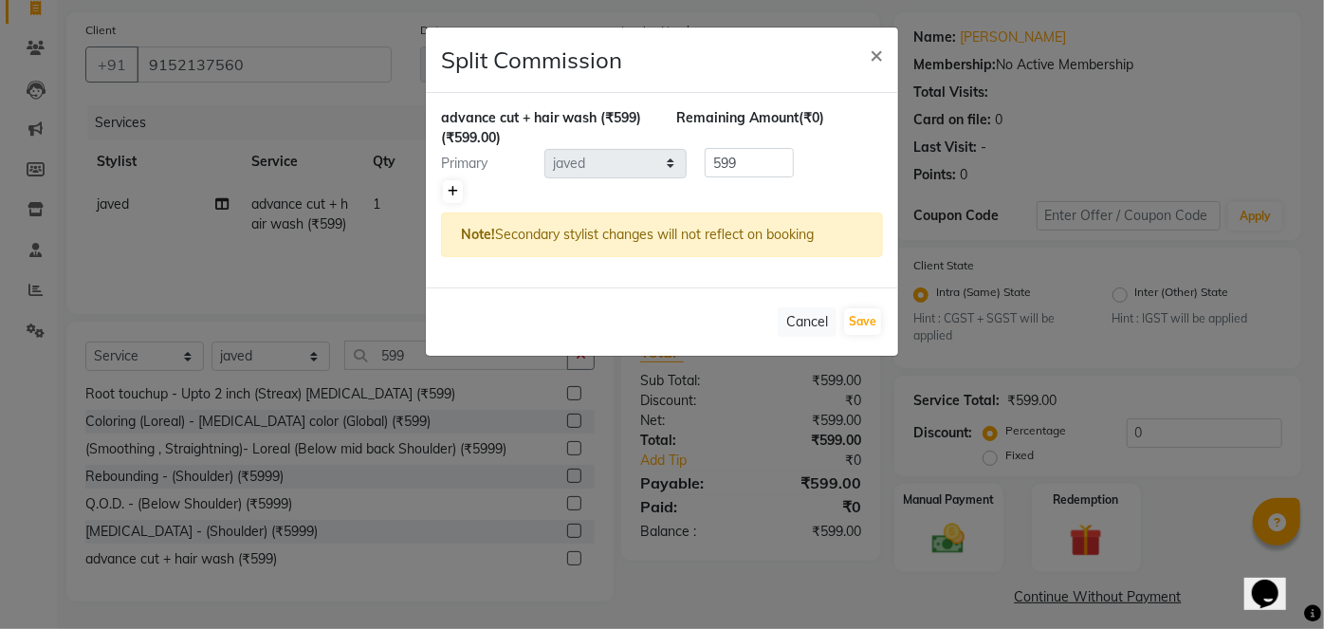
click at [457, 192] on link at bounding box center [453, 191] width 20 height 23
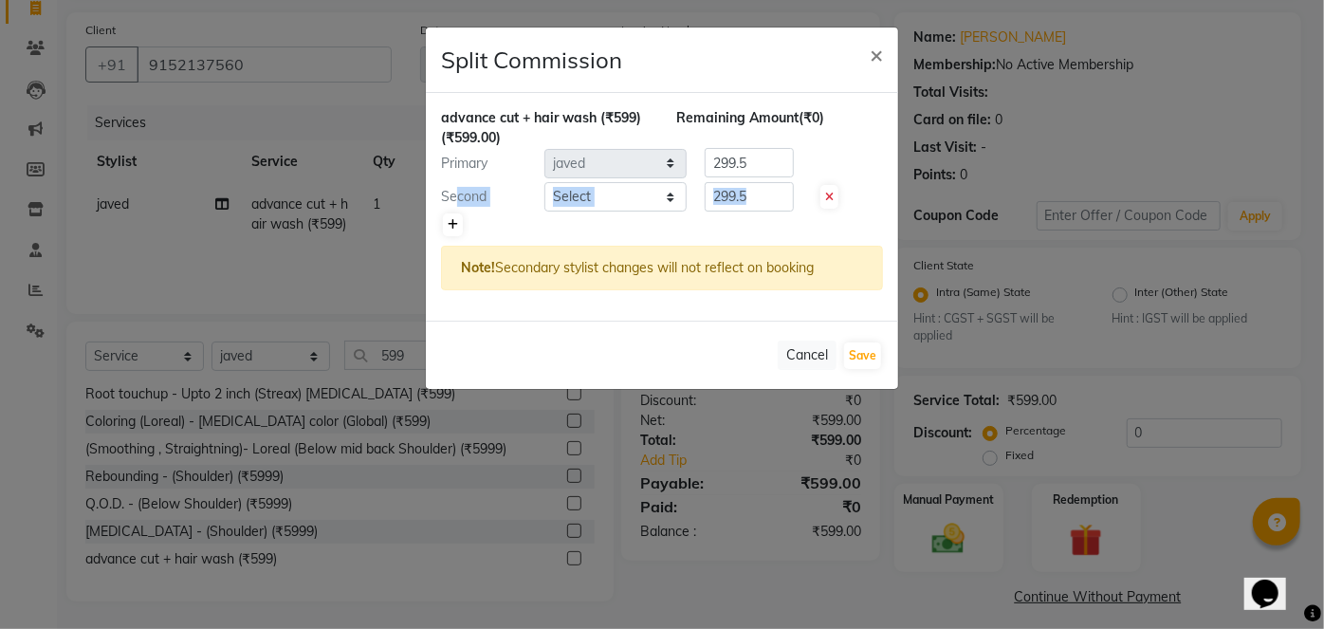
drag, startPoint x: 457, startPoint y: 192, endPoint x: 452, endPoint y: 223, distance: 30.7
click at [452, 223] on div "advance cut + hair wash (₹599) (₹599.00) Remaining Amount (₹0) Primary Select a…" at bounding box center [662, 207] width 472 height 228
click at [452, 223] on icon at bounding box center [453, 224] width 10 height 11
type input "199.67"
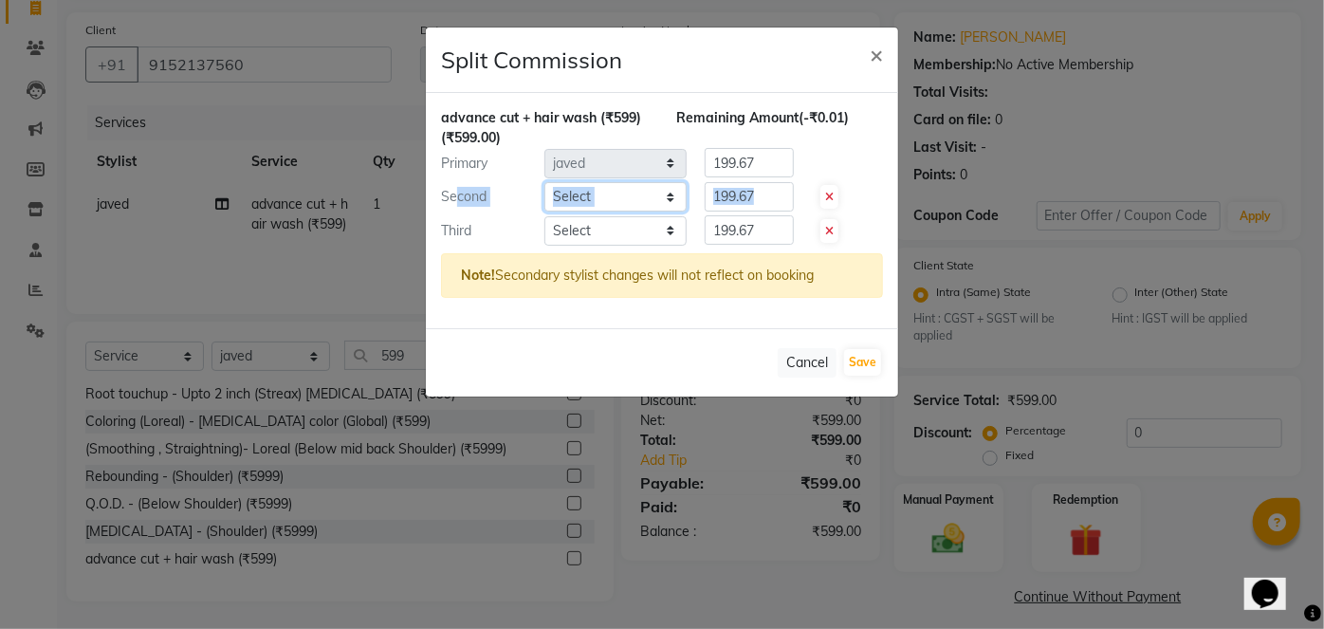
click at [594, 193] on select "Select afreen akshata aman saha ameer Anagha anisa arbaj azim bharti Bunny Dani…" at bounding box center [615, 196] width 142 height 29
select select "57500"
click at [544, 182] on select "Select afreen akshata aman saha ameer Anagha anisa arbaj azim bharti Bunny Dani…" at bounding box center [615, 196] width 142 height 29
click at [569, 234] on select "Select afreen akshata aman saha ameer Anagha anisa arbaj azim bharti Bunny Dani…" at bounding box center [615, 230] width 142 height 29
select select "83682"
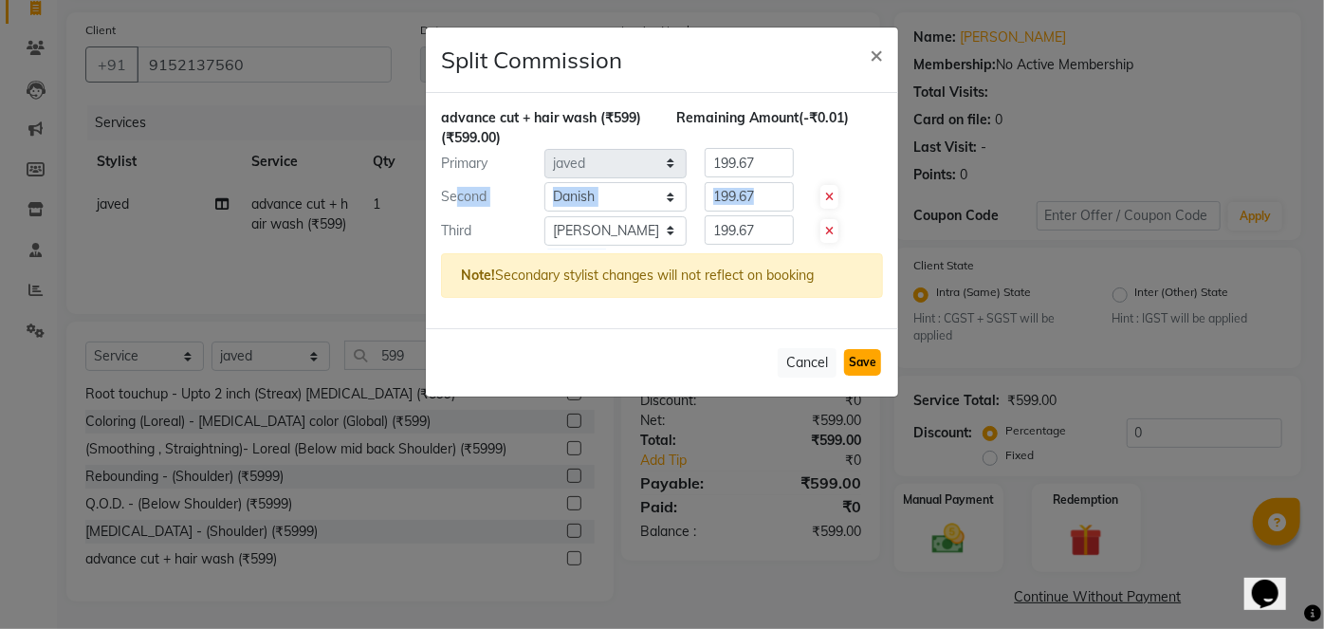
click at [863, 367] on button "Save" at bounding box center [862, 362] width 37 height 27
select select "Select"
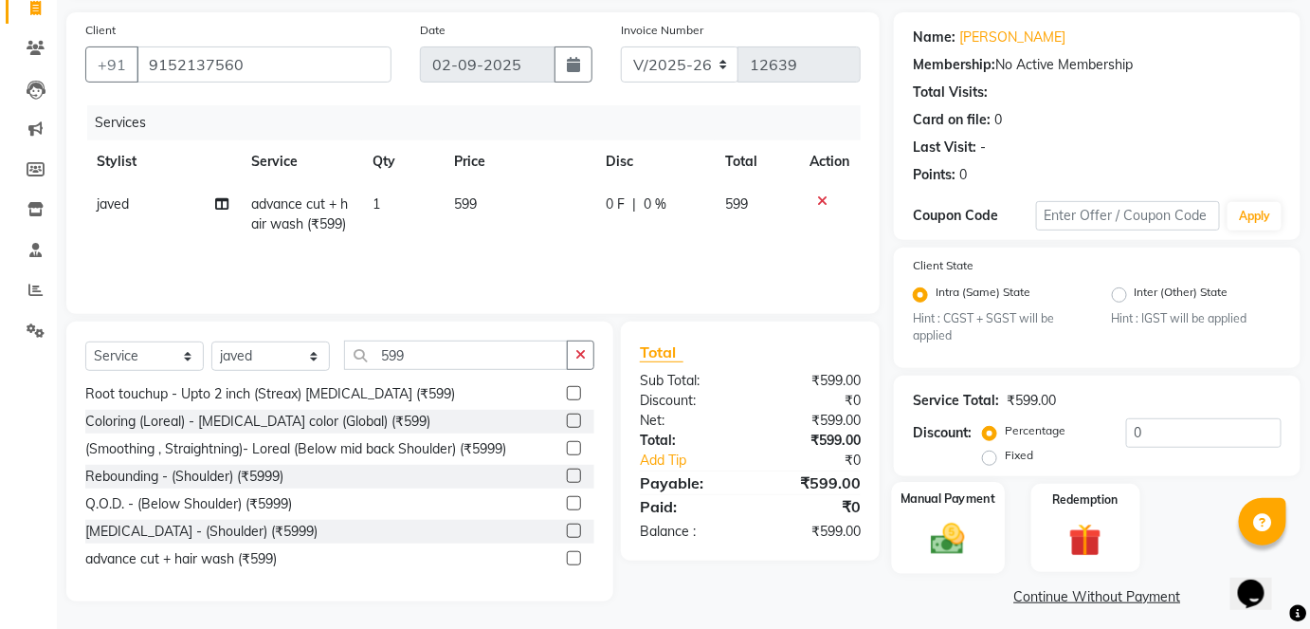
click at [941, 526] on img at bounding box center [948, 539] width 55 height 39
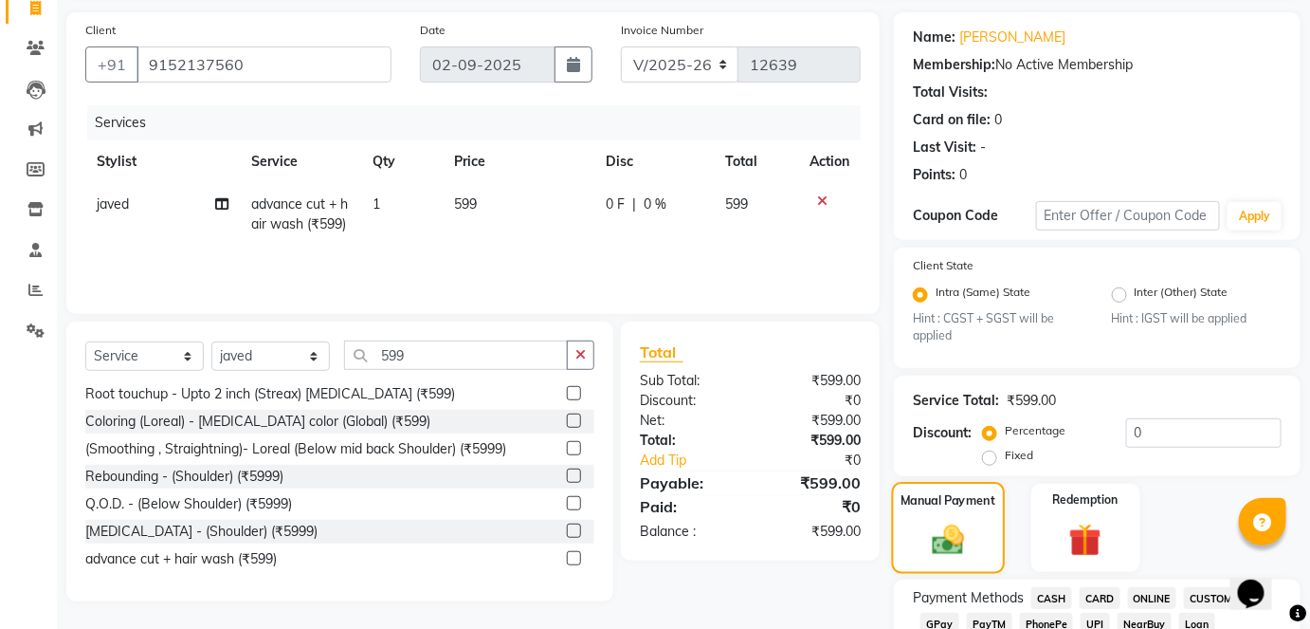
scroll to position [188, 0]
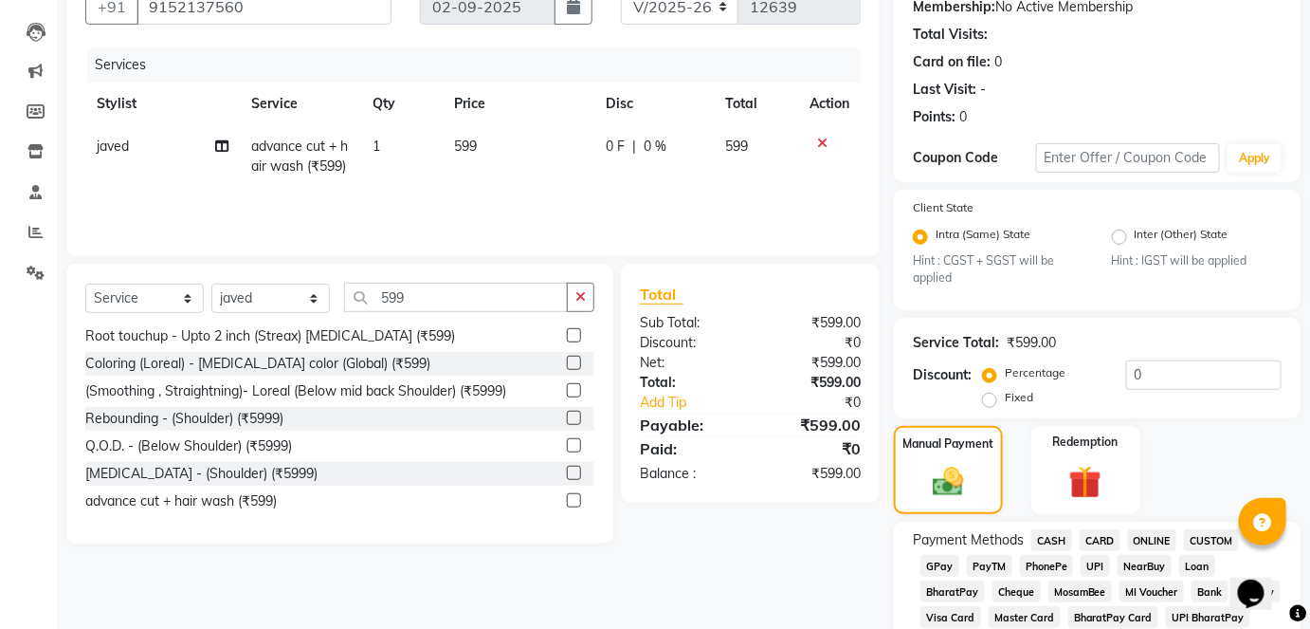
click at [937, 567] on span "GPay" at bounding box center [940, 566] width 39 height 22
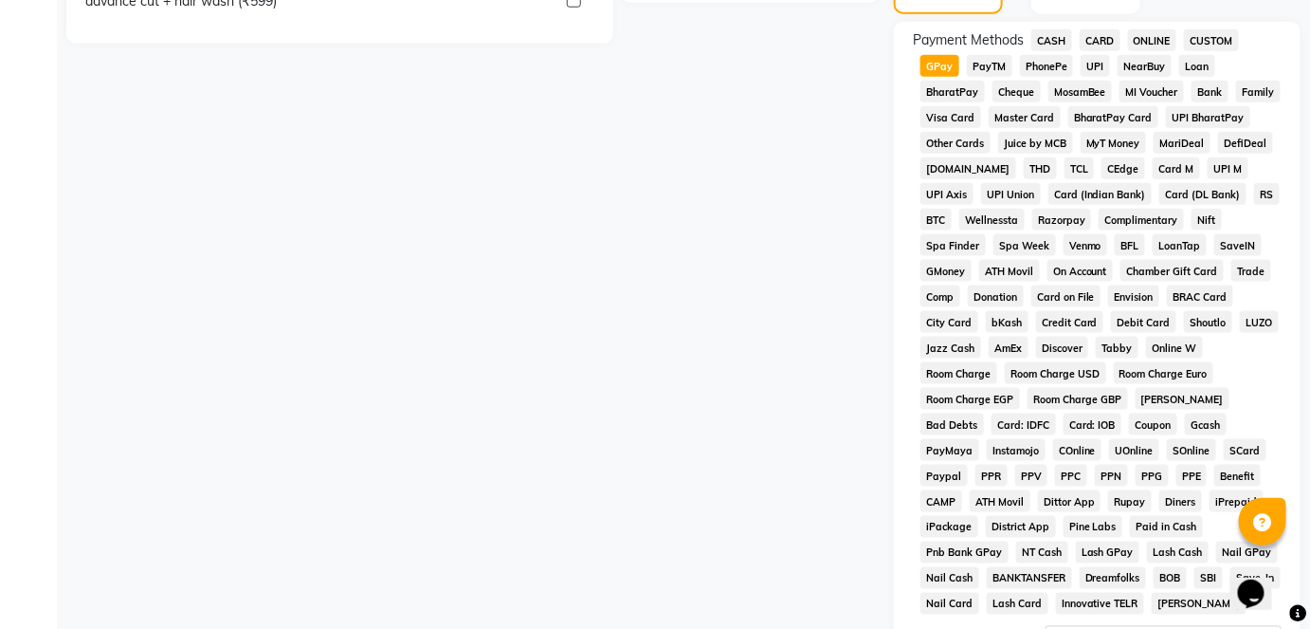
scroll to position [926, 0]
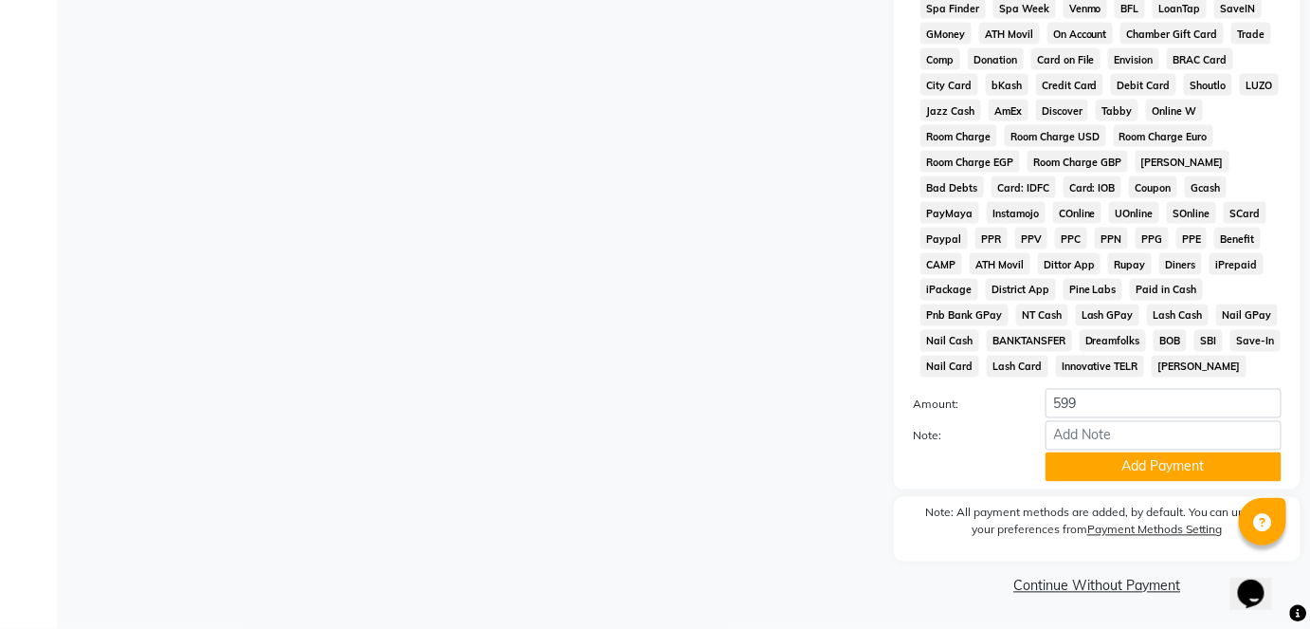
click at [1075, 484] on div "Payment Methods CASH CARD ONLINE CUSTOM GPay PayTM PhonePe UPI NearBuy Loan Bha…" at bounding box center [1097, 137] width 407 height 704
click at [1093, 474] on button "Add Payment" at bounding box center [1164, 466] width 236 height 29
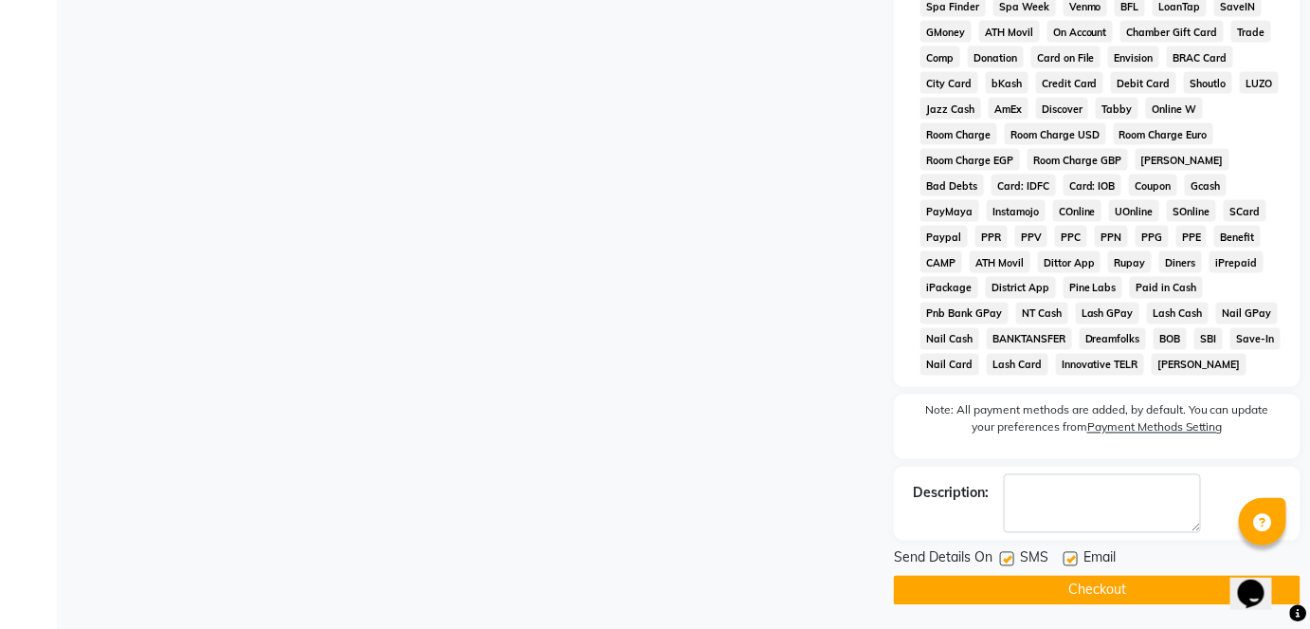
click at [1012, 564] on label at bounding box center [1007, 559] width 14 height 14
click at [1012, 564] on input "checkbox" at bounding box center [1006, 560] width 12 height 12
checkbox input "false"
click at [1014, 576] on div "Send Details On SMS Email Checkout" at bounding box center [1097, 576] width 407 height 57
click at [1011, 590] on button "Checkout" at bounding box center [1097, 590] width 407 height 29
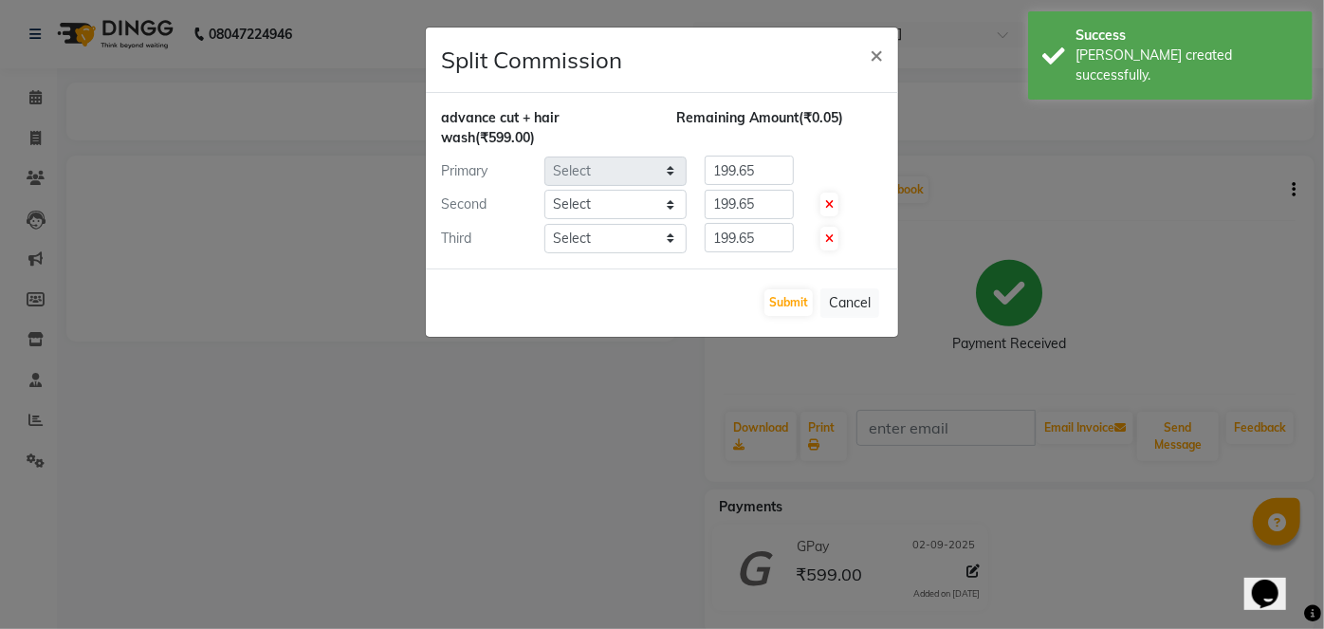
select select "16688"
select select "57500"
select select "83682"
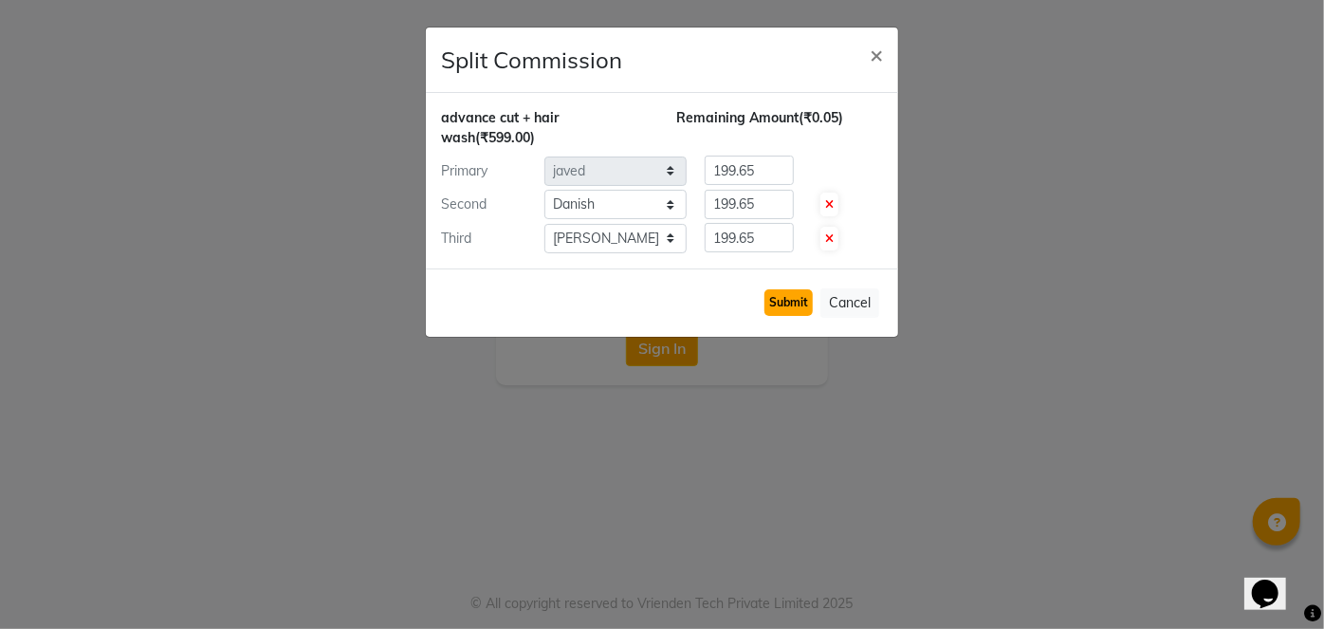
click at [796, 305] on button "Submit" at bounding box center [788, 302] width 48 height 27
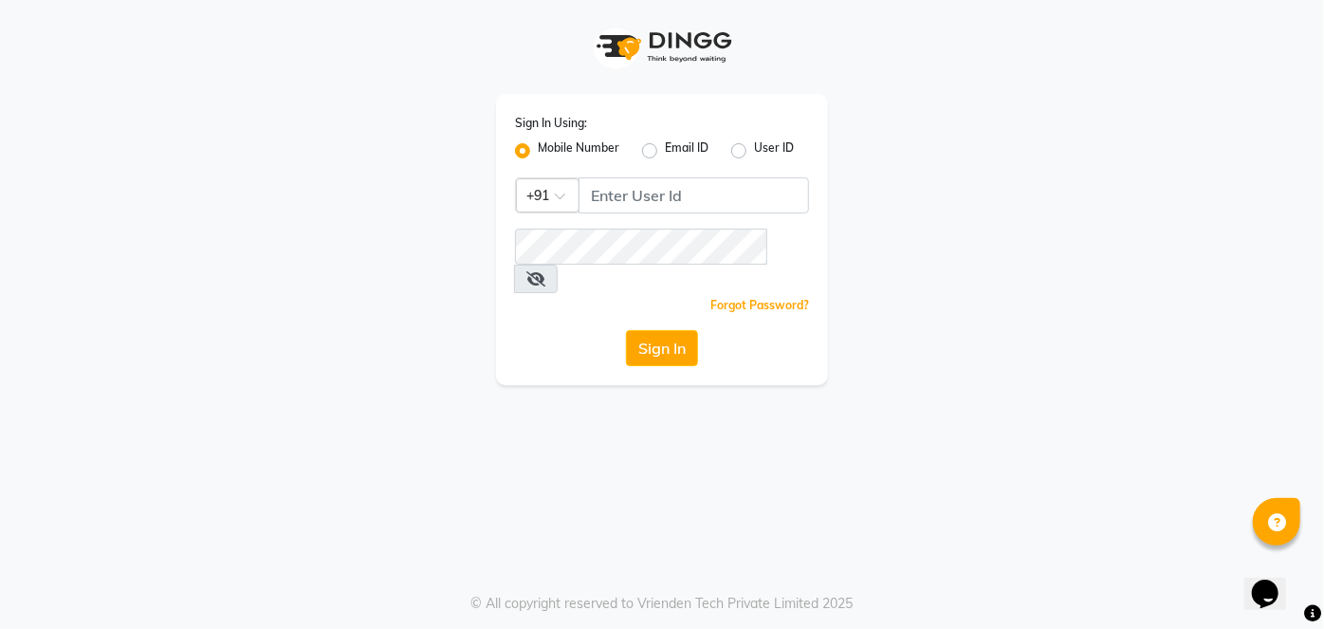
click at [1038, 233] on div "Sign In Using: Mobile Number Email ID User ID Country Code × +91 Remember me Fo…" at bounding box center [661, 192] width 1081 height 385
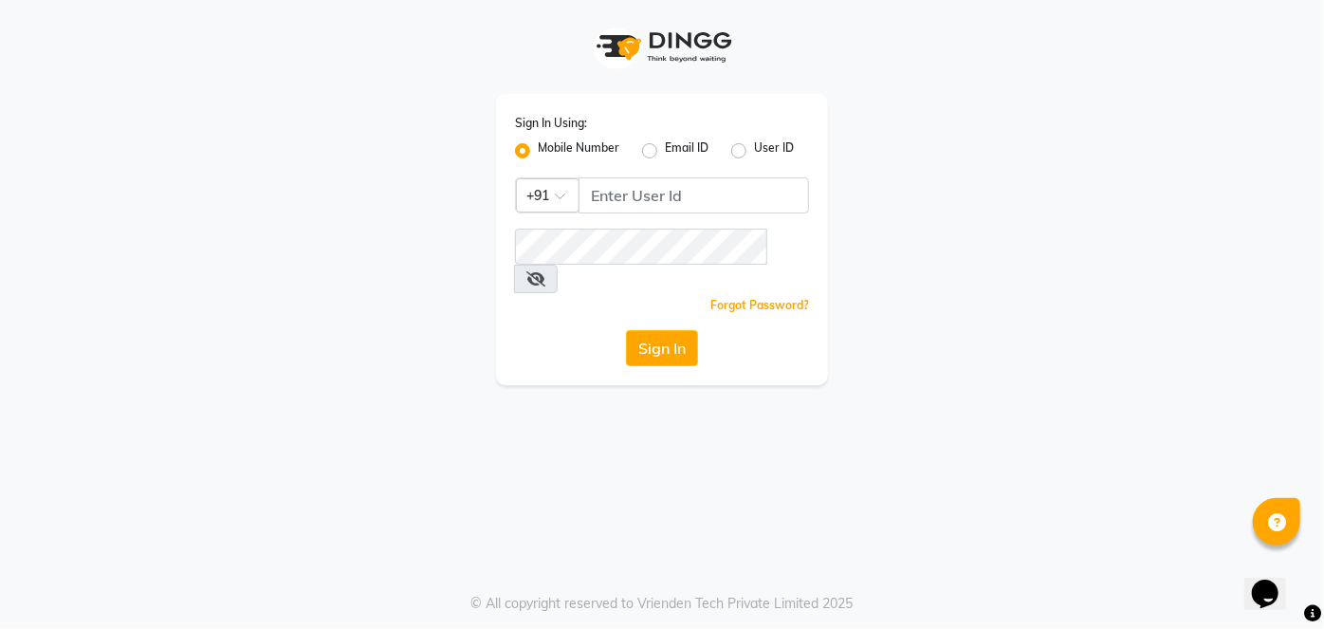
click at [1038, 233] on div "Sign In Using: Mobile Number Email ID User ID Country Code × +91 Remember me Fo…" at bounding box center [661, 192] width 1081 height 385
